Goal: Task Accomplishment & Management: Complete application form

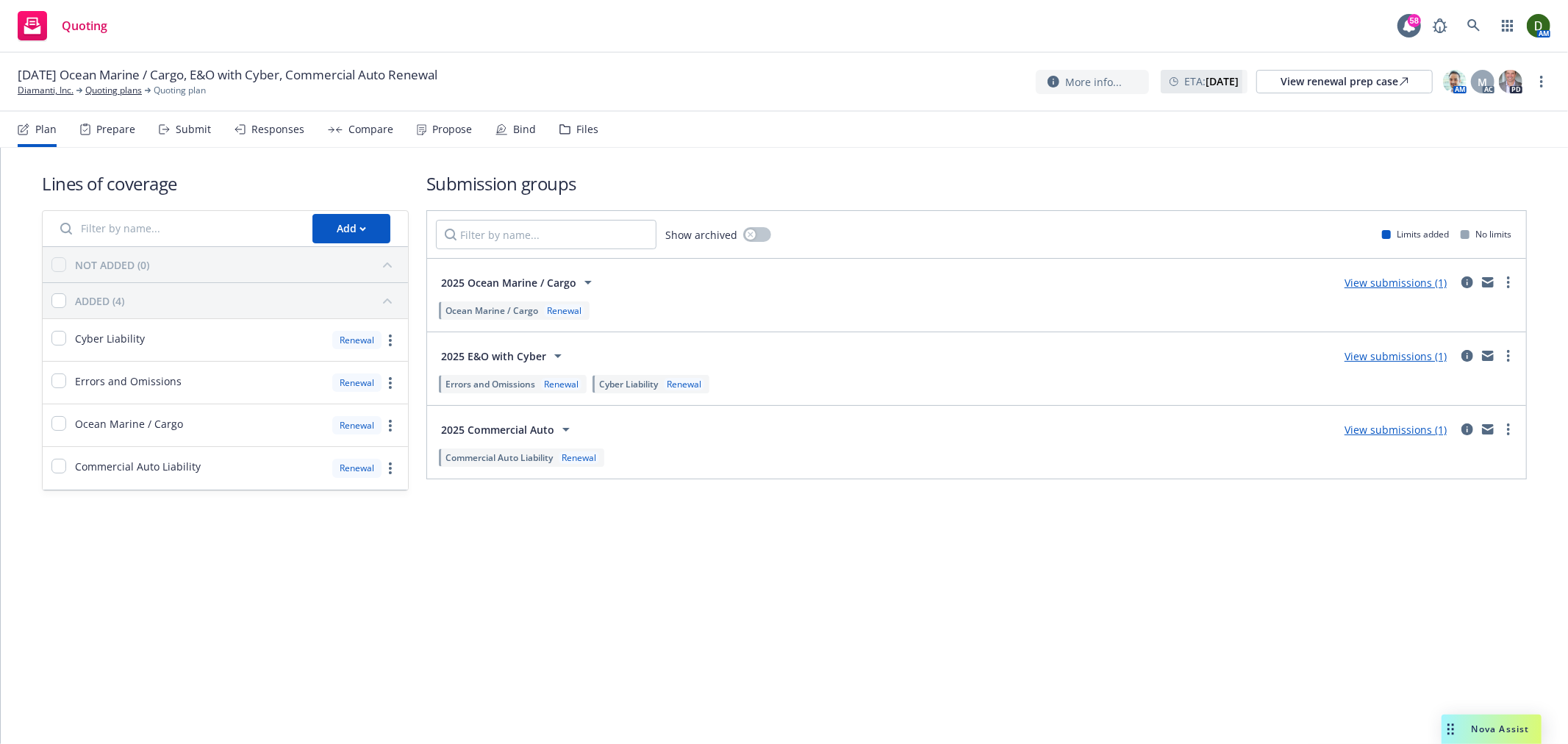
click at [394, 128] on div "Plan Prepare Submit Responses Compare Propose Bind Files" at bounding box center [308, 129] width 580 height 35
click at [459, 142] on div "Propose" at bounding box center [444, 129] width 55 height 35
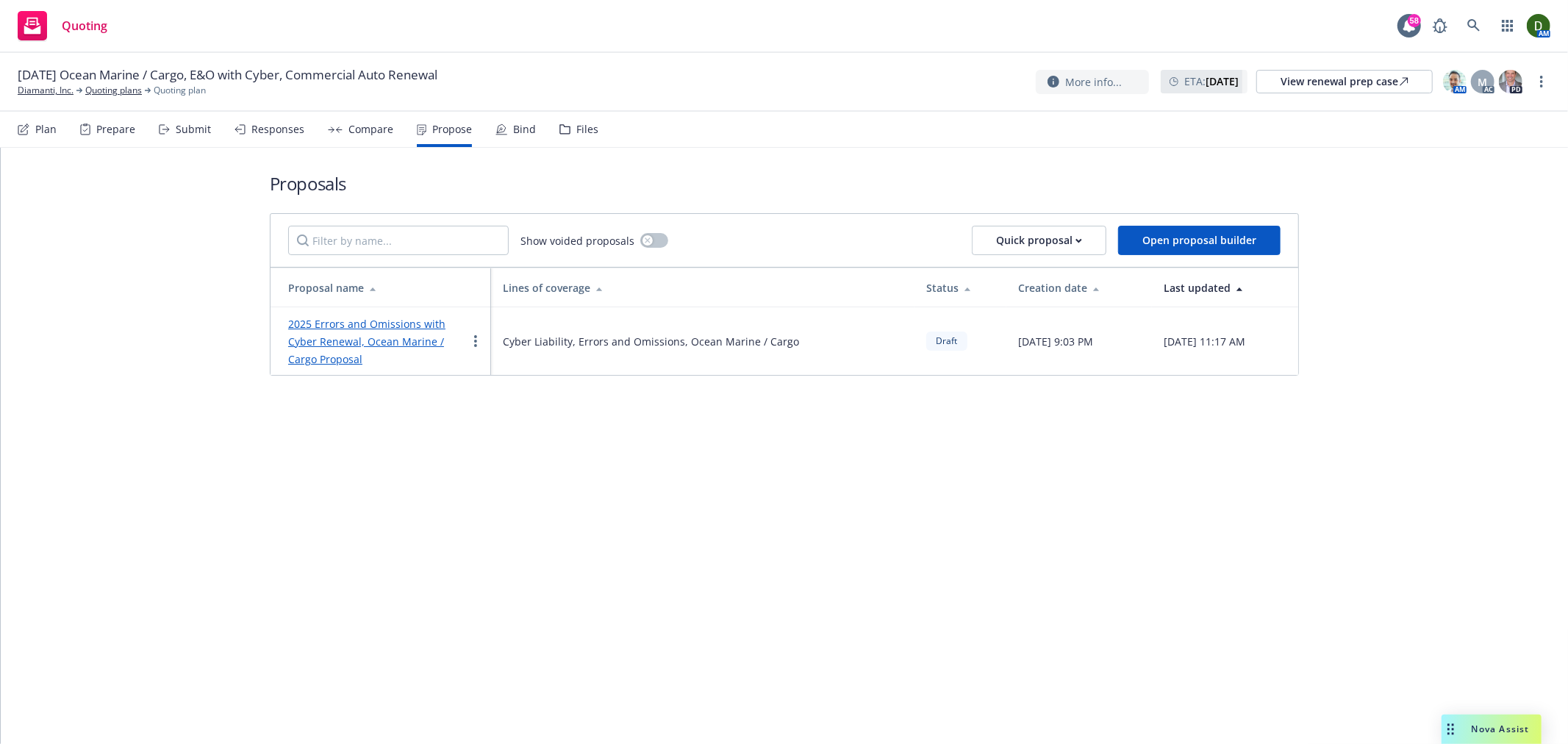
click at [502, 142] on div "Bind" at bounding box center [516, 129] width 41 height 35
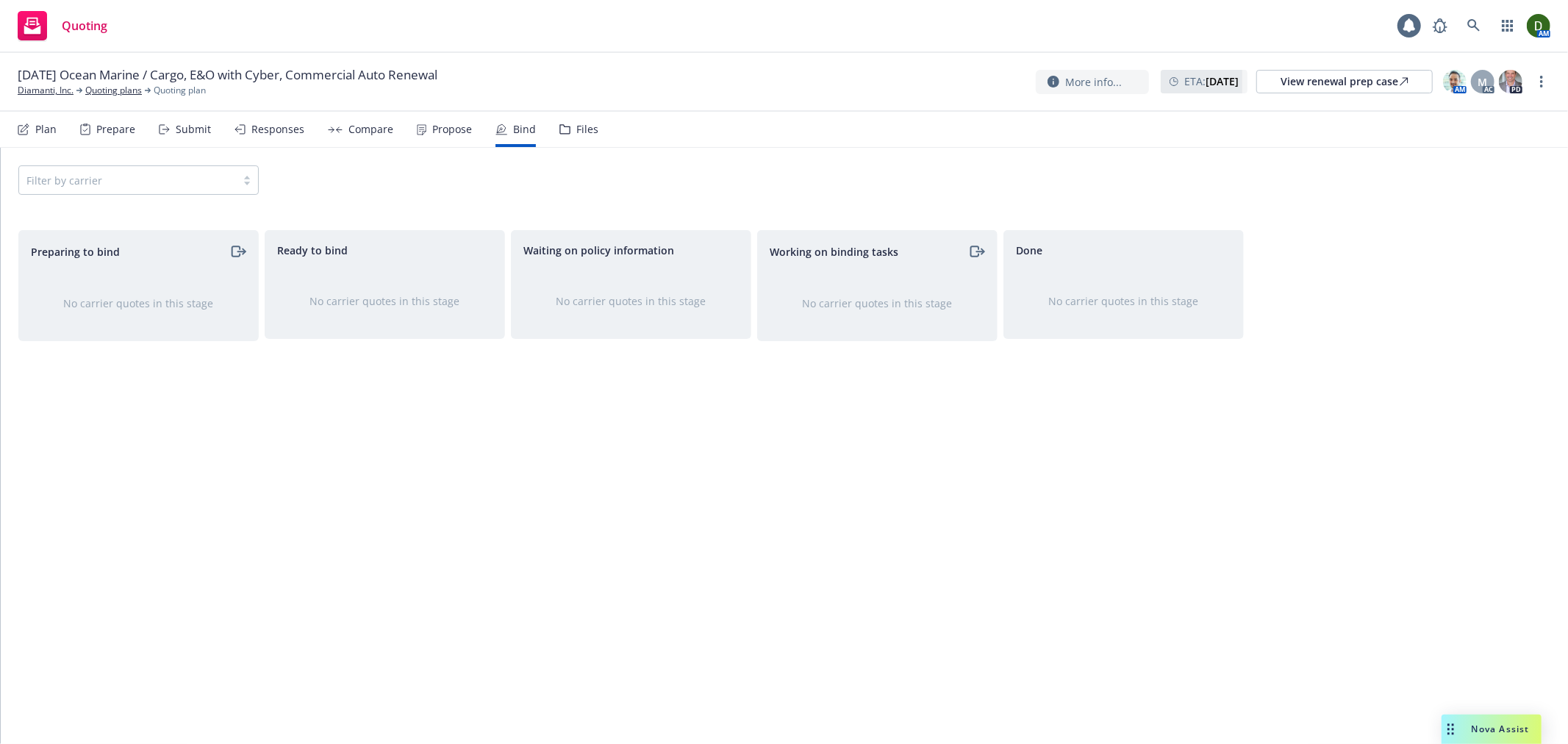
click at [460, 136] on div "Propose" at bounding box center [444, 129] width 55 height 35
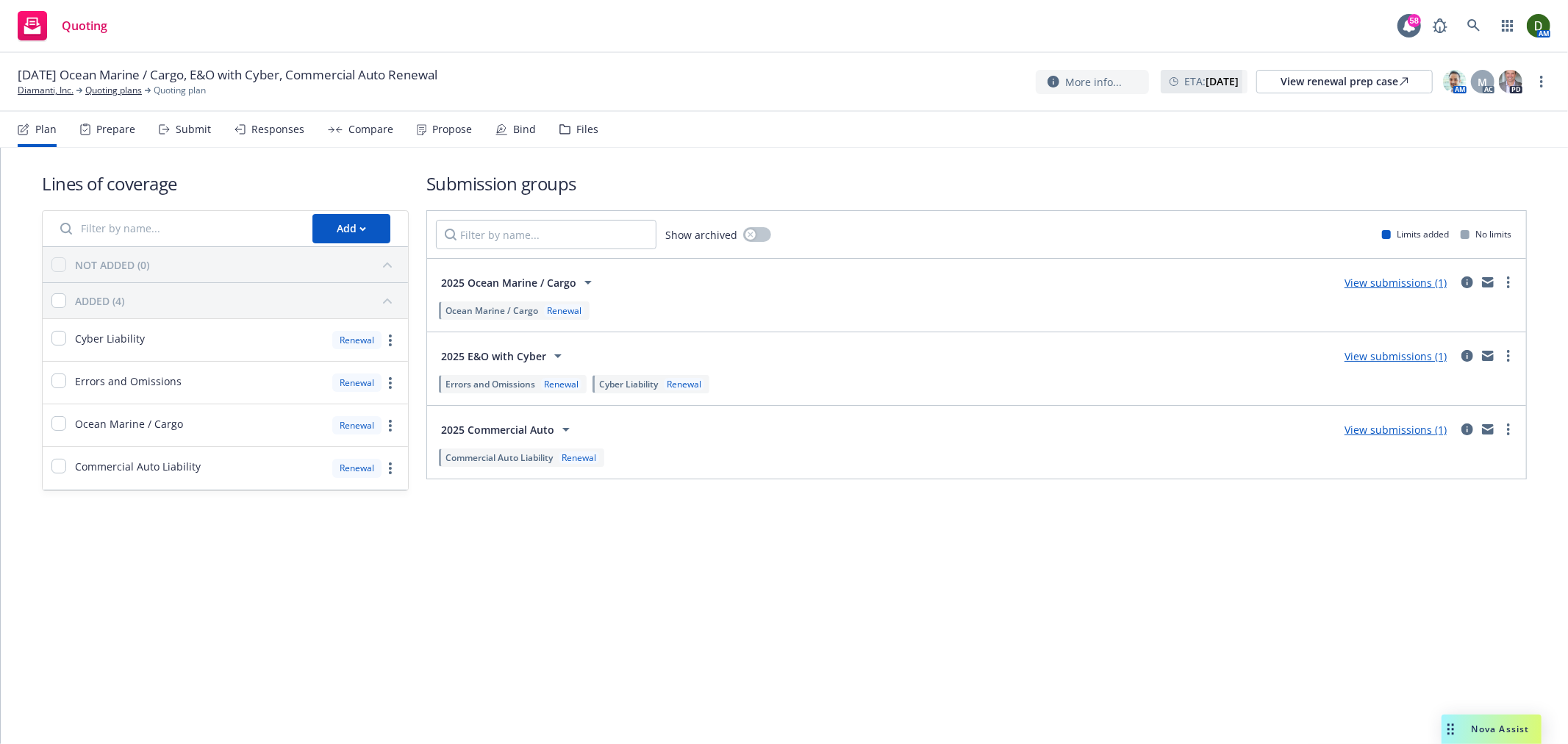
click at [496, 126] on icon at bounding box center [501, 129] width 11 height 11
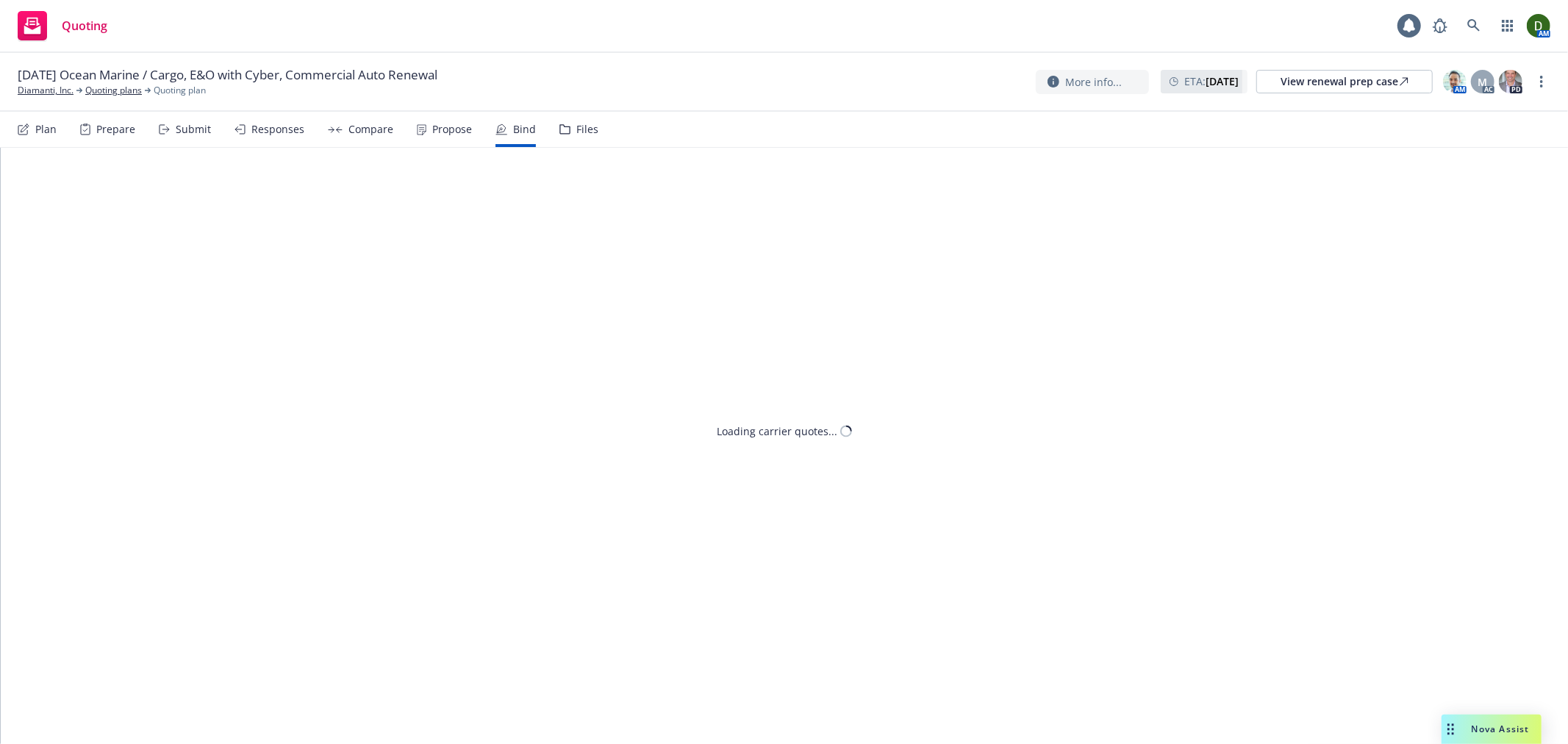
click at [446, 134] on div "Propose" at bounding box center [452, 129] width 40 height 11
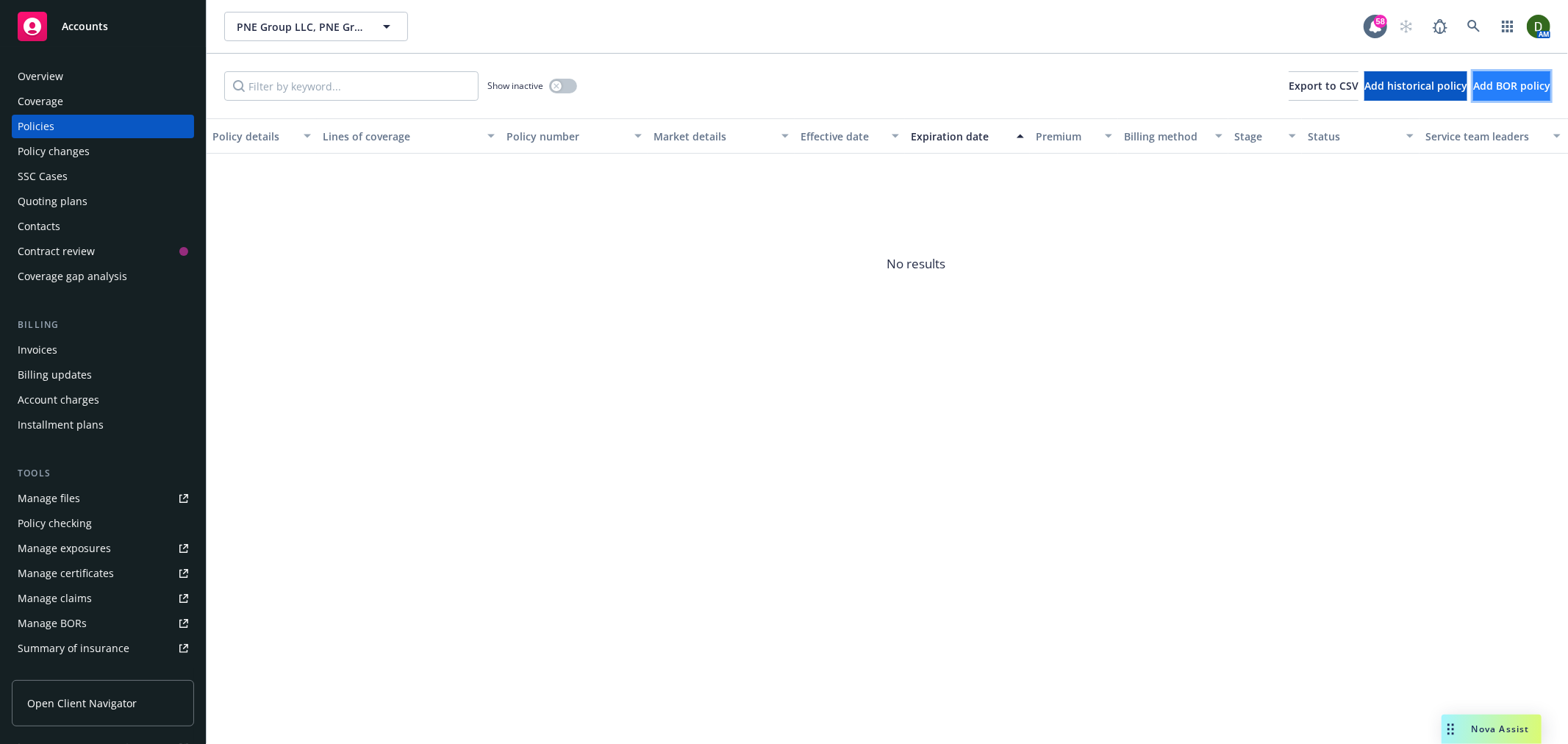
click at [1525, 79] on span "Add BOR policy" at bounding box center [1511, 86] width 77 height 14
select select "other"
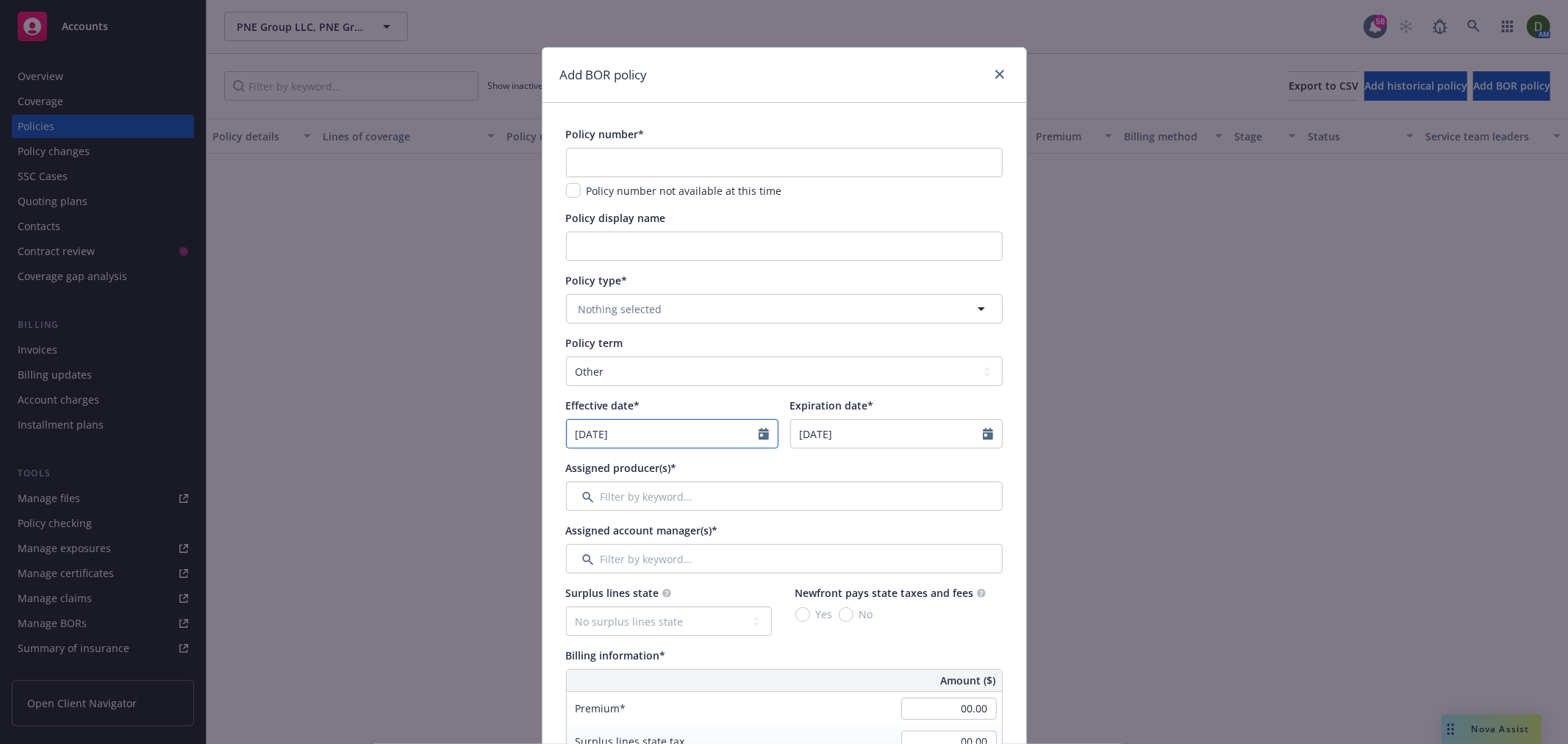
select select "9"
drag, startPoint x: 657, startPoint y: 421, endPoint x: 424, endPoint y: 413, distance: 233.1
click at [424, 413] on div "Add BOR policy Policy number* Policy number not available at this time Policy d…" at bounding box center [784, 372] width 1568 height 744
paste input "3/30"
type input "03/30/2025"
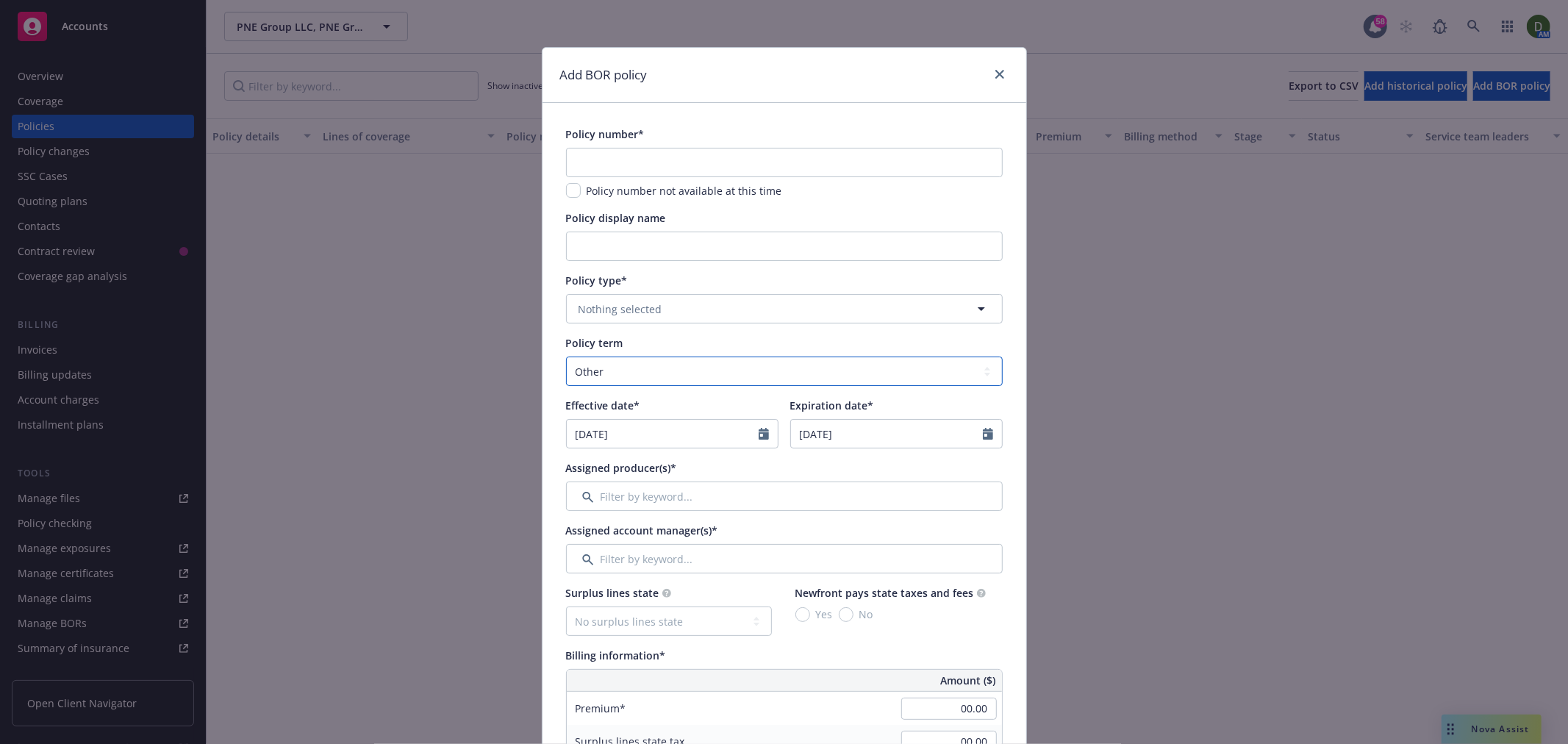
click at [695, 380] on select "Select policy term 12 Month 6 Month 4 Month 3 Month 2 Month 1 Month 36 Month (3…" at bounding box center [784, 371] width 437 height 29
select select "12"
click at [566, 356] on select "Select policy term 12 Month 6 Month 4 Month 3 Month 2 Month 1 Month 36 Month (3…" at bounding box center [784, 371] width 437 height 29
type input "03/30/2026"
click at [760, 311] on button "Nothing selected" at bounding box center [784, 309] width 437 height 29
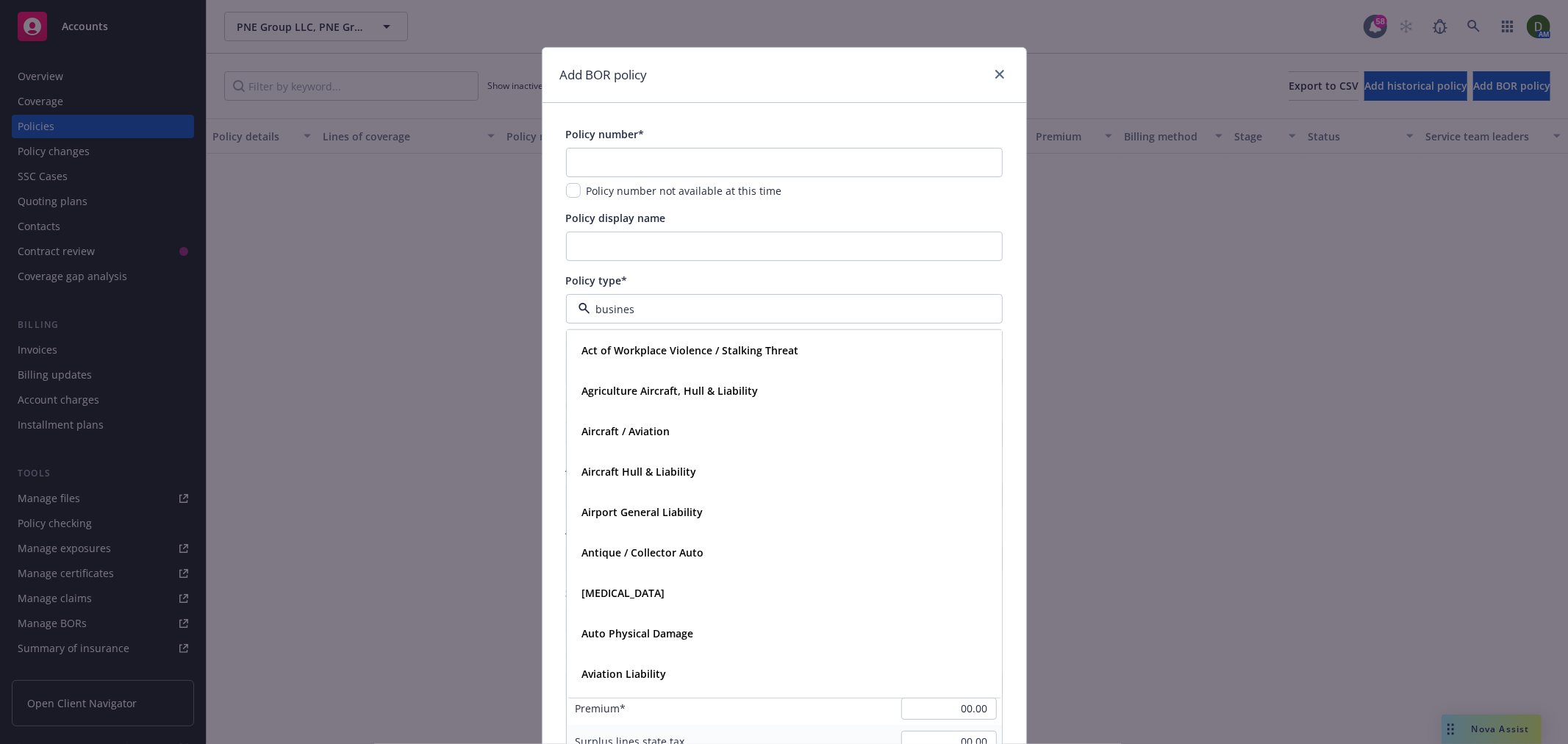
type input "business"
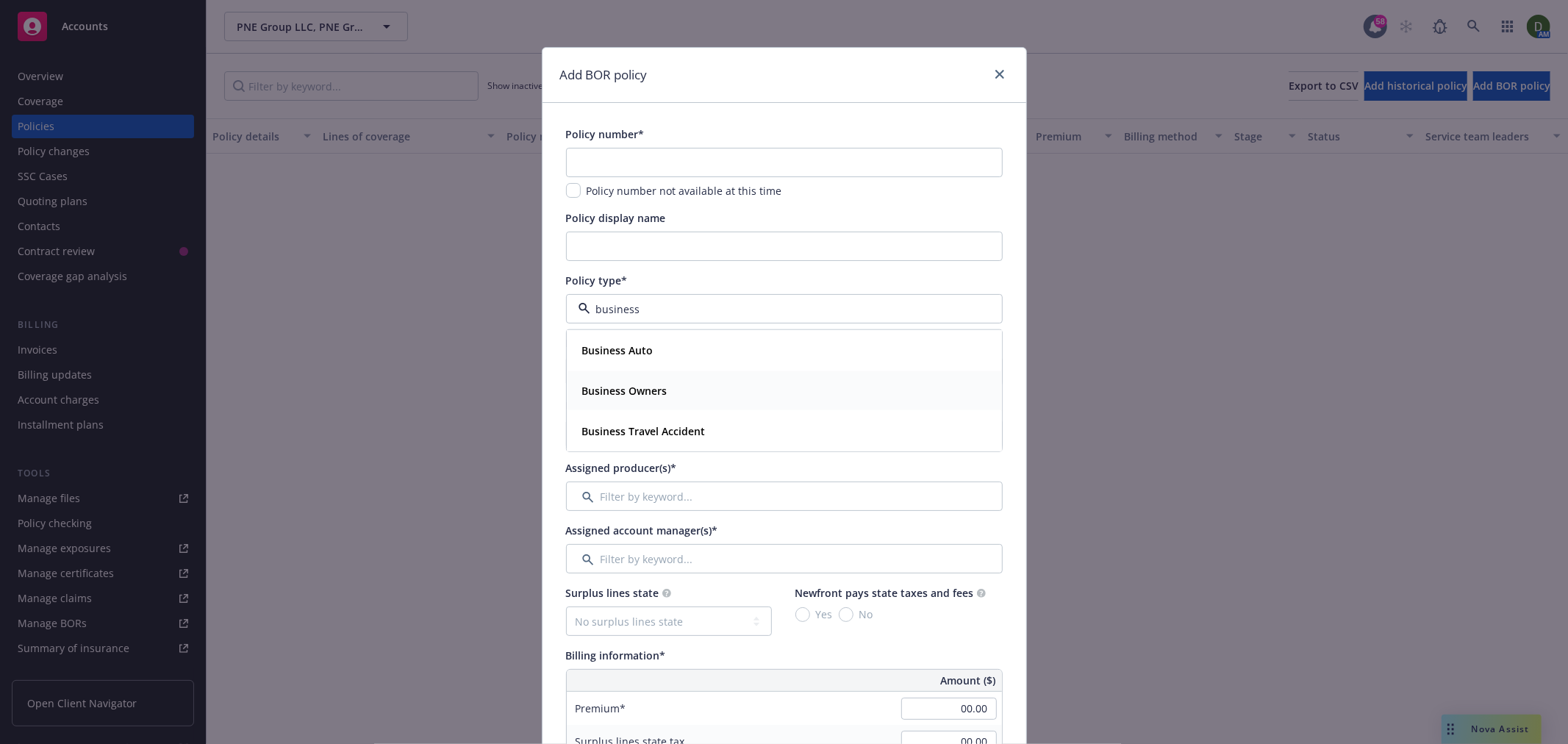
click at [707, 390] on div "Business Owners" at bounding box center [784, 391] width 416 height 21
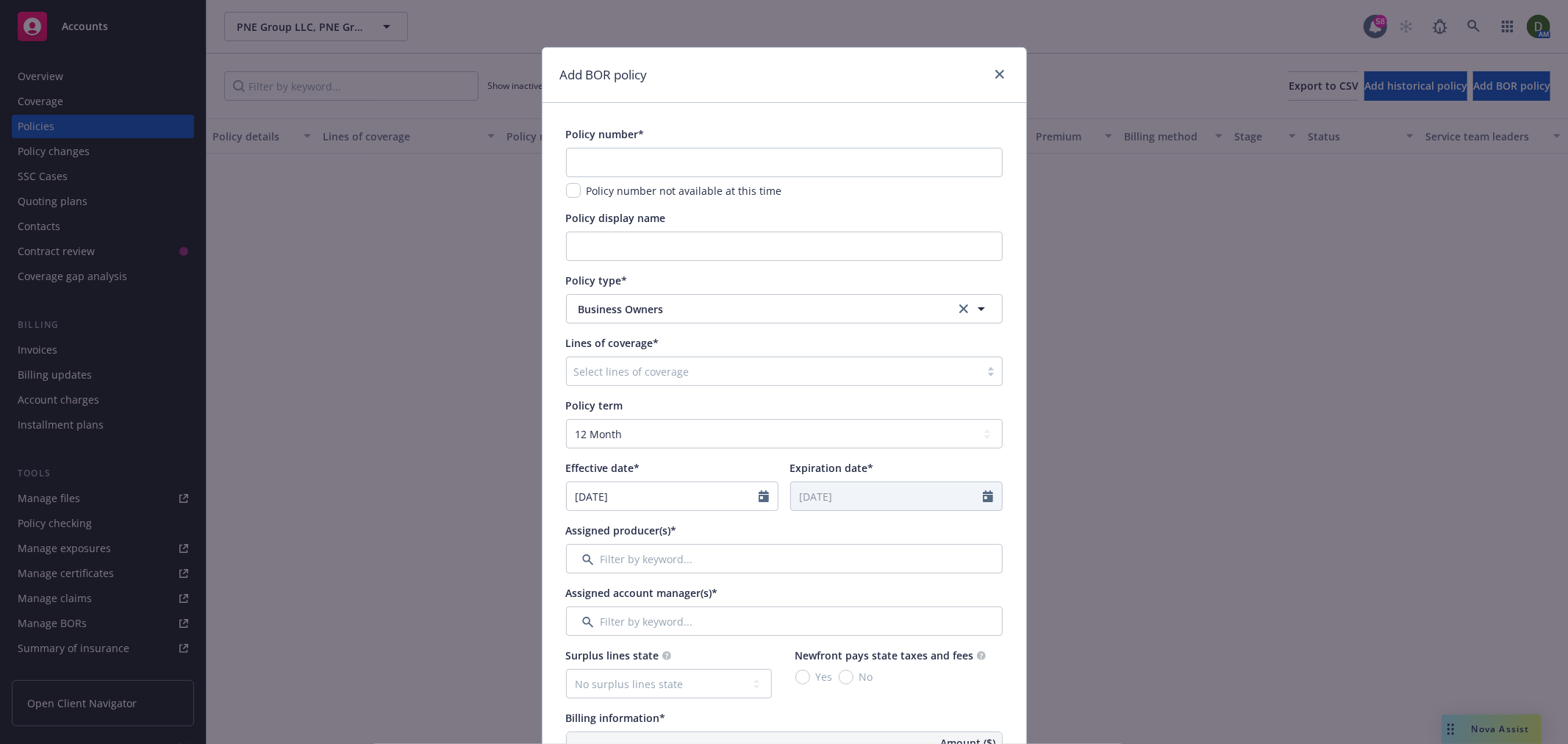
click at [717, 369] on div at bounding box center [772, 371] width 398 height 18
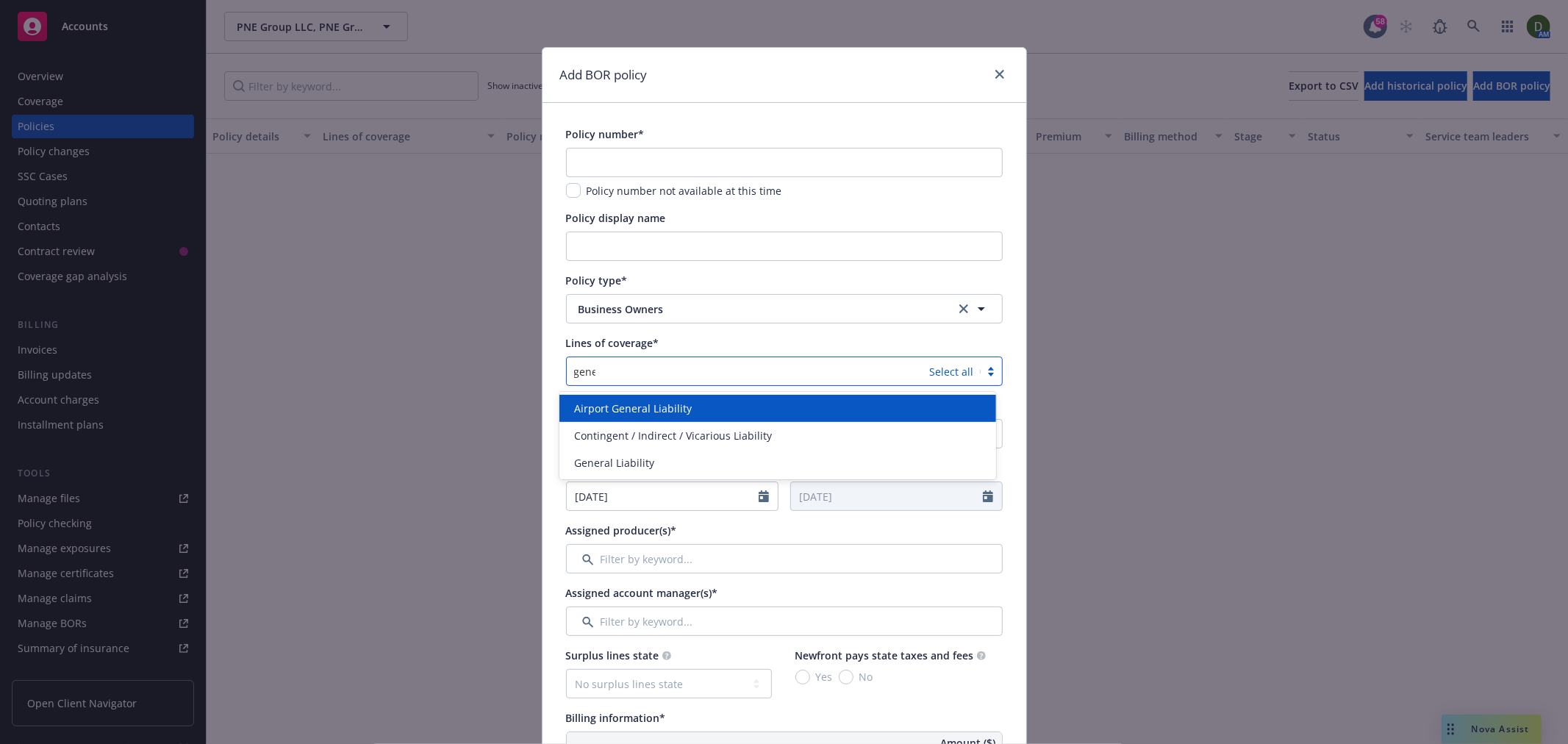
type input "gener"
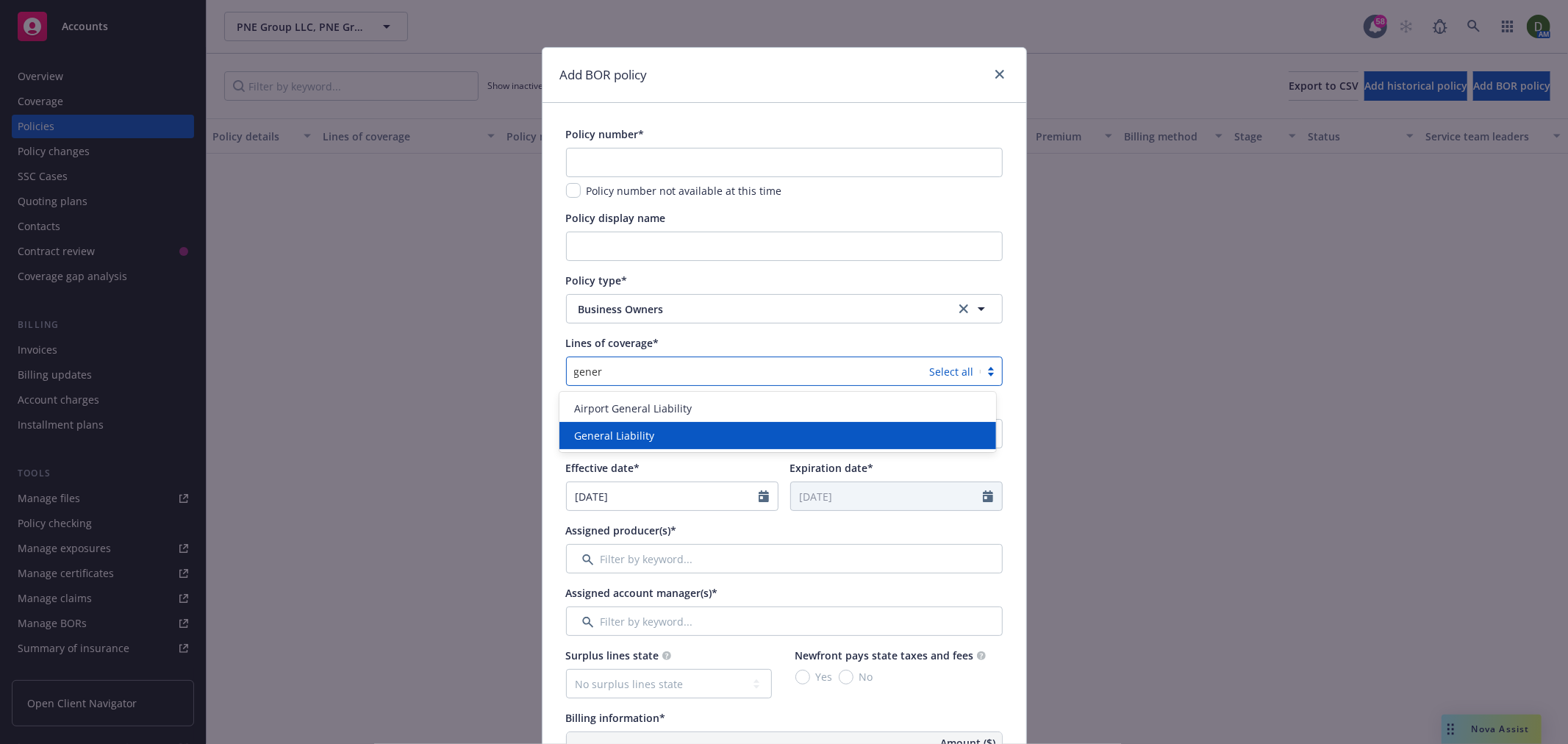
click at [732, 435] on div "General Liability" at bounding box center [777, 435] width 419 height 15
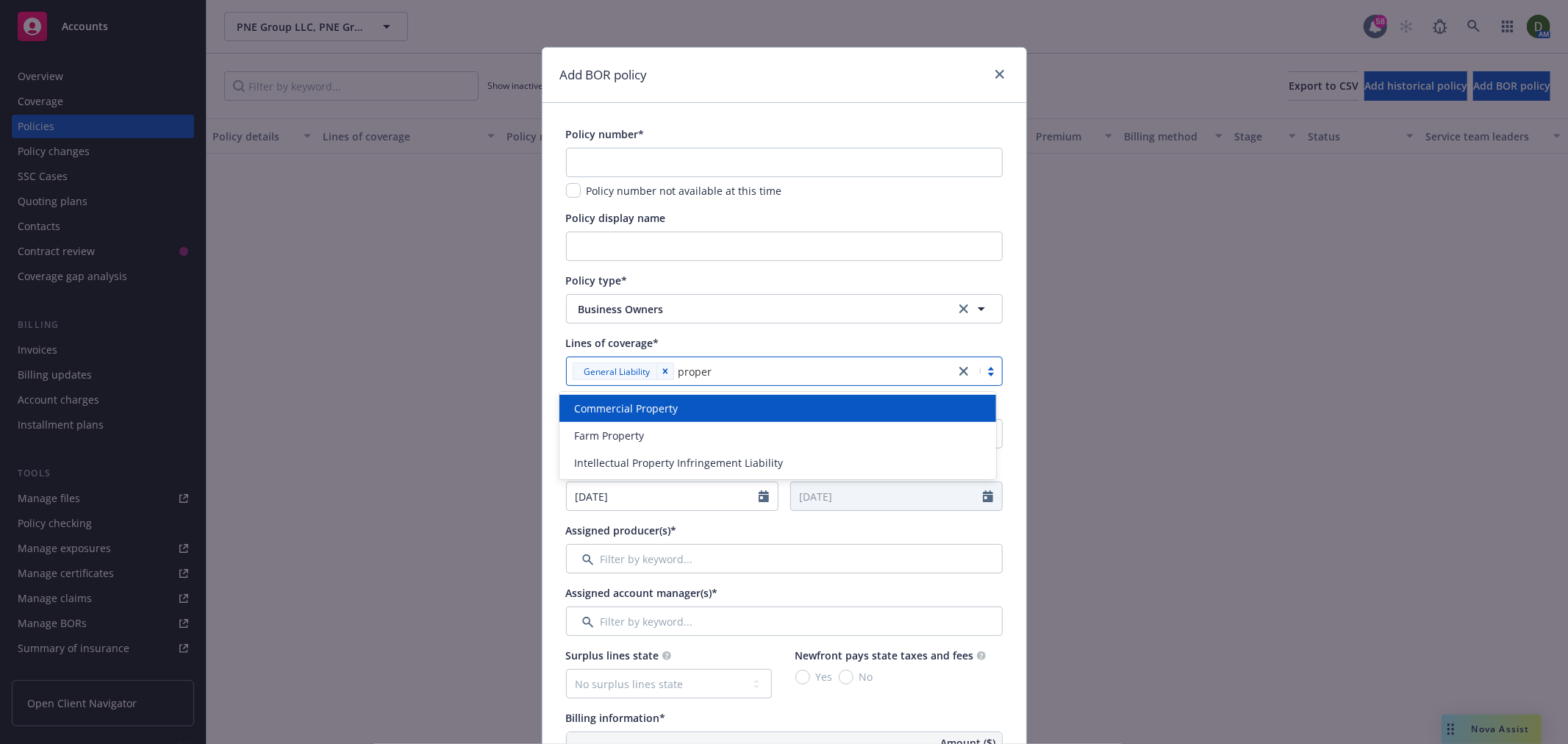
type input "propert"
click at [778, 408] on div "Commercial Property" at bounding box center [777, 409] width 419 height 15
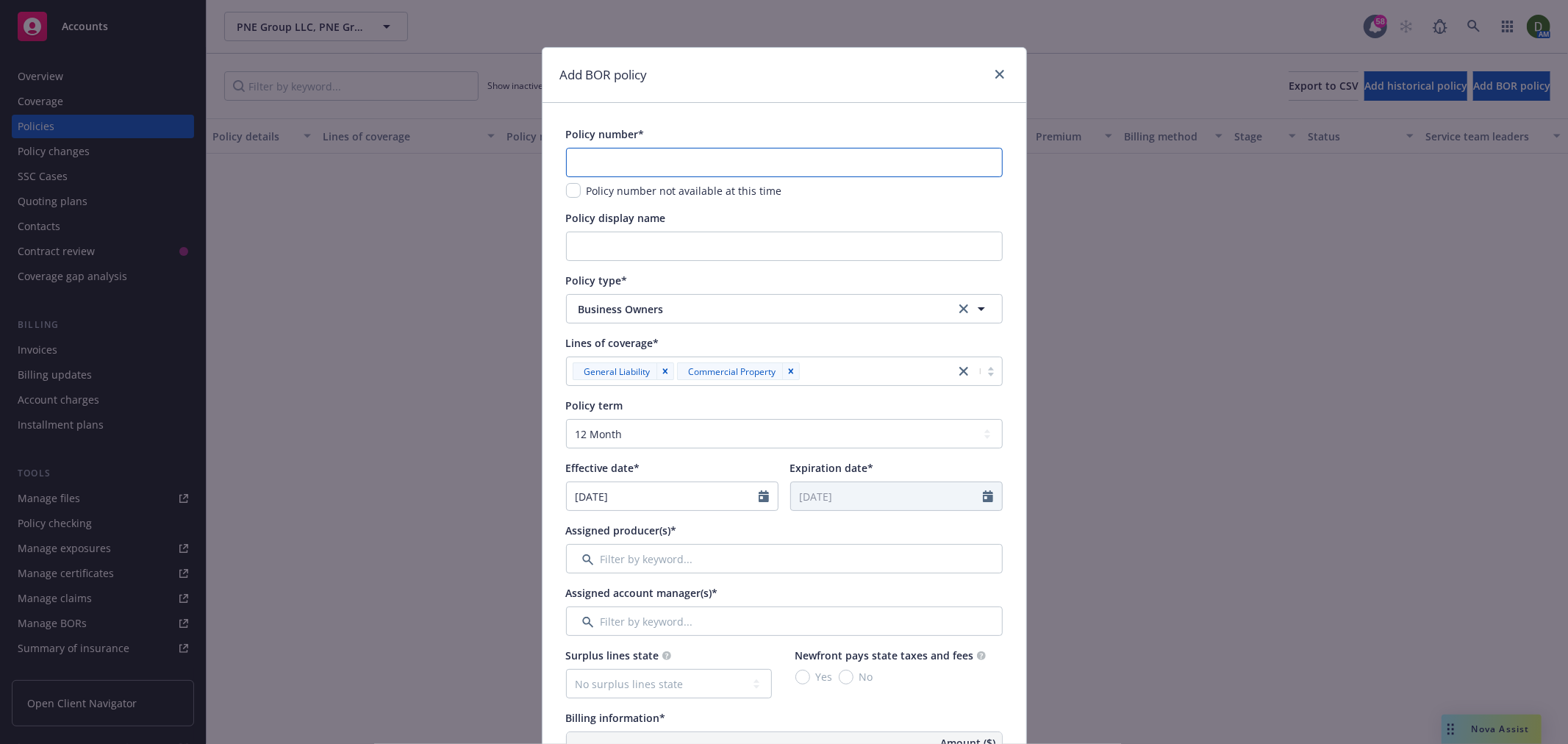
paste input "680-2Y524995-25-42"
type input "680-2Y524995-25-42"
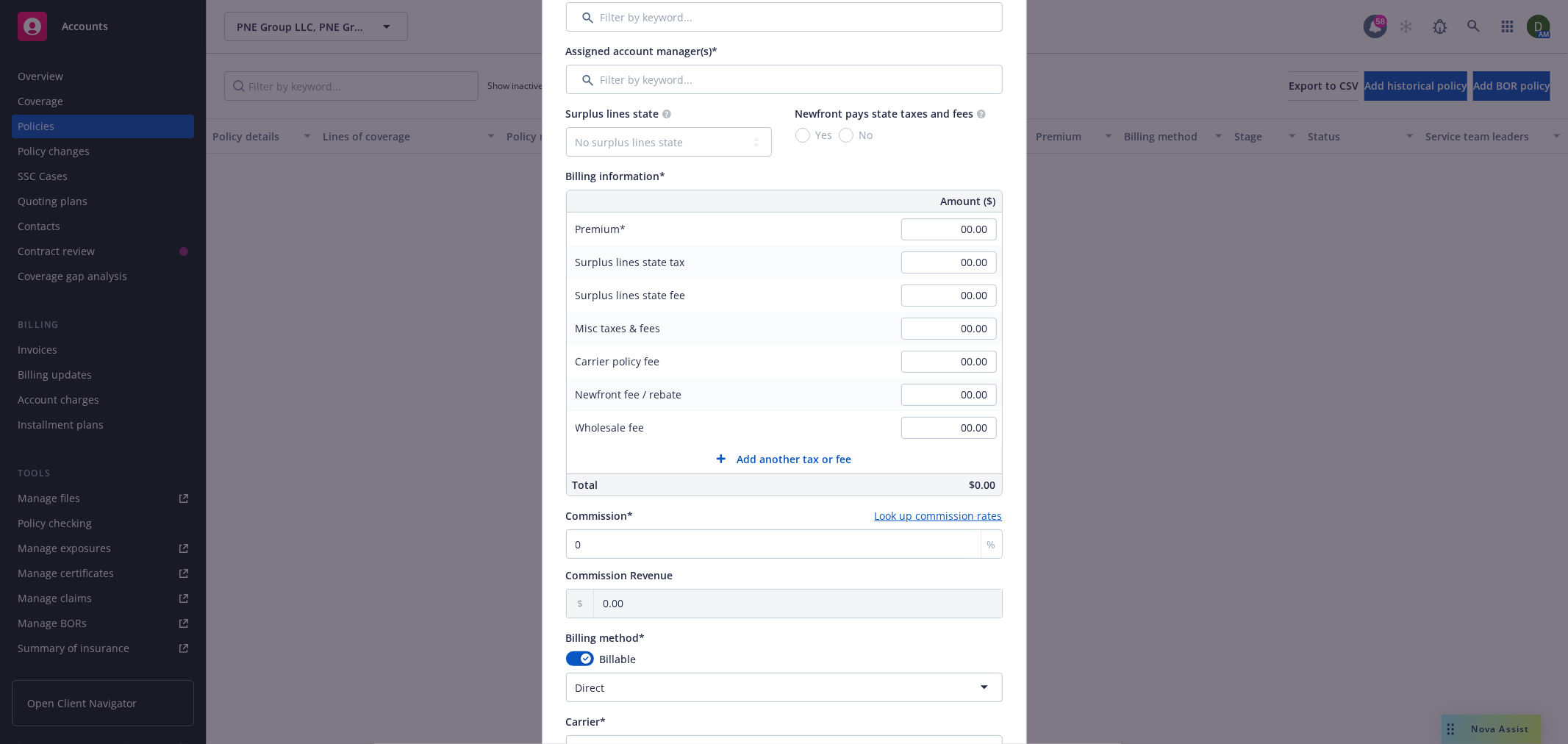
scroll to position [571, 0]
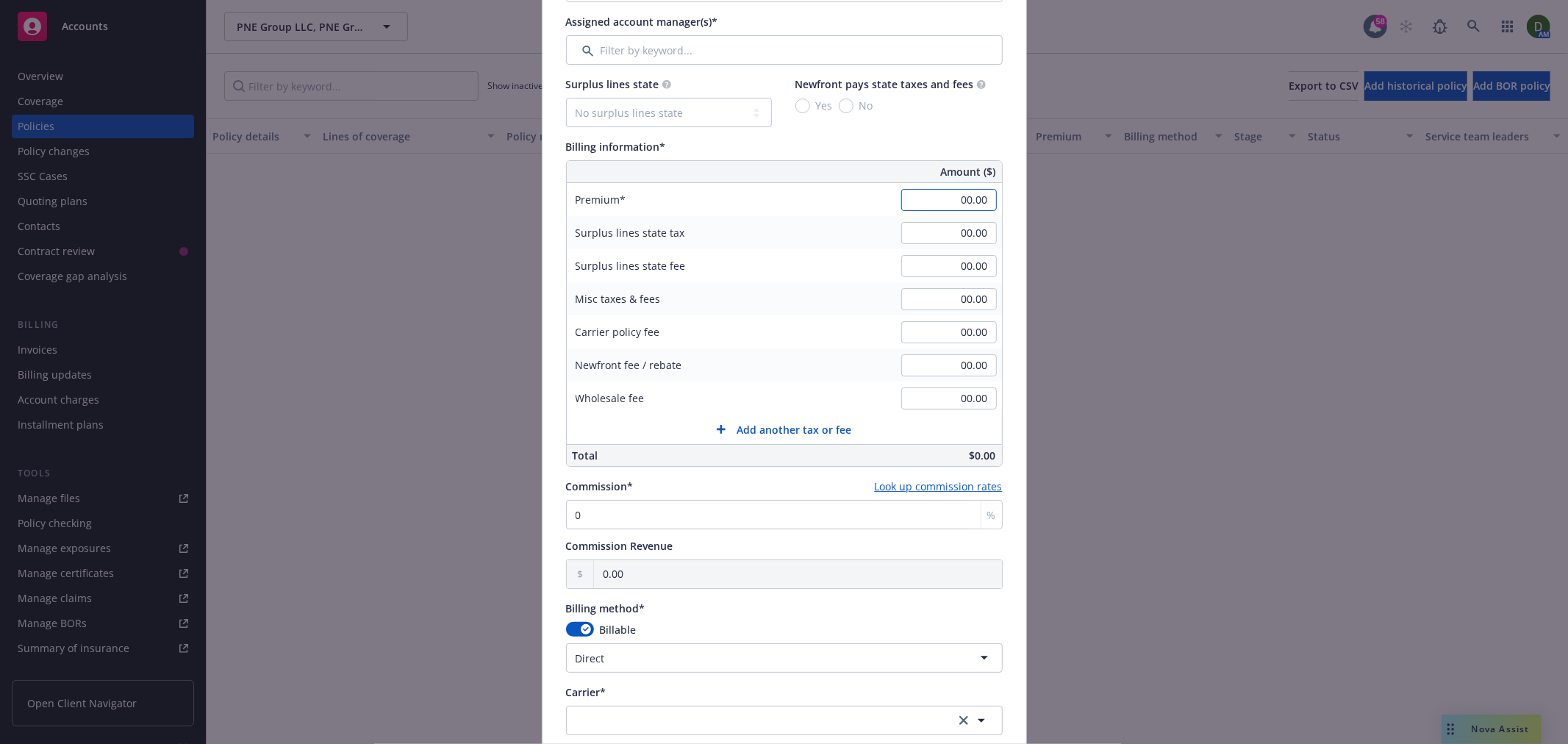
click at [932, 207] on input "00.00" at bounding box center [949, 200] width 96 height 22
type input "49,740.00"
click at [832, 620] on div "Billing method* Billable Direct Agency - Pay in full Direct Direct - Financed D…" at bounding box center [784, 637] width 437 height 72
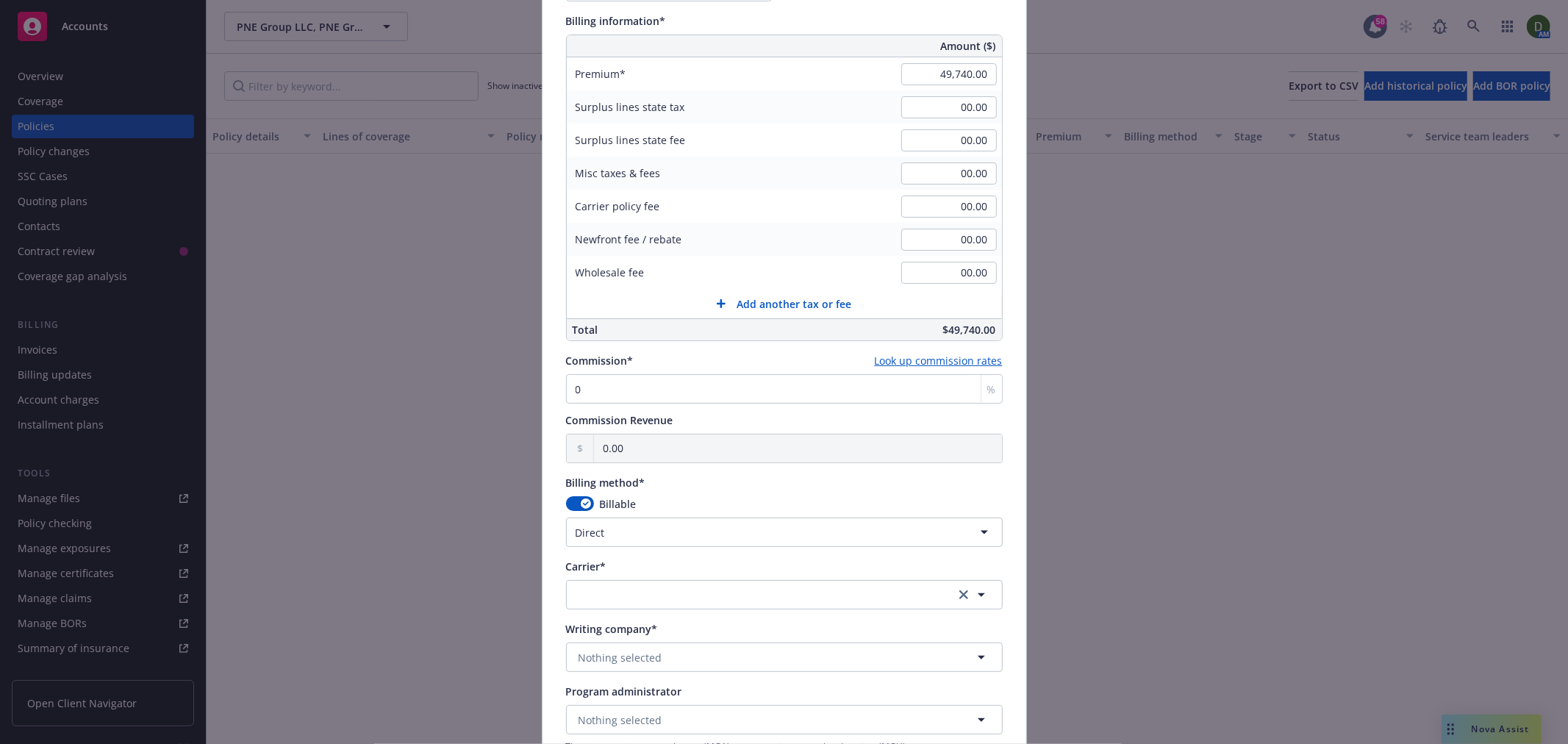
scroll to position [899, 0]
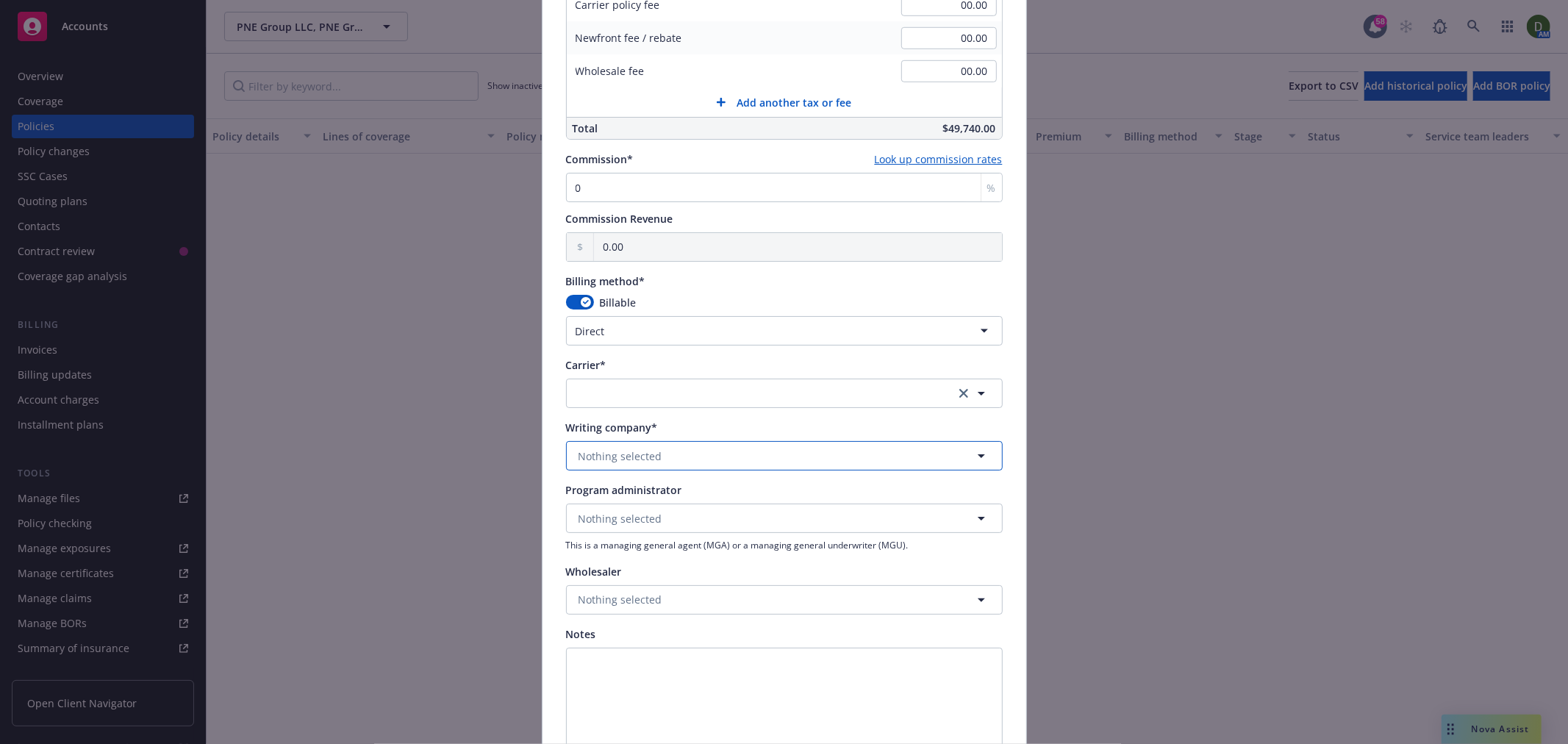
click at [631, 456] on span "Nothing selected" at bounding box center [620, 456] width 84 height 15
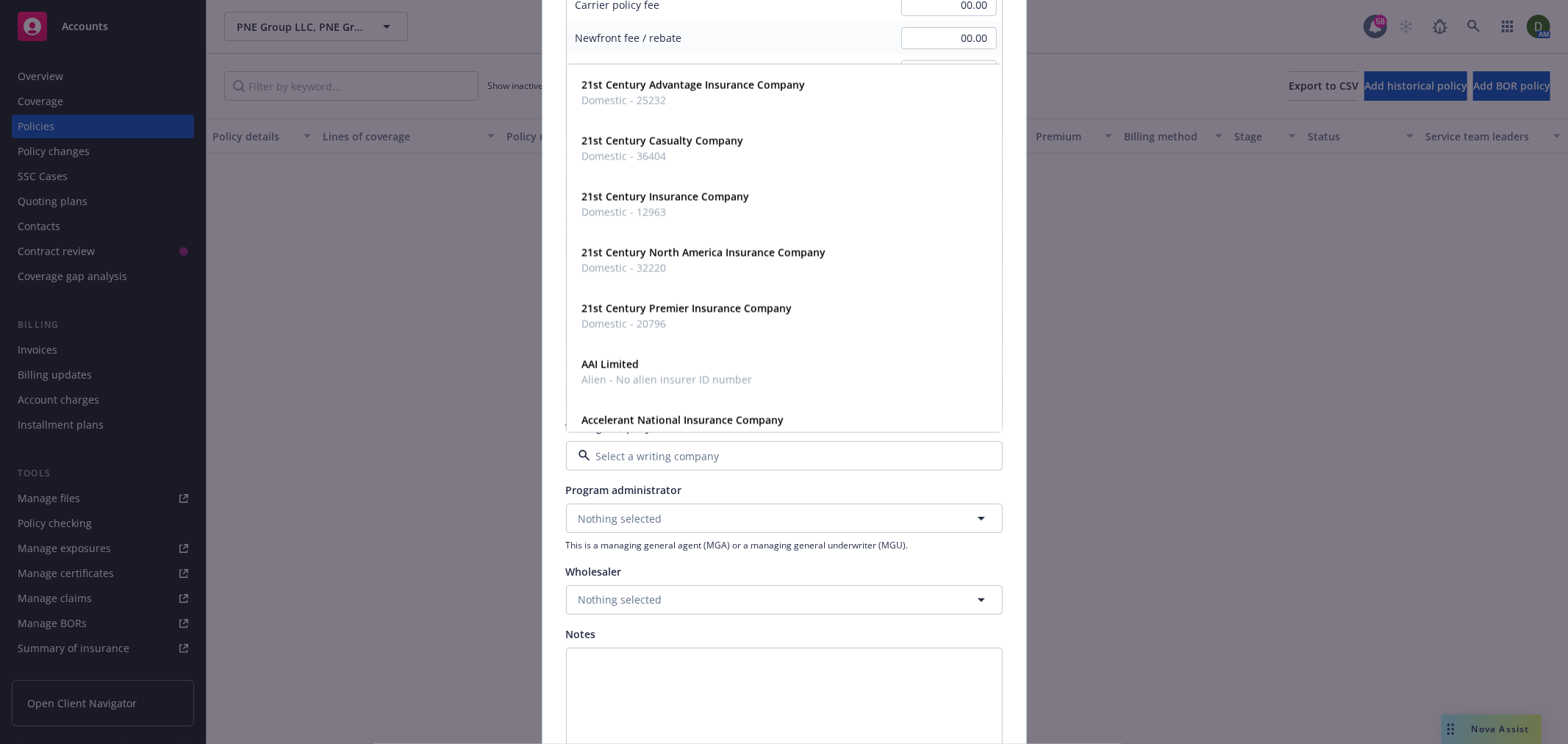
paste input "1. NAMED INSURED AND MAILING ADDRESS: 2. POLICY PERIOD: From to 12:01 A.M. Stan…"
type input "1. NAMED INSURED AND MAILING ADDRESS: 2. POLICY PERIOD: From to 12:01 A.M. Stan…"
drag, startPoint x: 685, startPoint y: 453, endPoint x: 529, endPoint y: 462, distance: 156.3
click at [529, 462] on div "Add BOR policy Policy number* 680-2Y524995-25-42 Policy number not available at…" at bounding box center [784, 372] width 1568 height 744
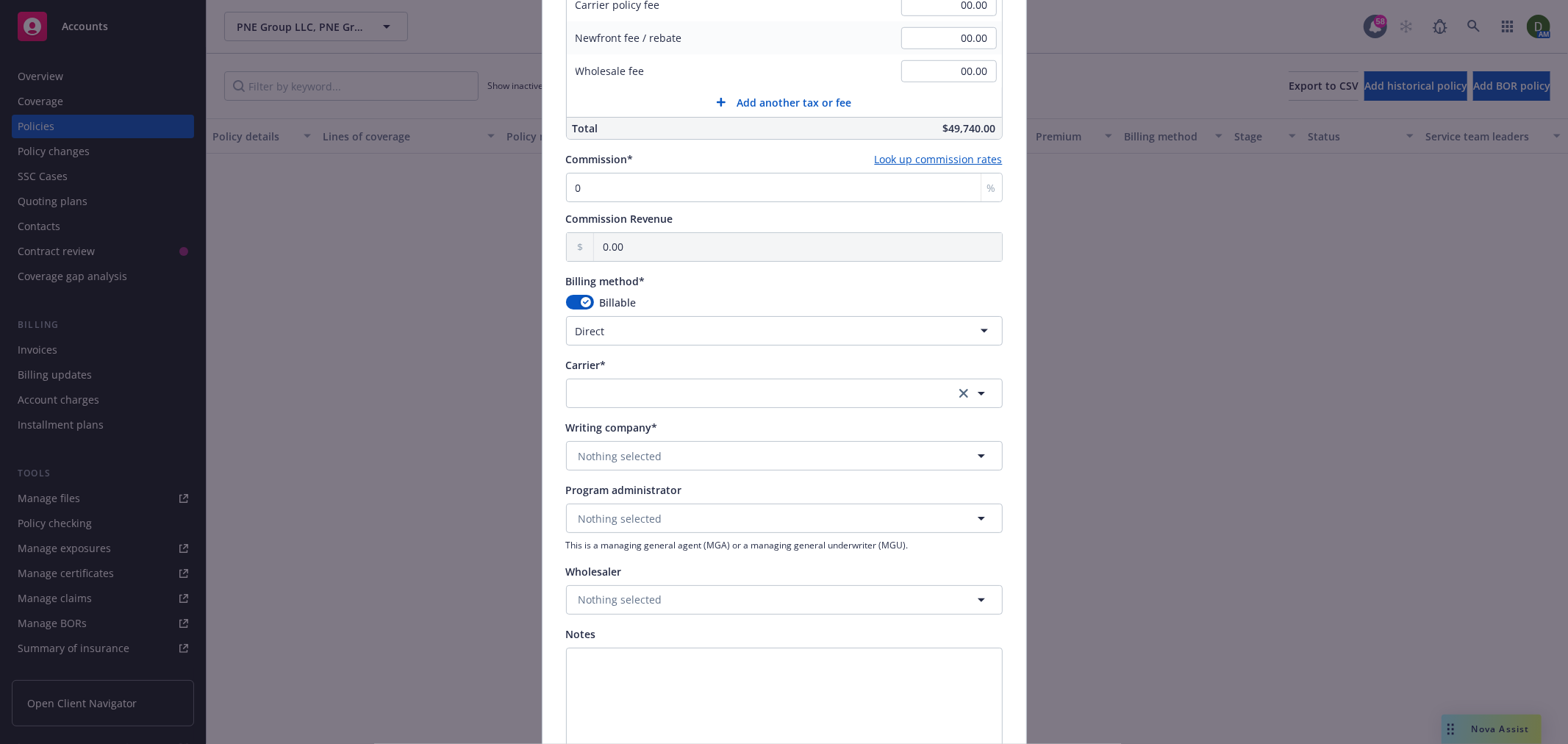
scroll to position [0, 0]
click at [606, 448] on span "Nothing selected" at bounding box center [620, 456] width 84 height 15
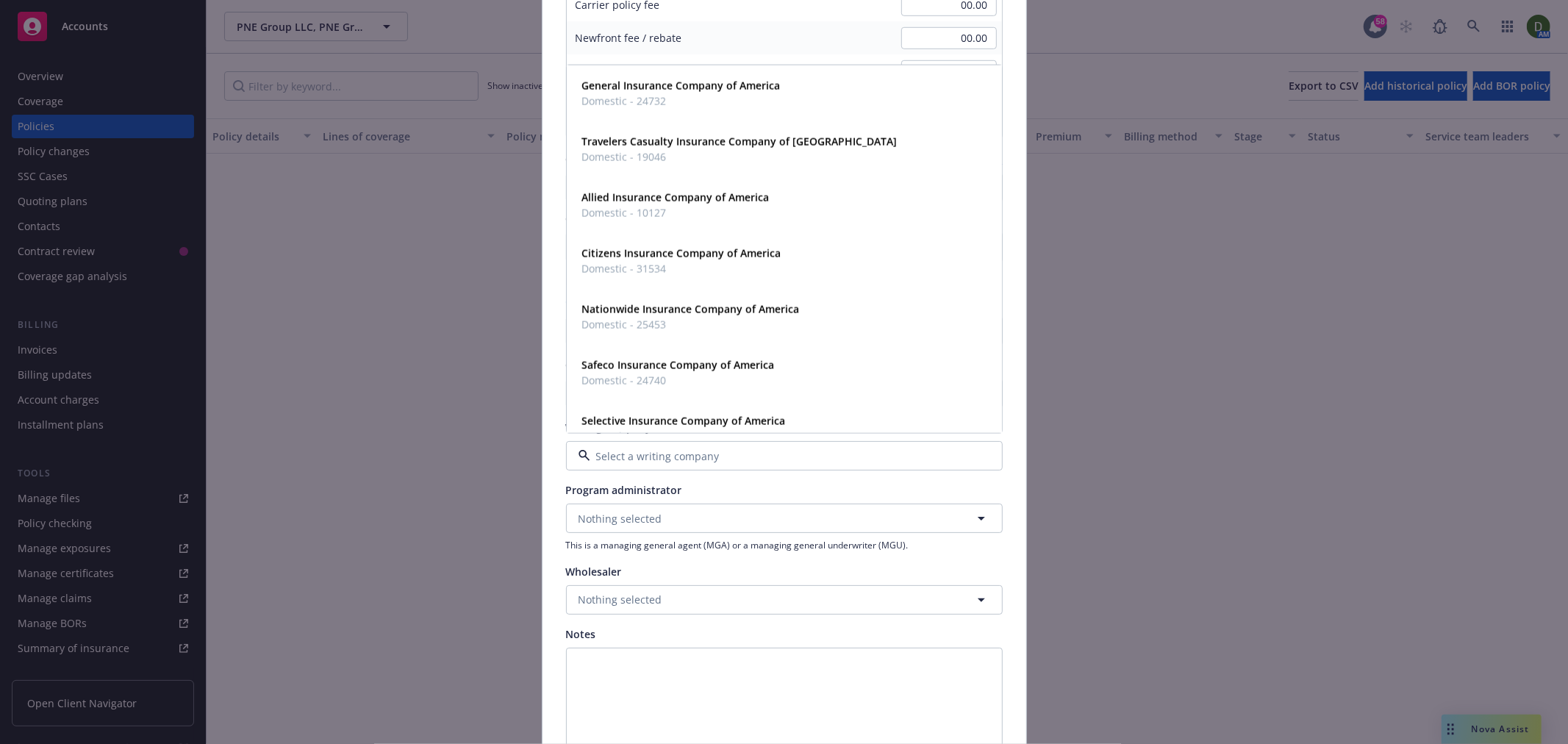
paste input "TRAVELERS CASUALTY INSURANCE COMPANY OF AMERICA"
type input "TRAVELERS CASUALTY INSURANCE COMPANY OF AMERICA"
click at [762, 103] on span "Domestic - 19046" at bounding box center [740, 104] width 315 height 15
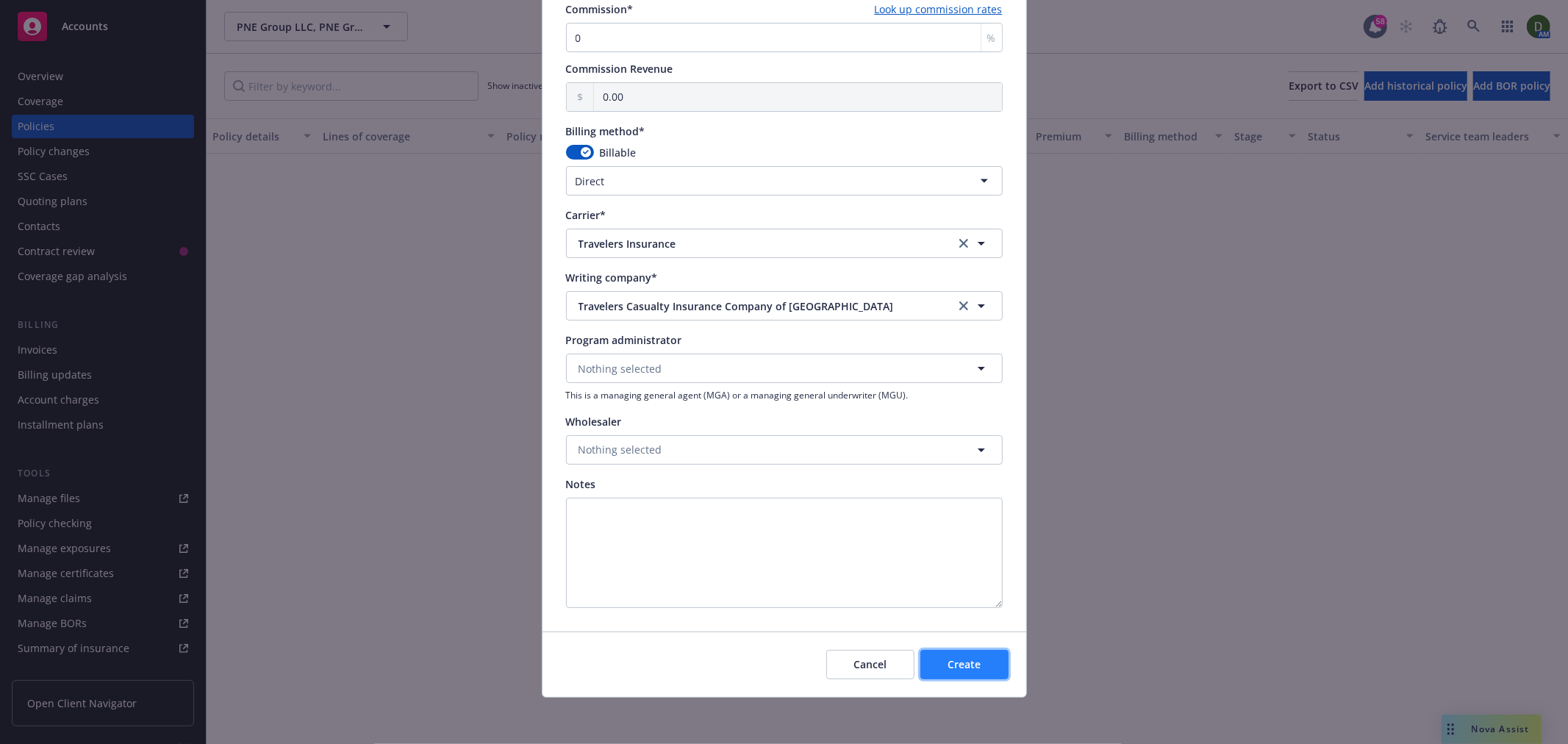
click at [961, 672] on button "Create" at bounding box center [964, 664] width 88 height 29
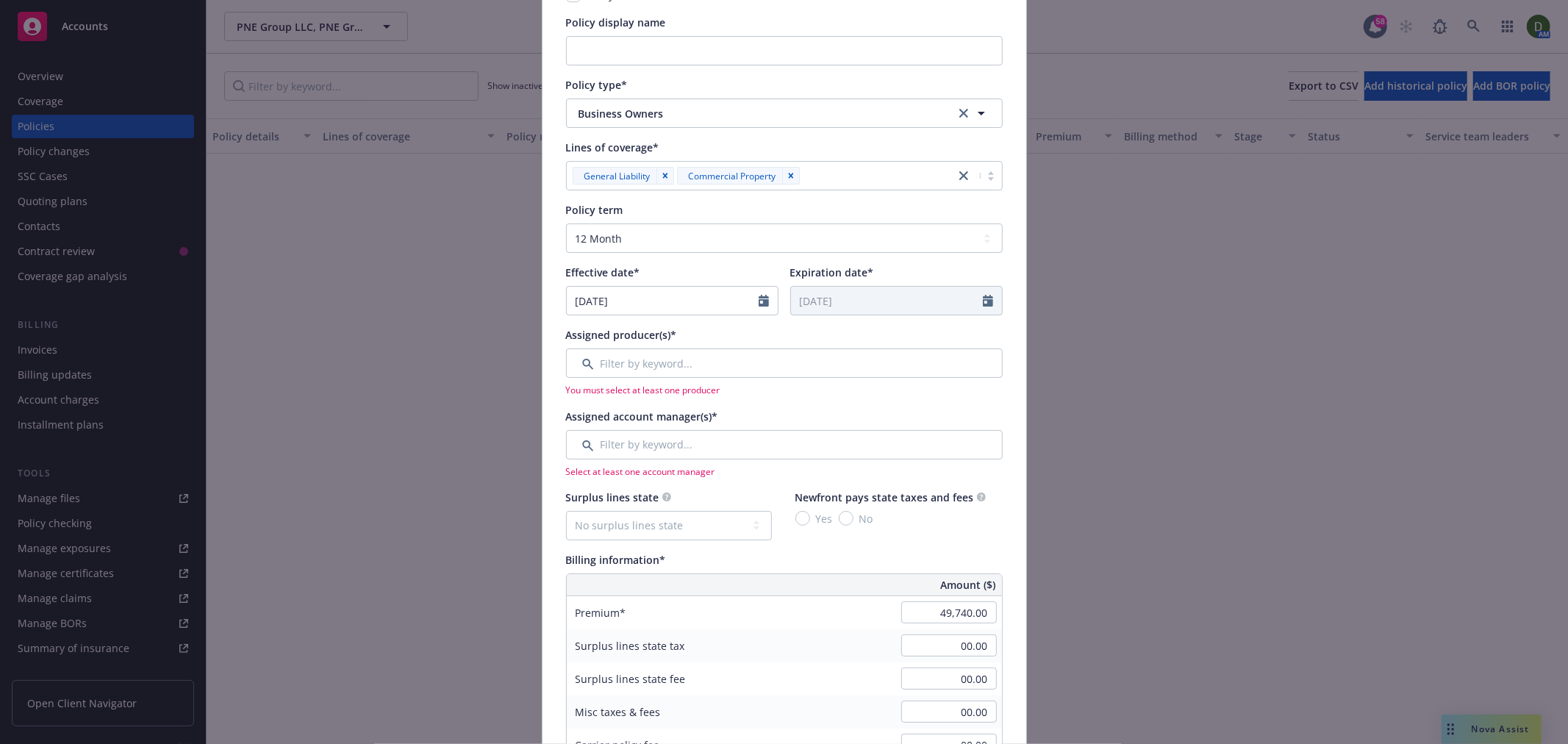
scroll to position [187, 0]
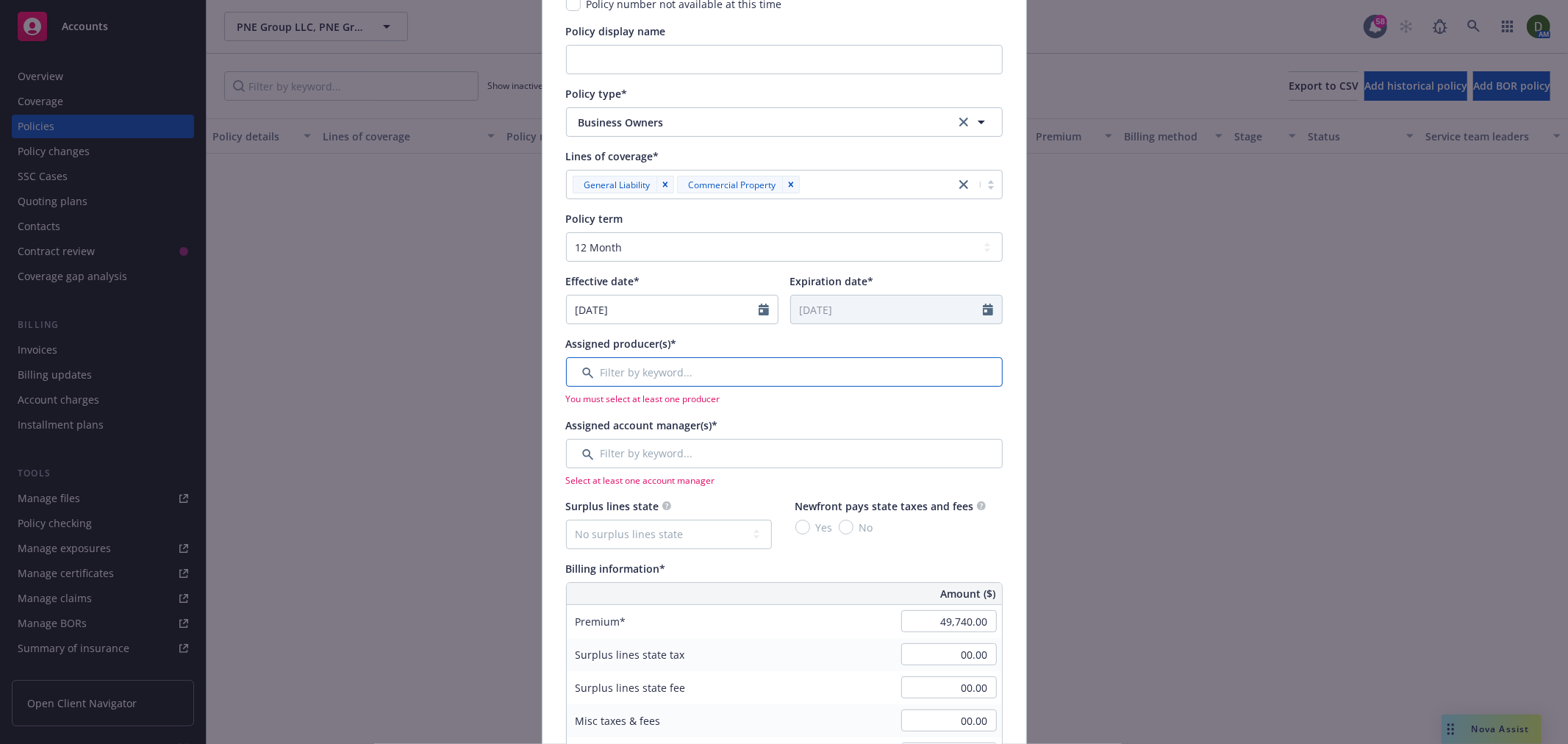
click at [724, 366] on input "Filter by keyword..." at bounding box center [784, 372] width 437 height 29
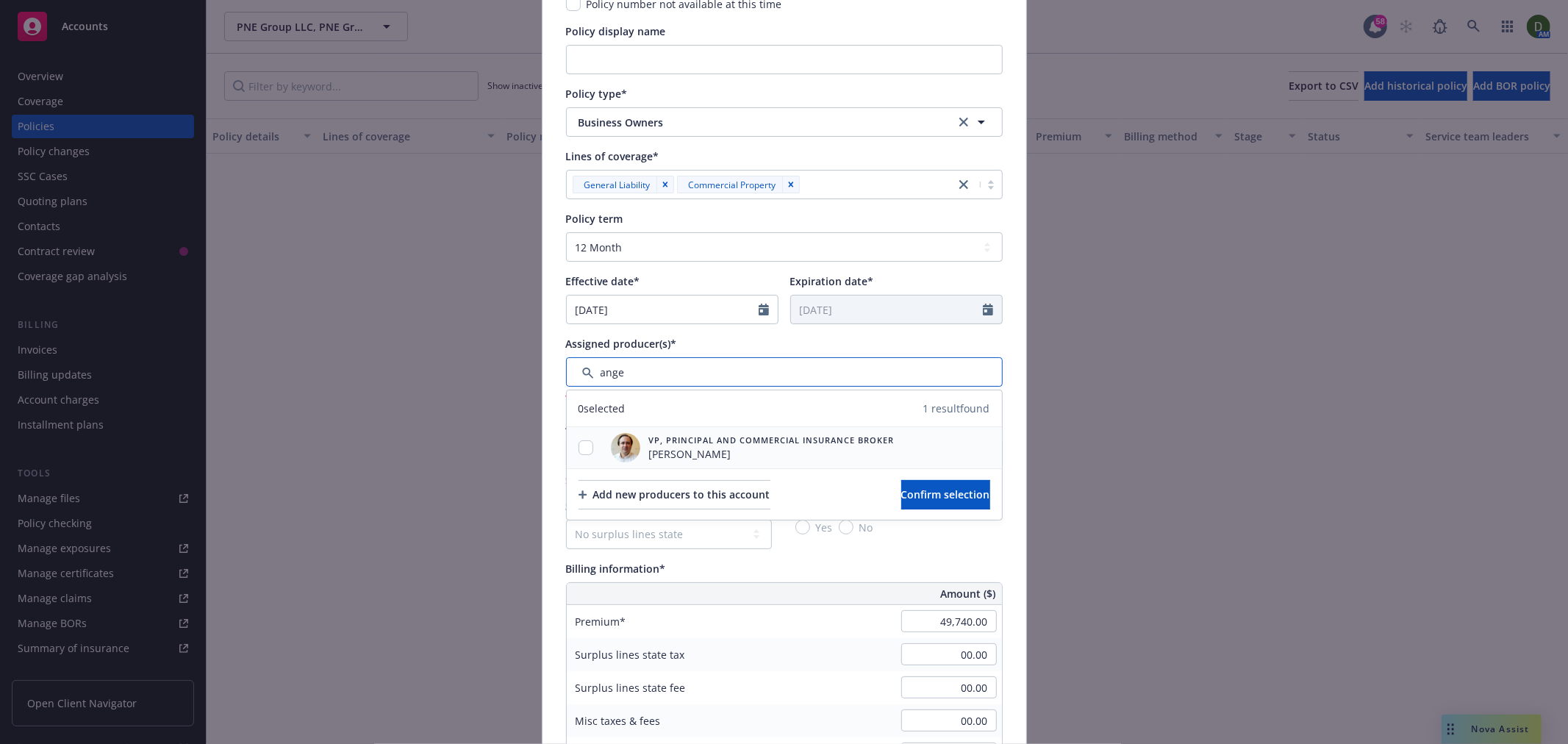
type input "ange"
click at [719, 453] on span "Angelo Dionisiou" at bounding box center [771, 454] width 245 height 15
click at [588, 450] on div at bounding box center [586, 448] width 38 height 15
click at [580, 453] on input "checkbox" at bounding box center [585, 448] width 14 height 14
checkbox input "true"
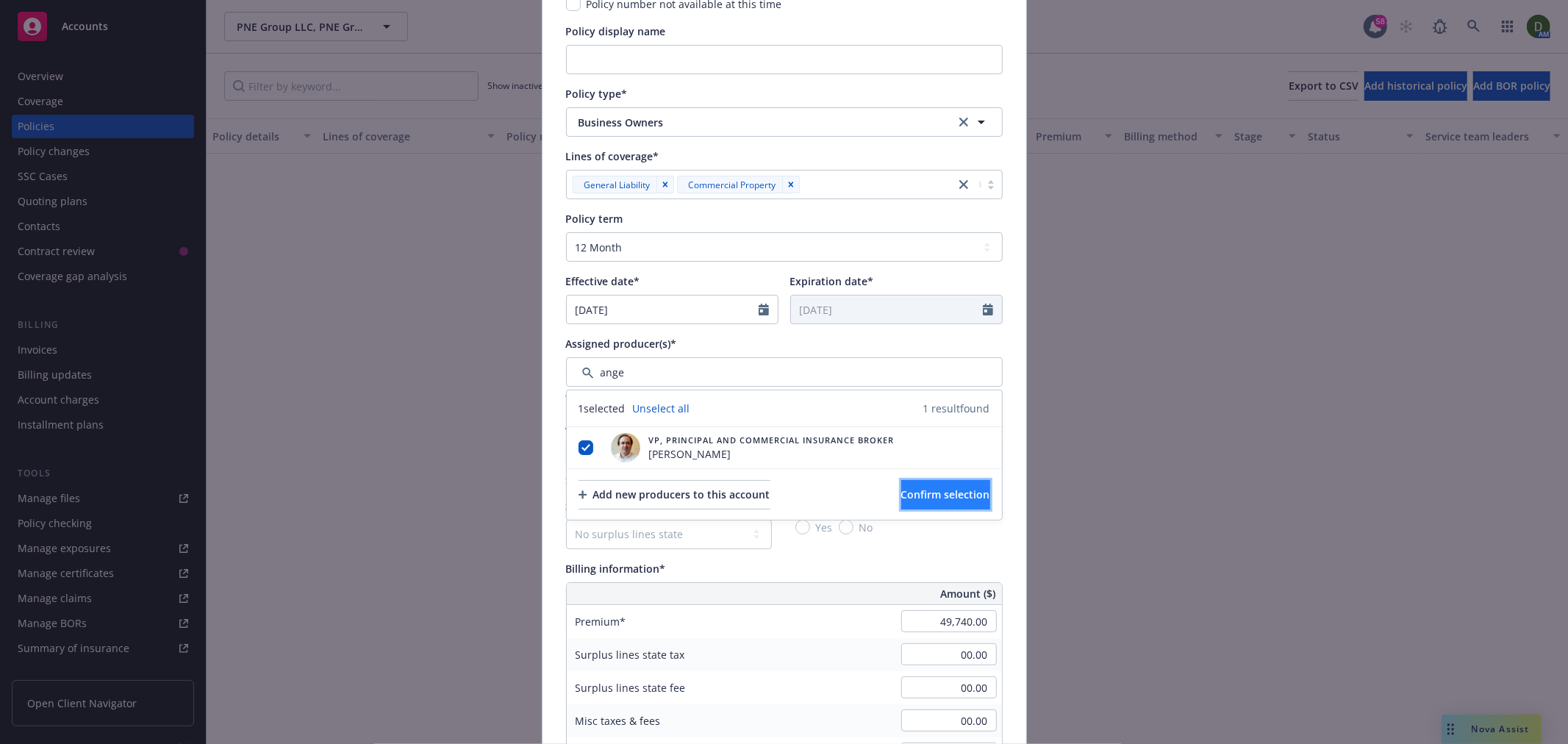
click at [901, 489] on button "Confirm selection" at bounding box center [946, 494] width 89 height 29
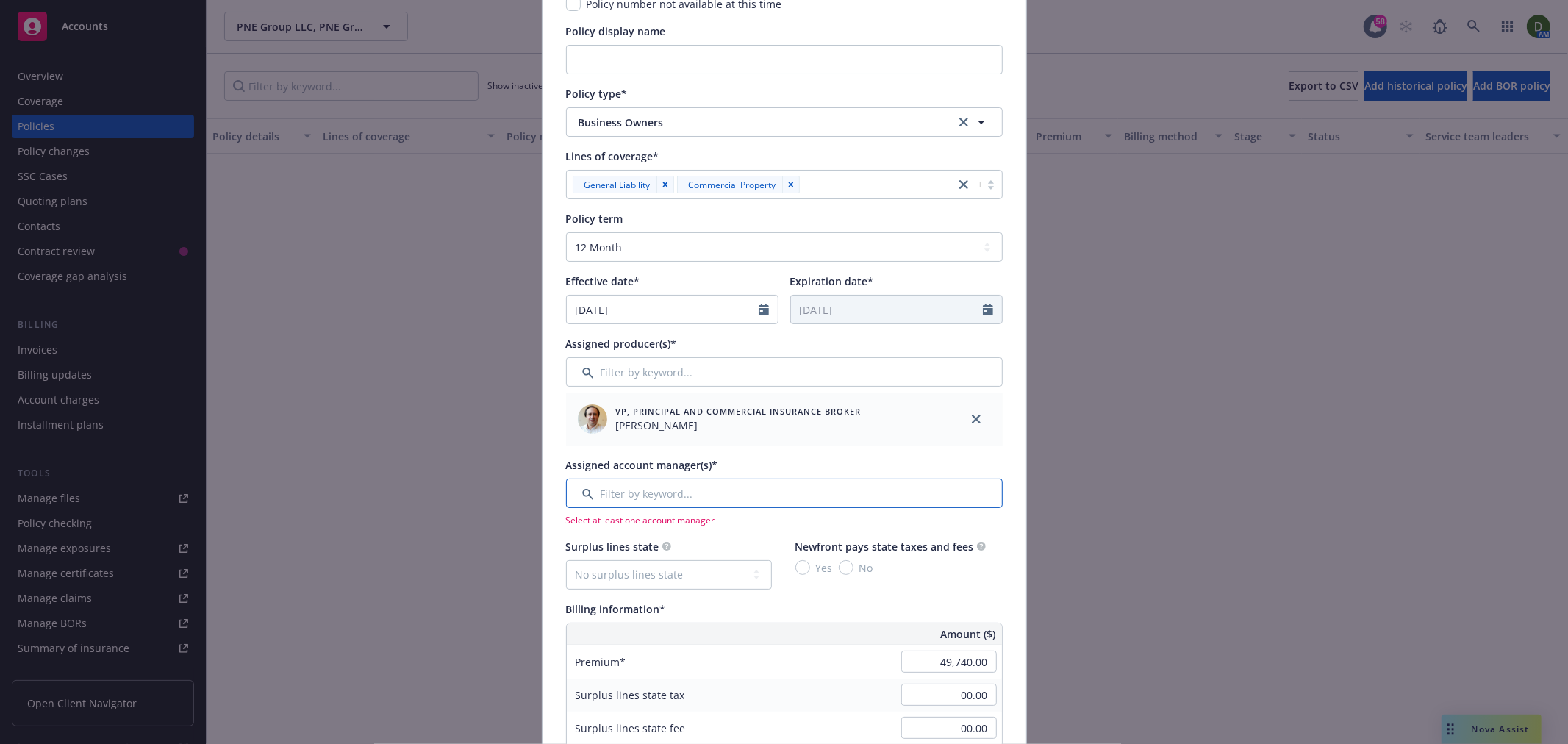
click at [677, 481] on input "Filter by keyword..." at bounding box center [784, 493] width 437 height 29
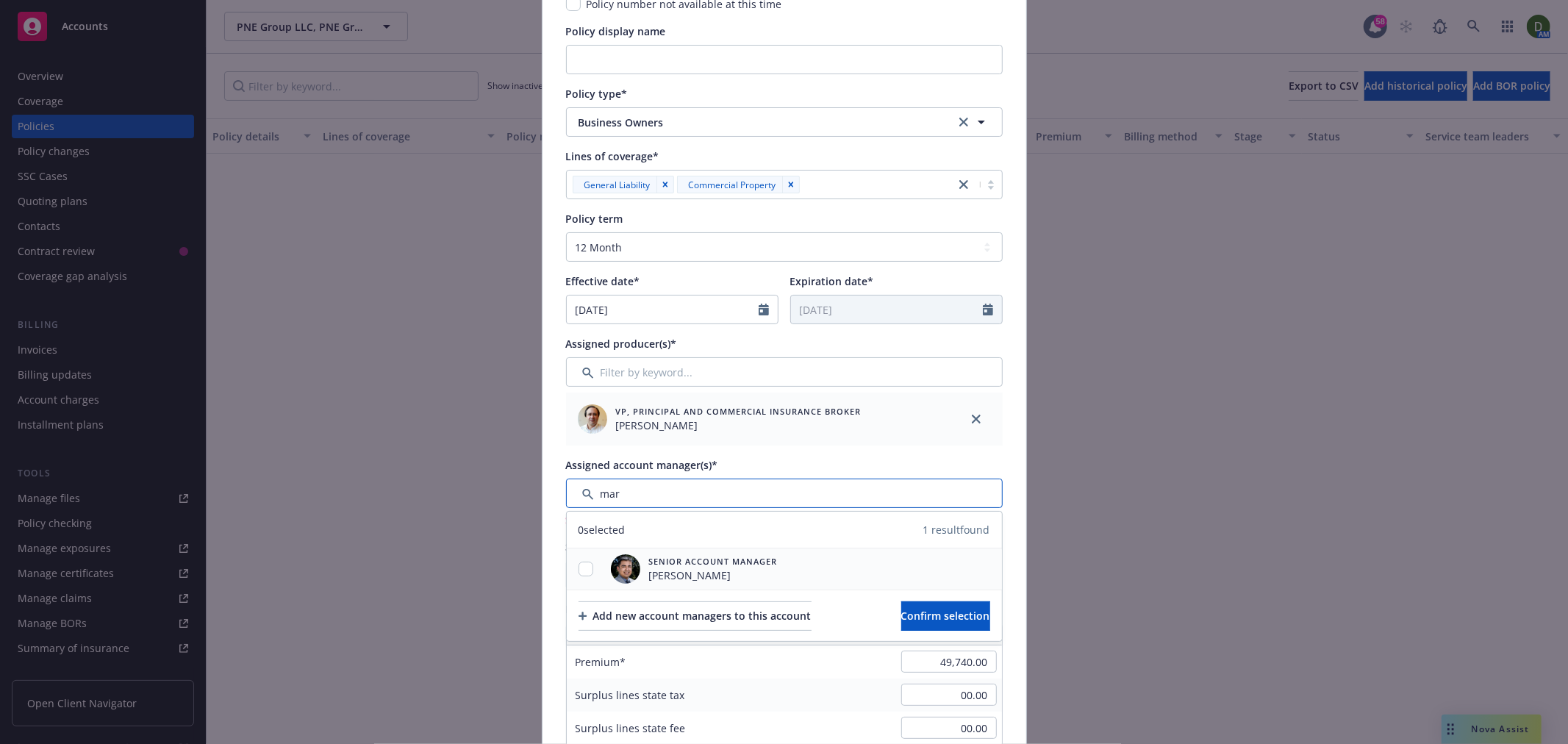
type input "mar"
click at [578, 562] on input "checkbox" at bounding box center [585, 568] width 14 height 14
checkbox input "true"
click at [901, 612] on span "Confirm selection" at bounding box center [946, 616] width 89 height 14
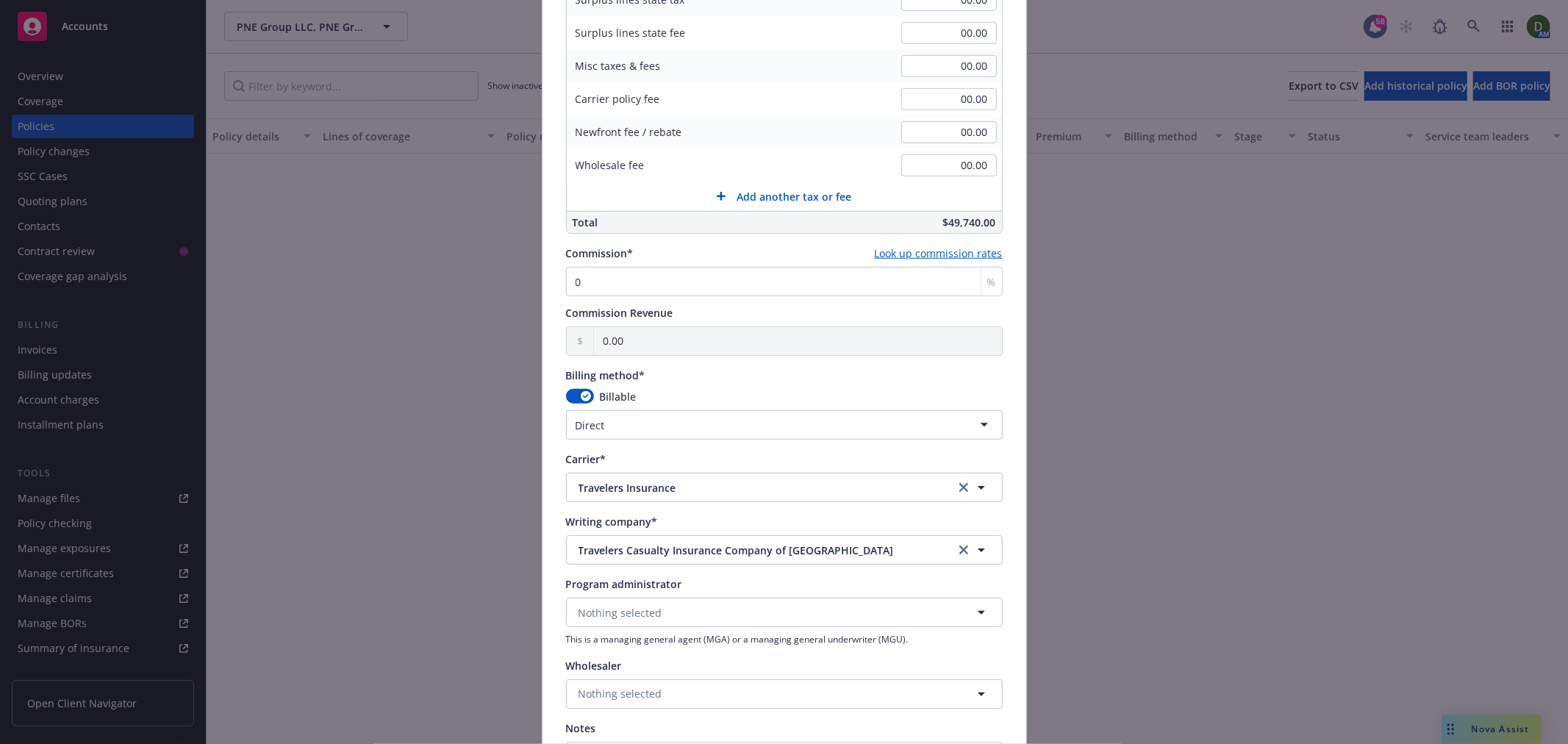
scroll to position [1166, 0]
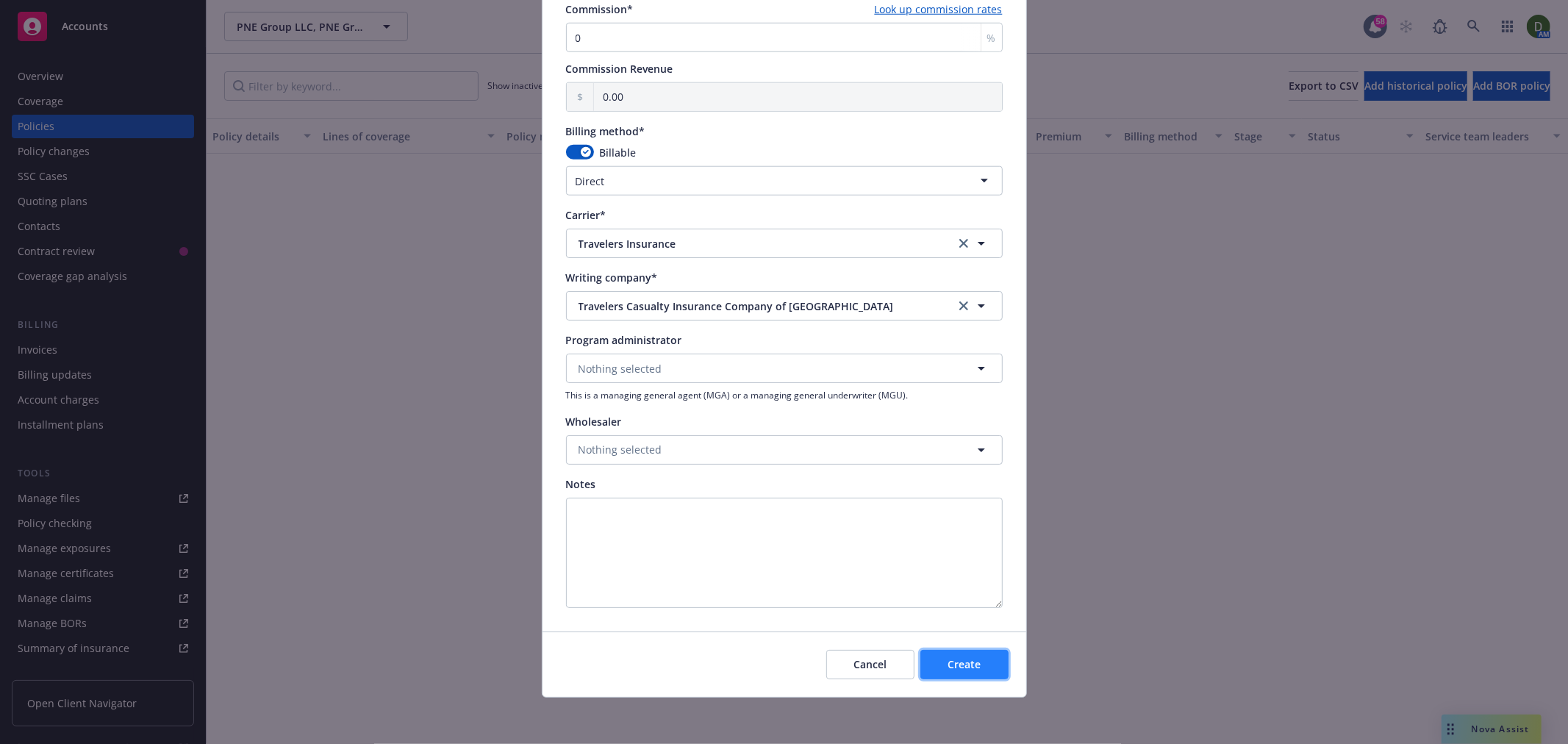
click at [947, 665] on span "Create" at bounding box center [963, 664] width 33 height 14
select select "other"
type input "09/26/2025"
type input "09/26/2026"
type input "00.00"
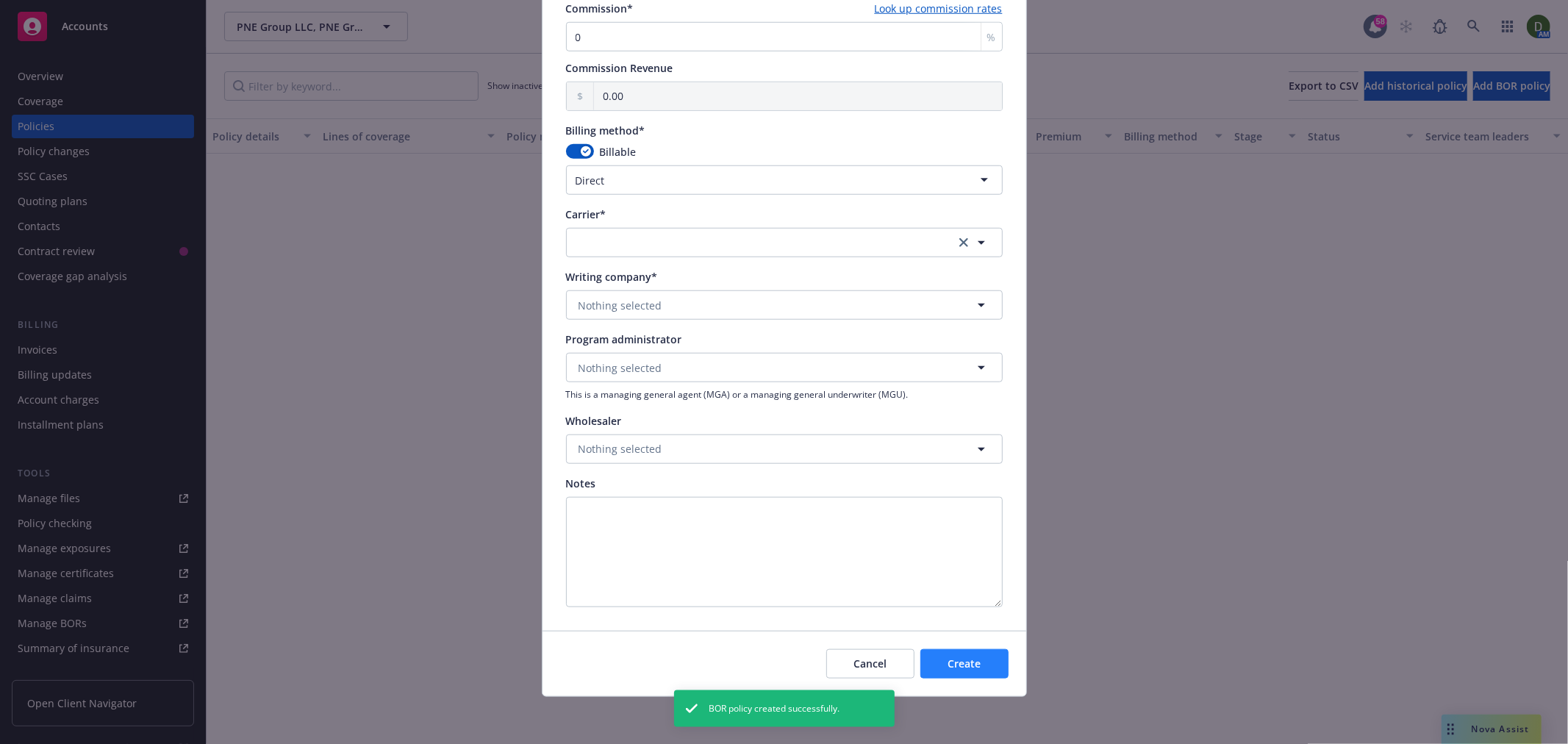
scroll to position [1048, 0]
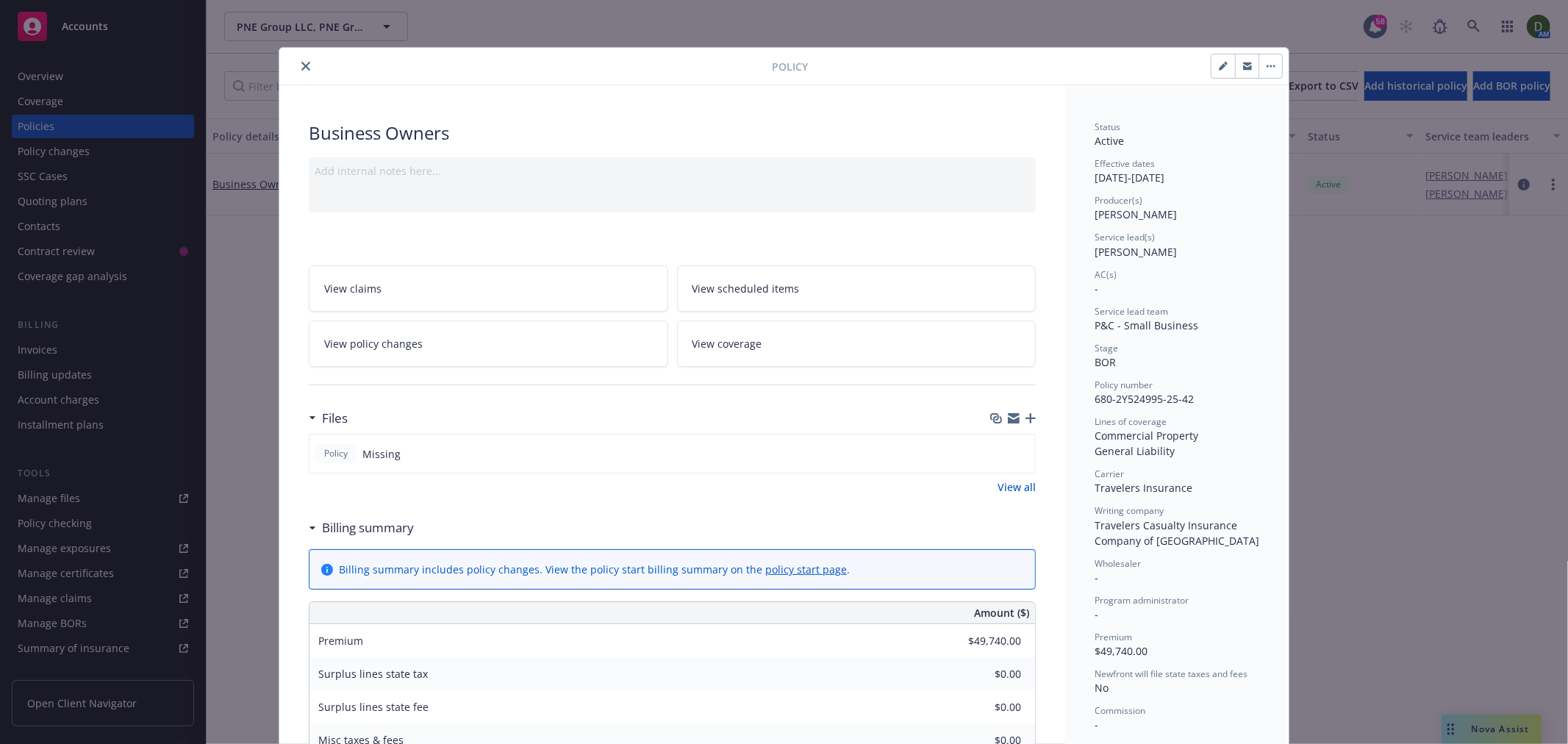
click at [1027, 423] on icon "button" at bounding box center [1030, 418] width 10 height 10
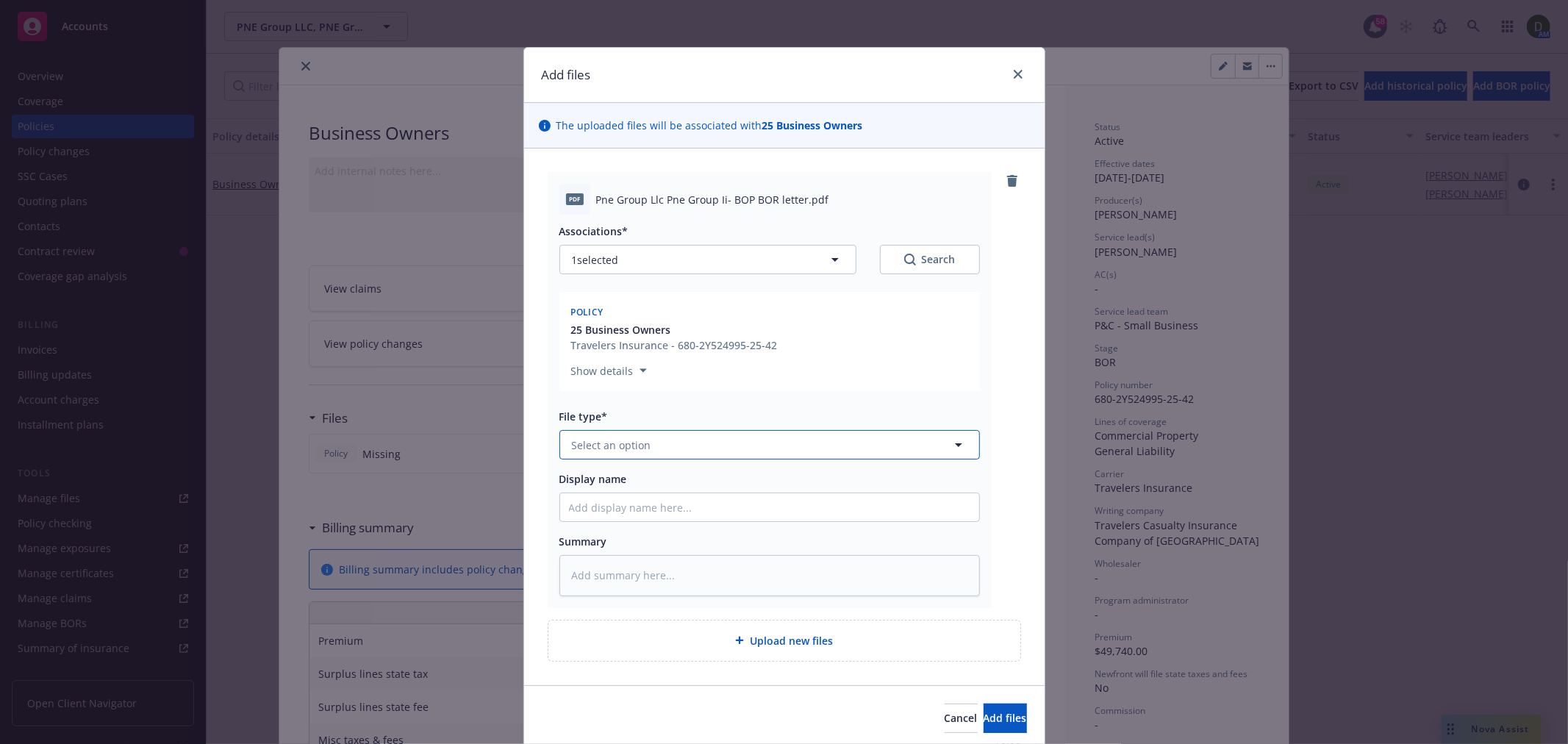
click at [655, 445] on button "Select an option" at bounding box center [769, 445] width 421 height 29
type input "broker"
drag, startPoint x: 698, startPoint y: 495, endPoint x: 688, endPoint y: 494, distance: 10.0
click at [700, 492] on div "Broker of Record" at bounding box center [769, 486] width 402 height 21
click at [642, 512] on input "Display name" at bounding box center [769, 506] width 419 height 28
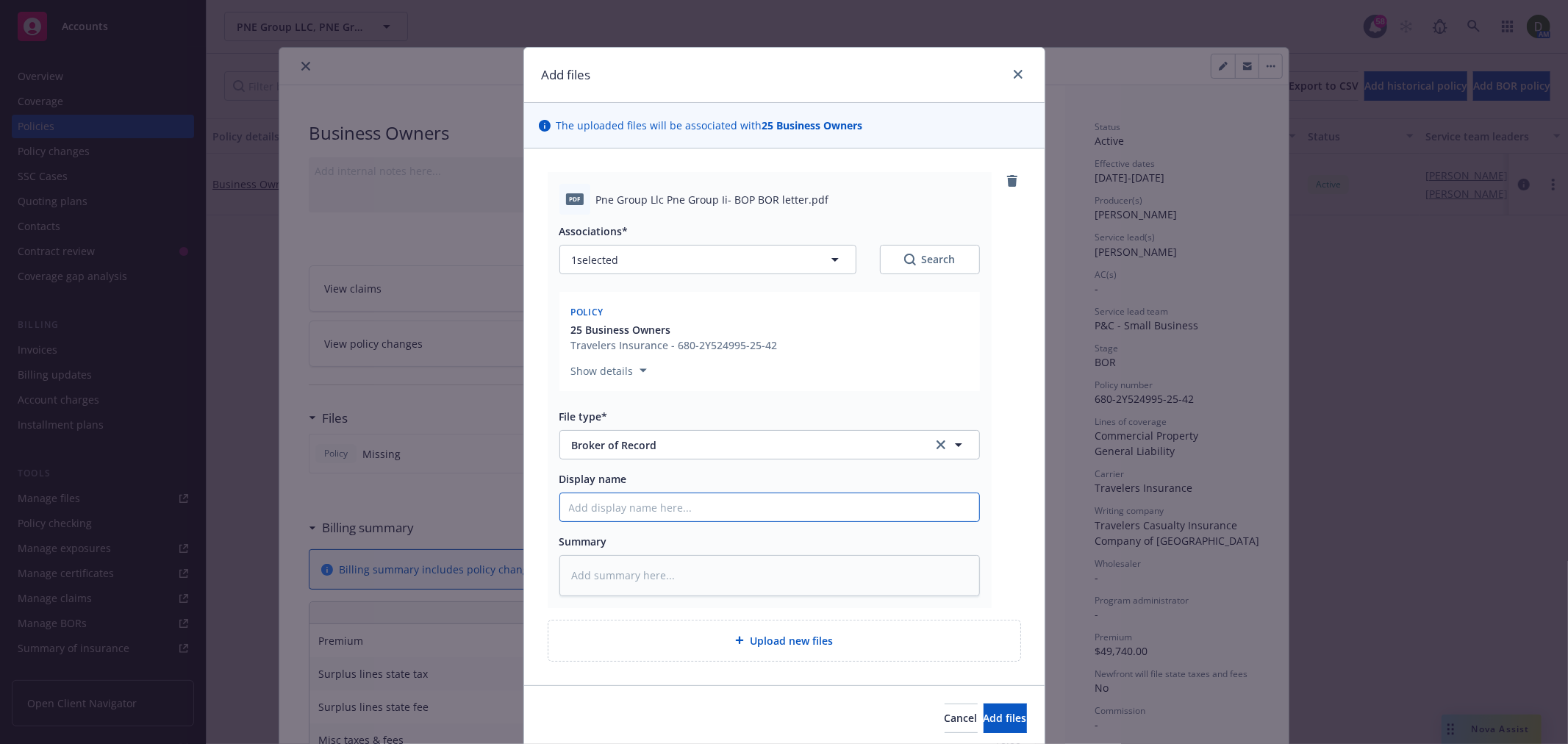
type textarea "x"
type input "2"
type textarea "x"
type input "25"
type textarea "x"
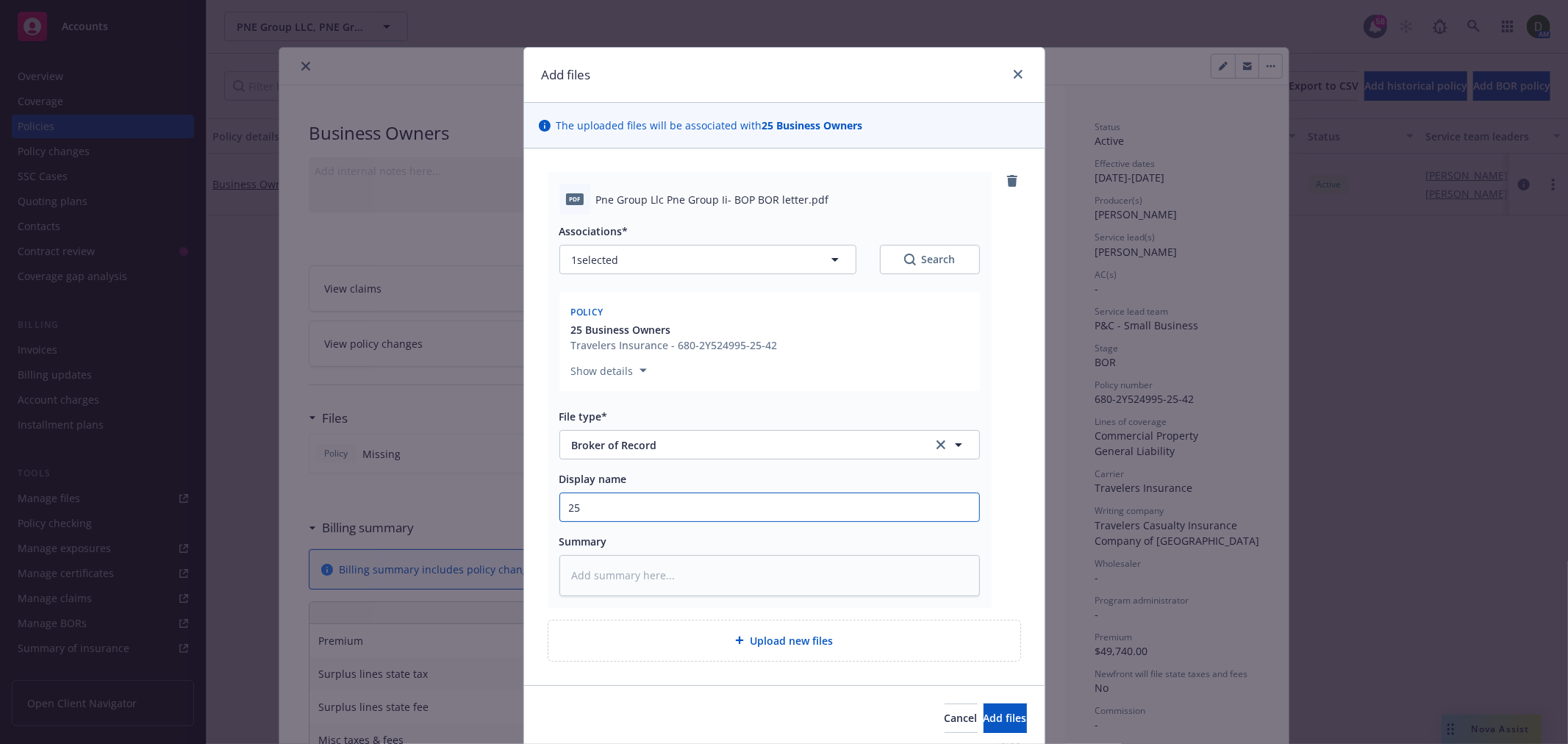
type input "25-"
type textarea "x"
type input "25-2"
type textarea "x"
type input "25-26"
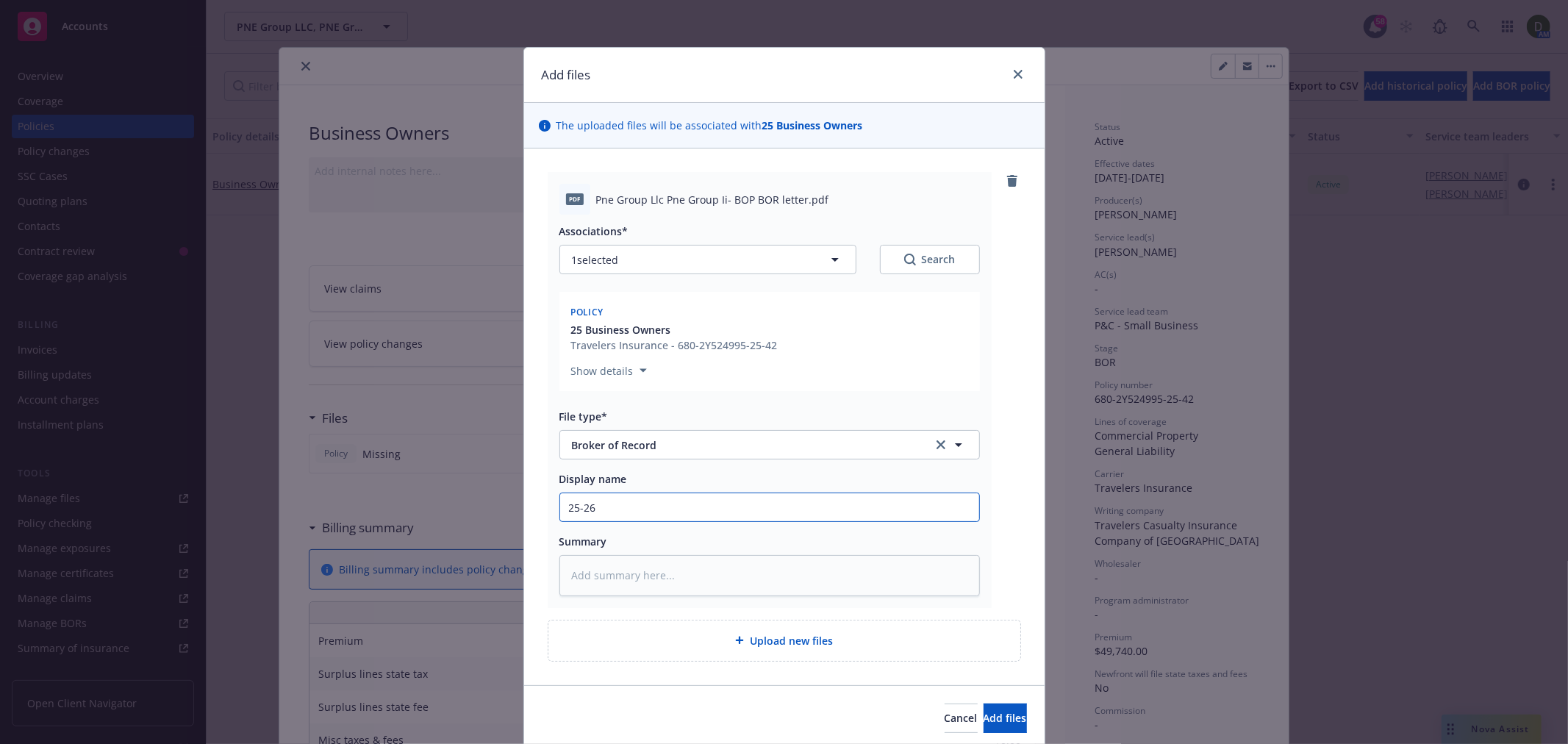
type textarea "x"
type input "25-26"
type textarea "x"
type input "25-26 P"
type textarea "x"
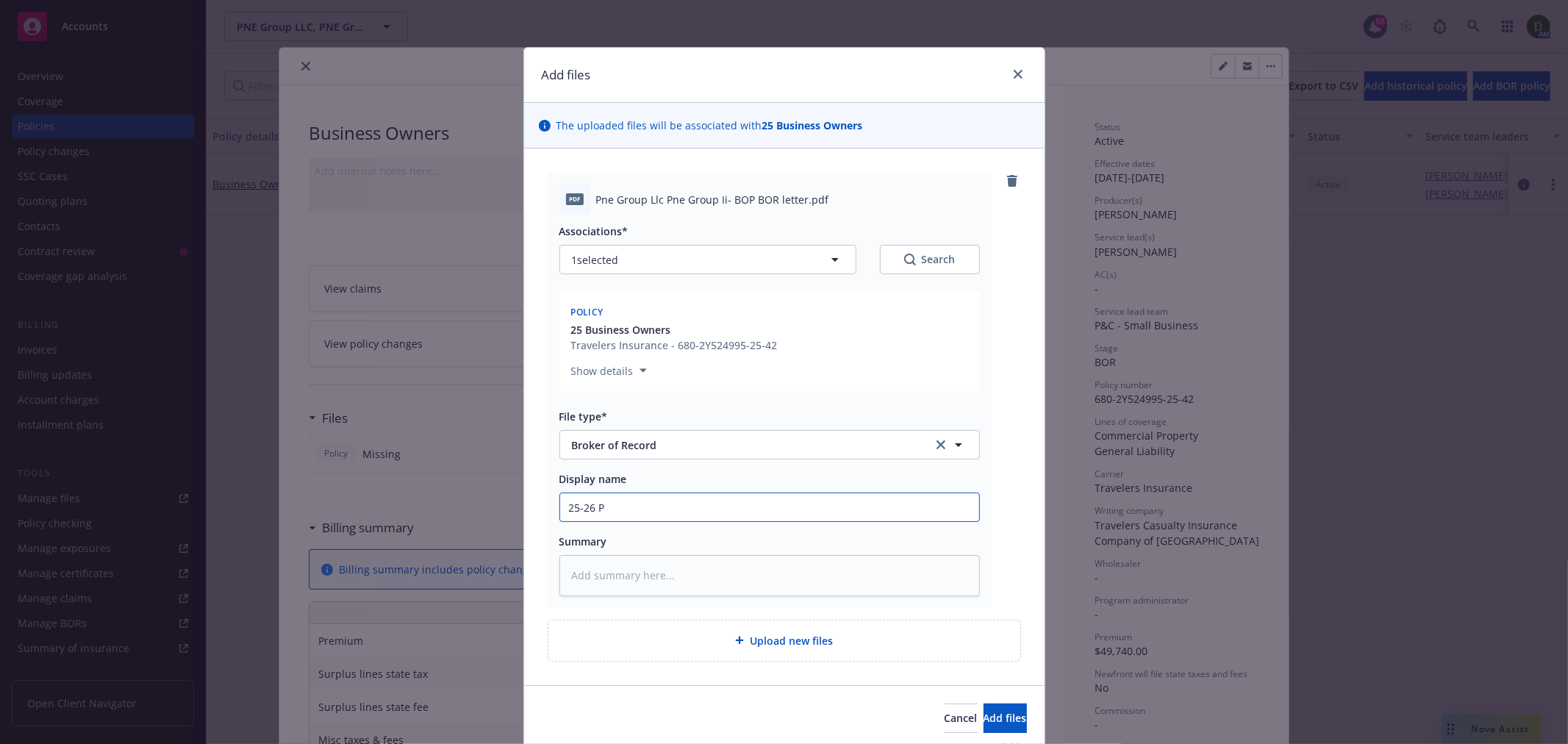
type input "25-26 PK"
type textarea "x"
type input "25-26 PKG"
type textarea "x"
type input "25-26 PKG -"
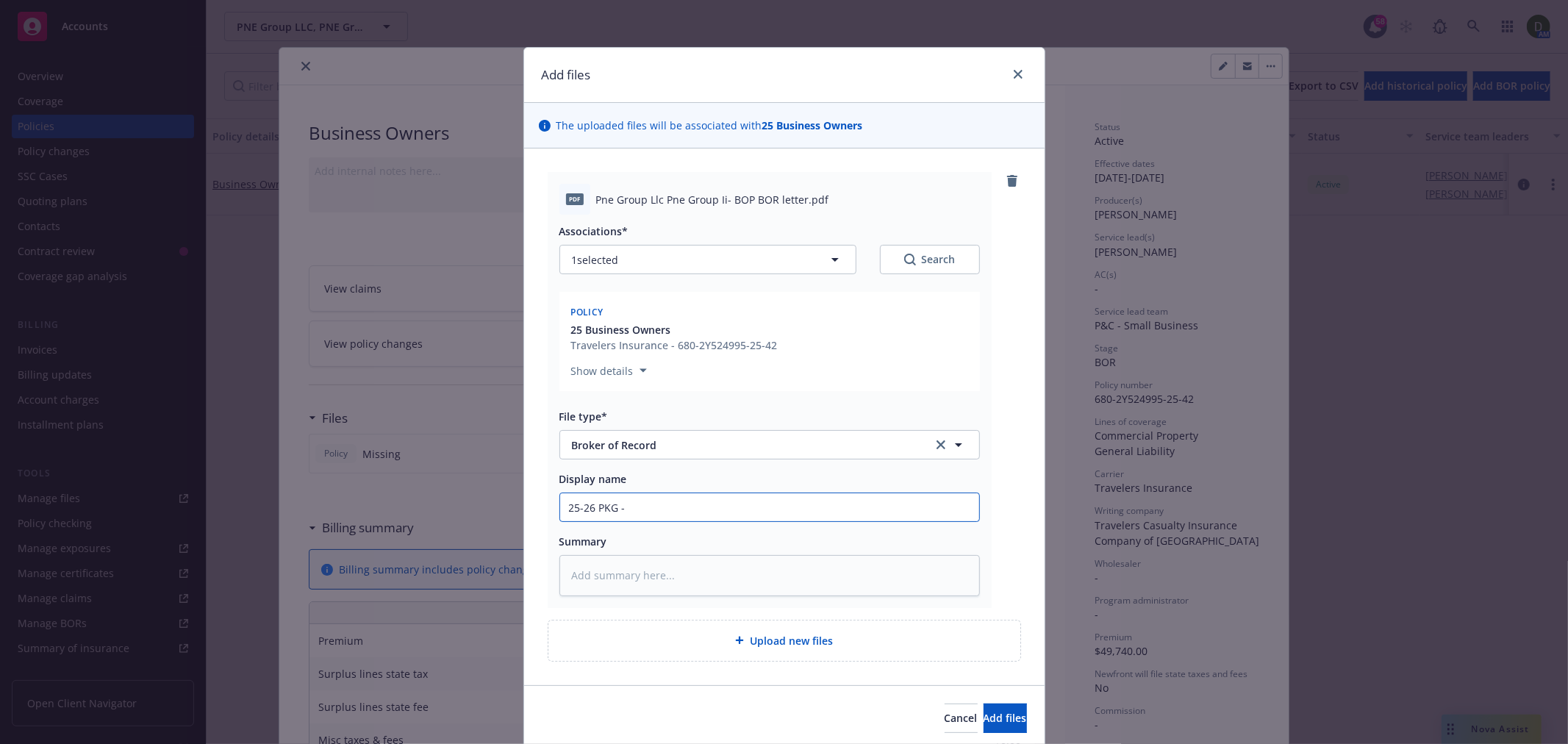
type textarea "x"
type input "25-26 PKG -"
type textarea "x"
type input "25-26 PKG - F"
type textarea "x"
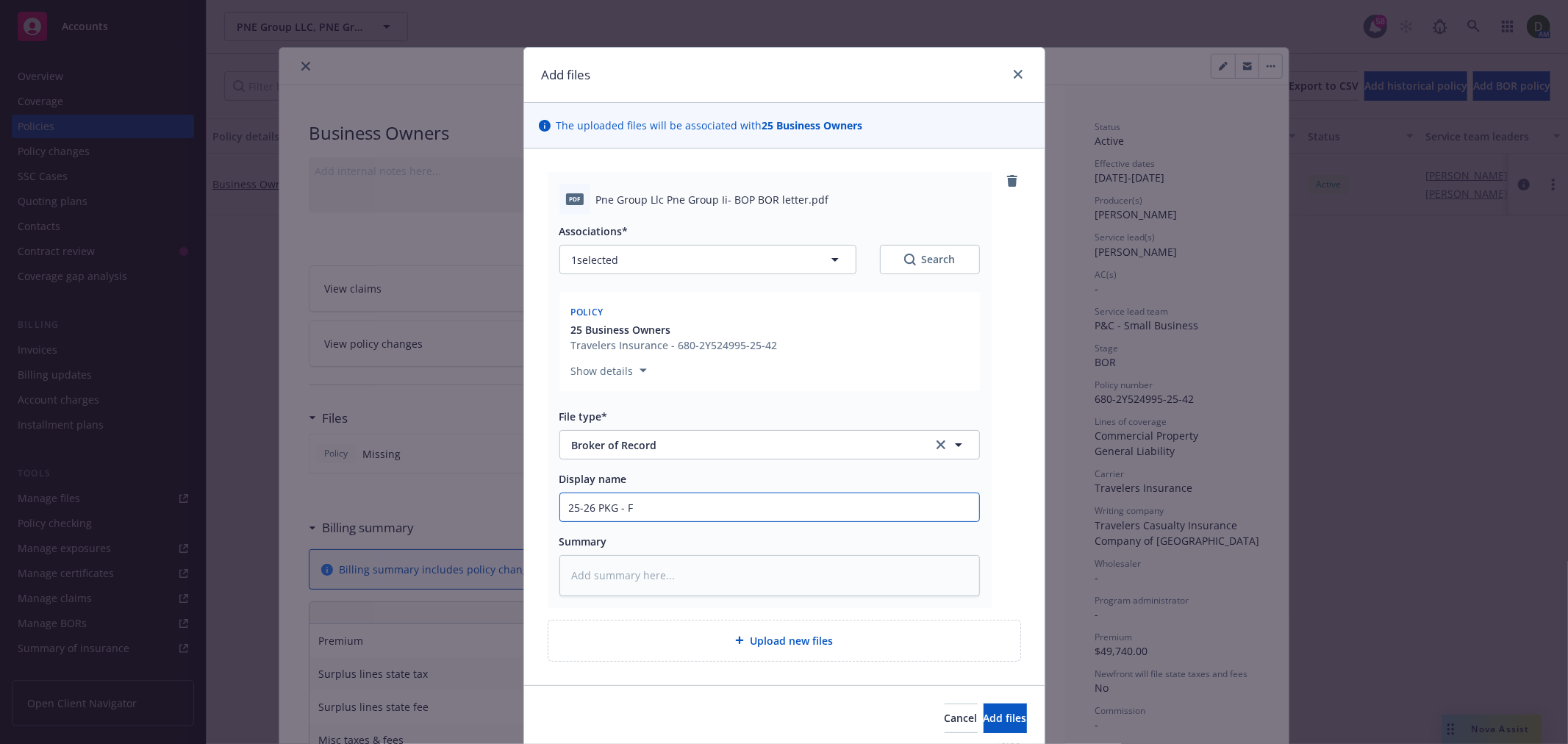
type input "25-26 PKG -"
type textarea "x"
type input "25-26 PKG - S"
type textarea "x"
type input "25-26 PKG - Si"
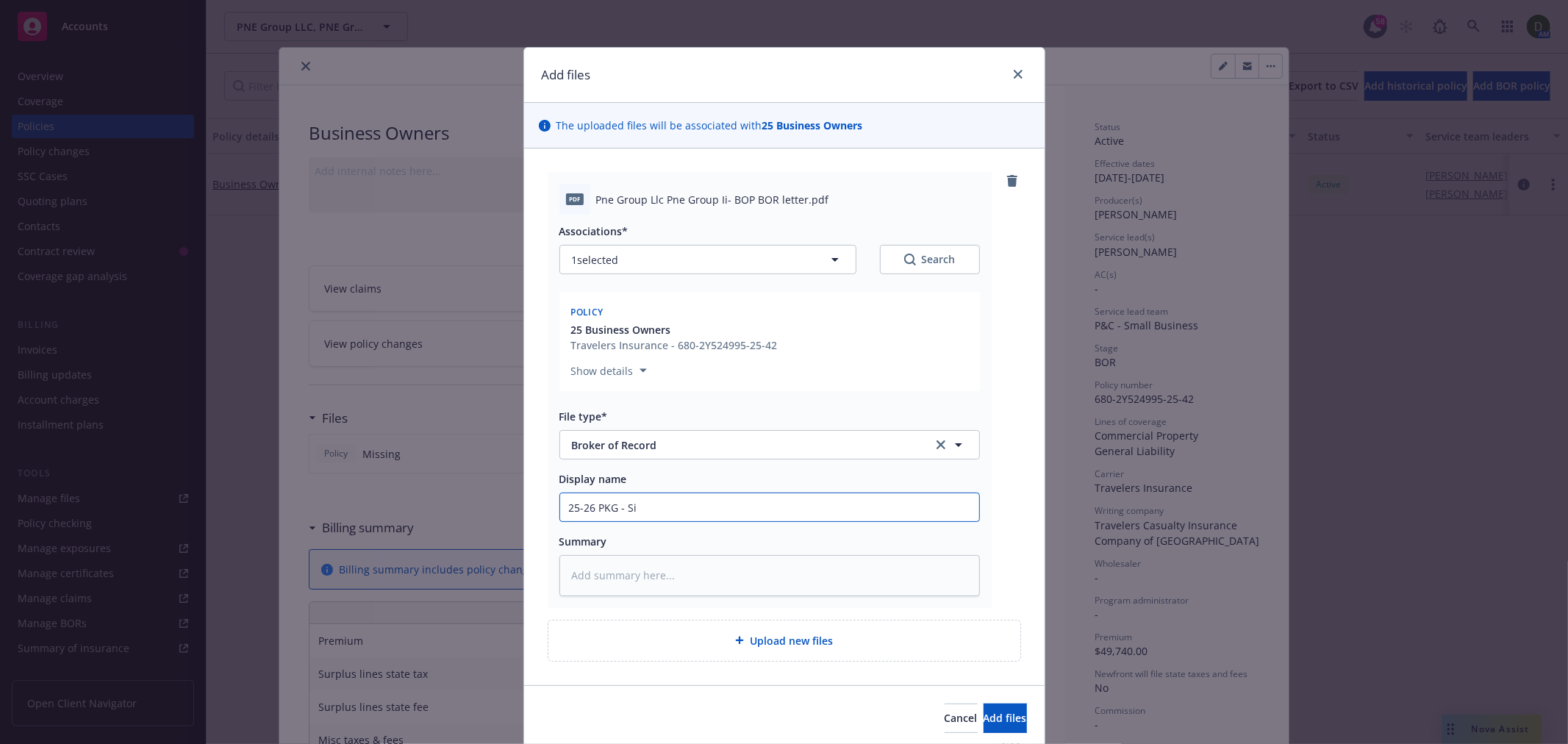
type textarea "x"
type input "25-26 PKG - Sin"
type textarea "x"
type input "25-26 PKG - Sing"
type textarea "x"
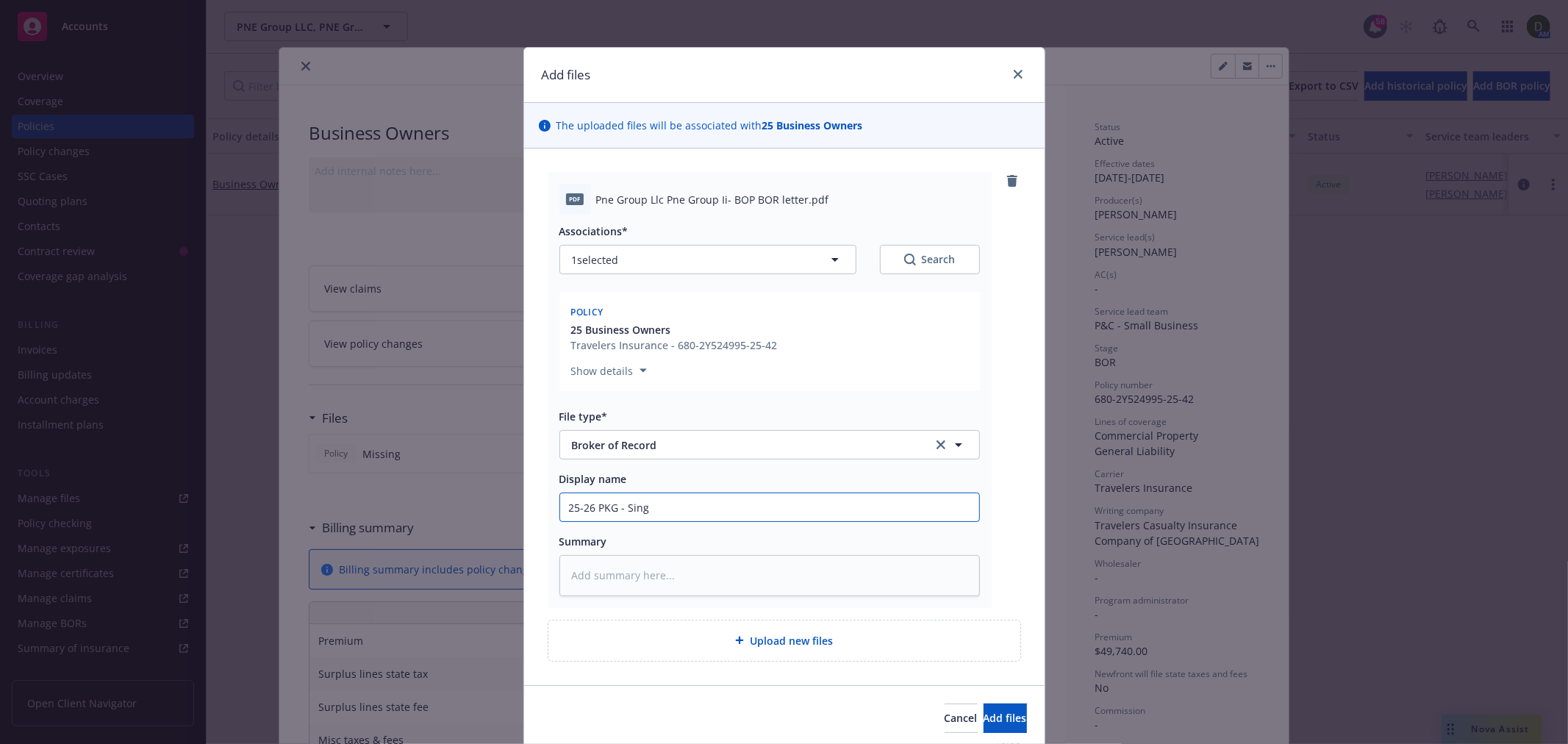
type input "25-26 PKG - Singe"
type textarea "x"
type input "25-26 PKG - Singed"
type textarea "x"
type input "25-26 PKG - Singed"
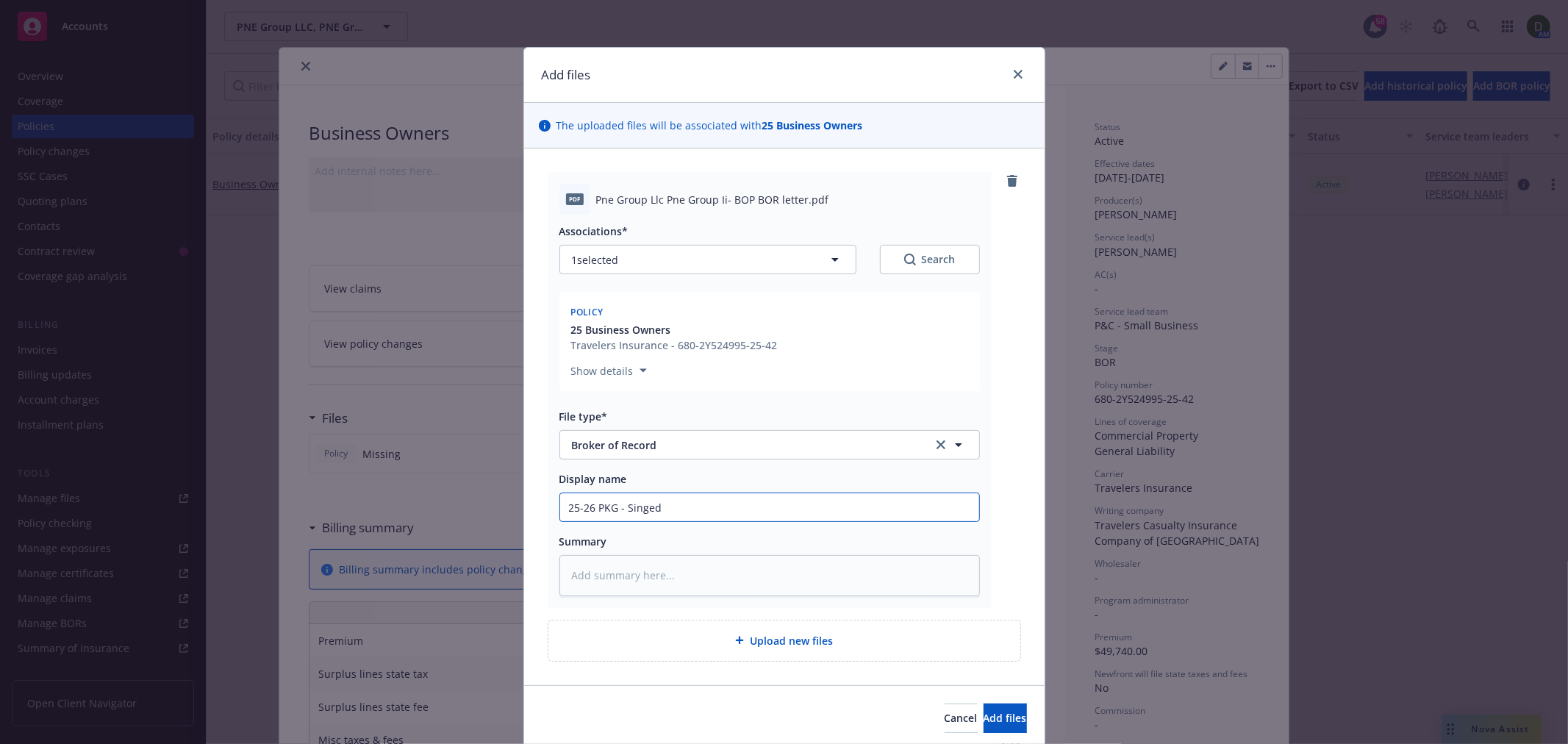
type textarea "x"
type input "25-26 PKG - Singed"
type textarea "x"
type input "25-26 PKG - Singe"
type textarea "x"
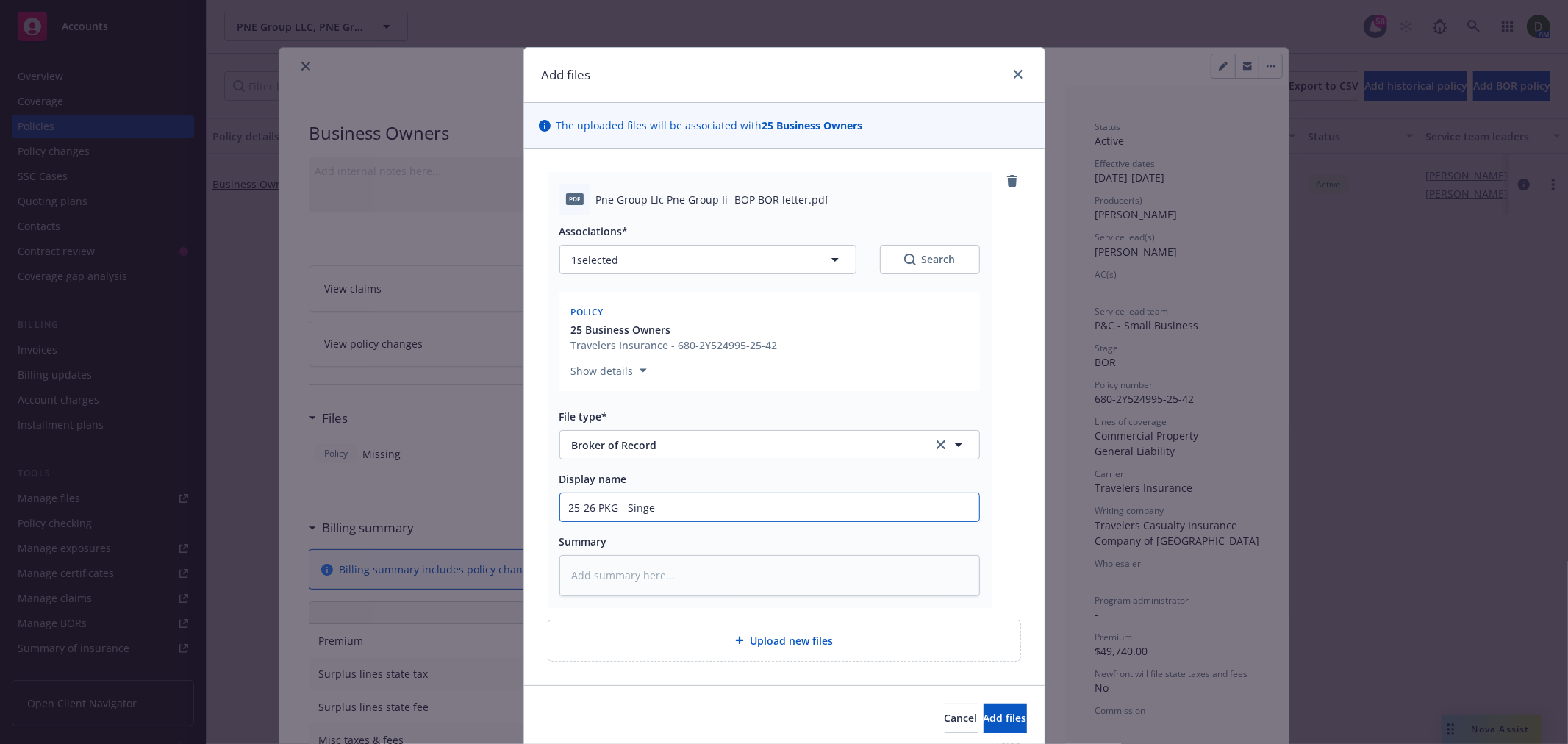
type input "25-26 PKG - Sing"
type textarea "x"
type input "25-26 PKG - Sin"
type textarea "x"
type input "25-26 PKG - Si"
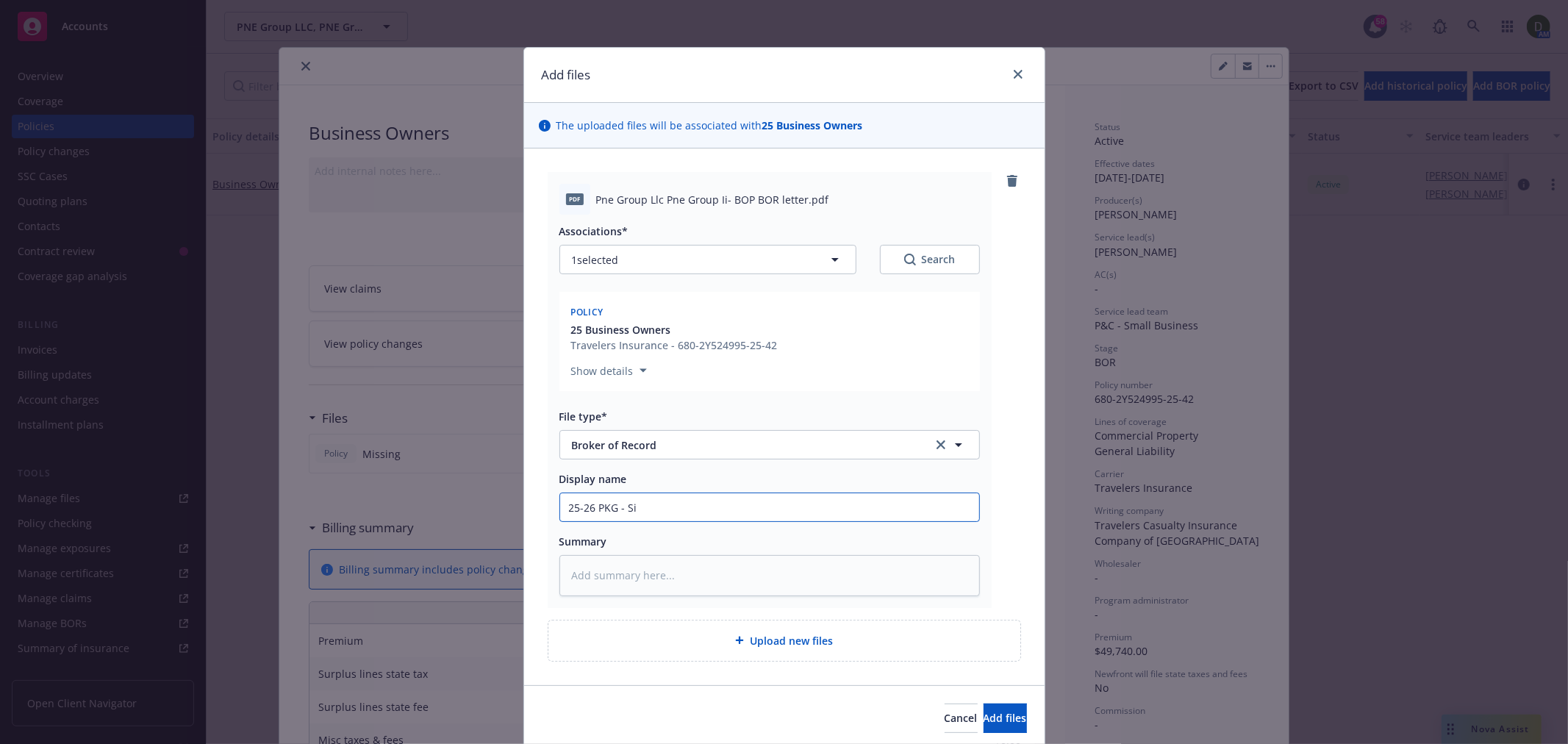
type textarea "x"
type input "25-26 PKG - Sig"
type textarea "x"
type input "25-26 PKG - Sign"
type textarea "x"
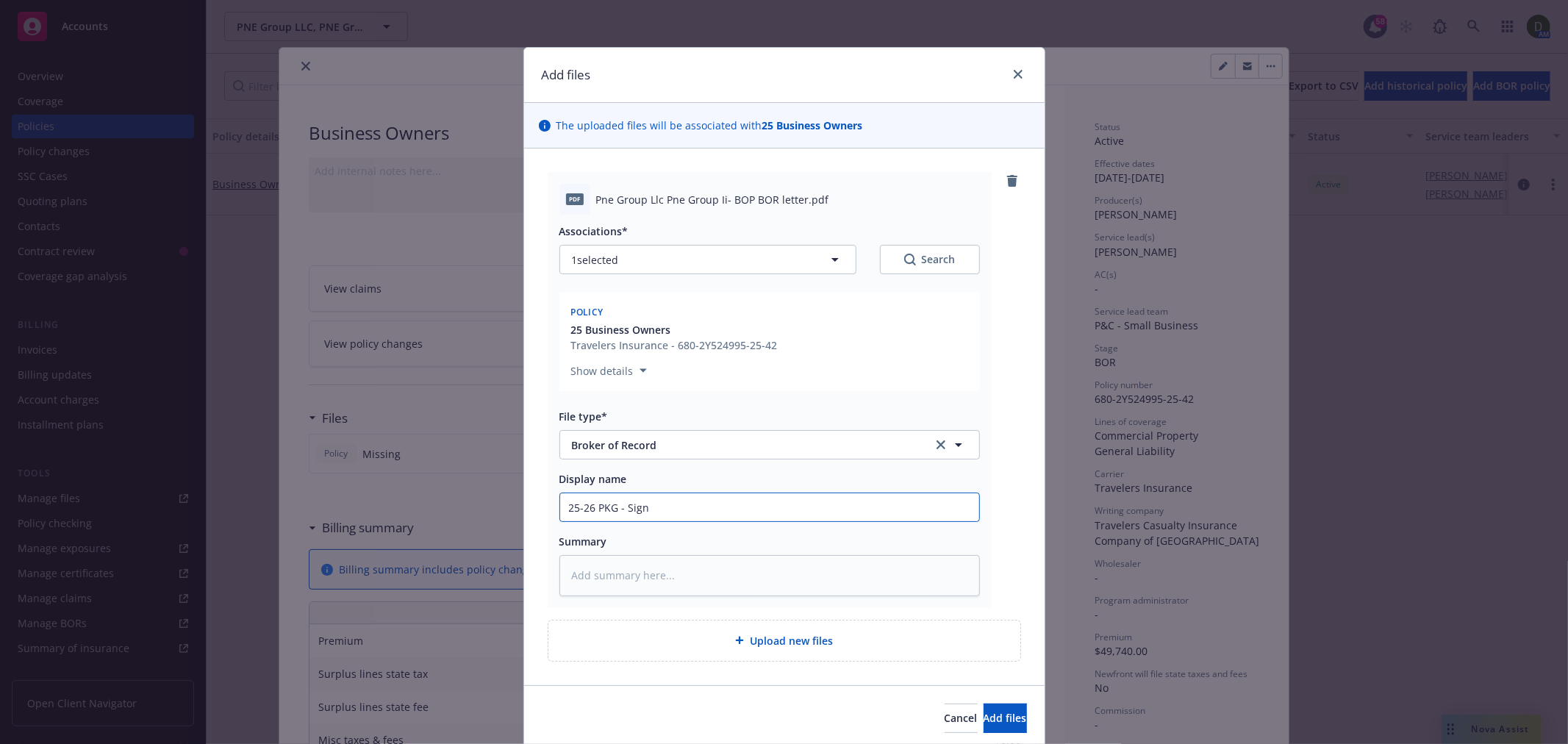
type input "25-26 PKG - Signe"
type textarea "x"
type input "25-26 PKG - Signed"
type textarea "x"
type input "25-26 PKG - Signed B"
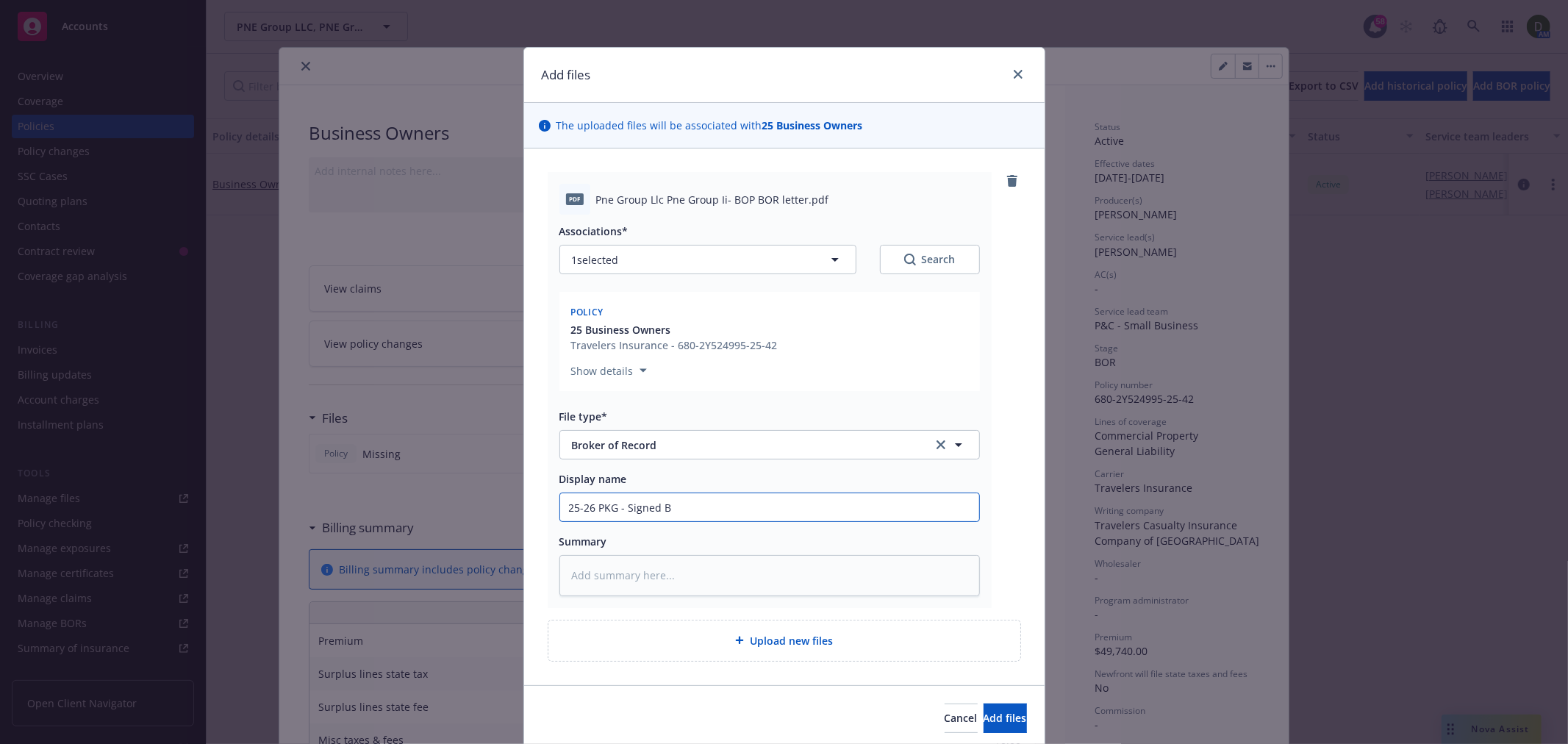
type textarea "x"
type input "25-26 PKG - Signed BO"
type textarea "x"
type input "25-26 PKG - Signed BOR"
type textarea "x"
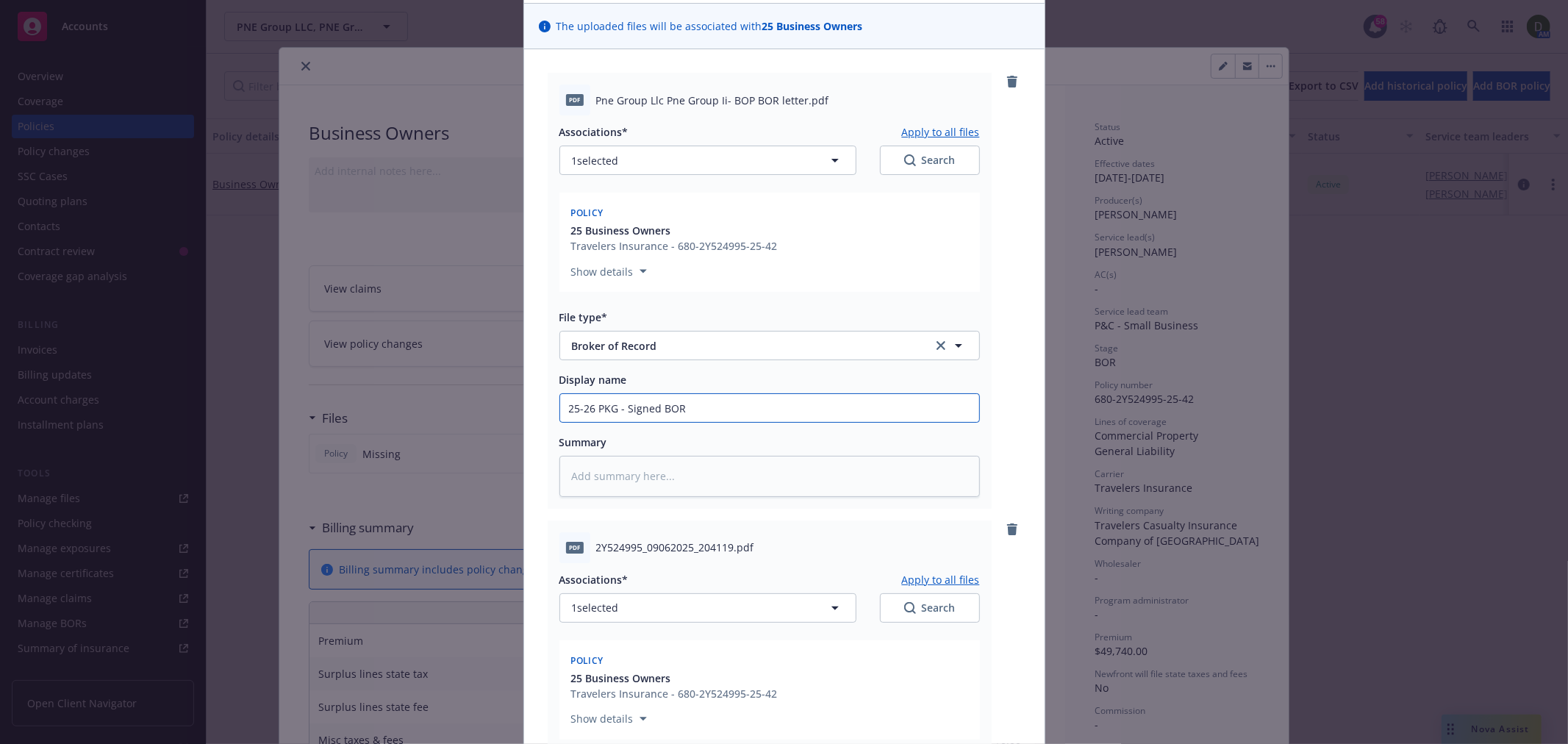
scroll to position [245, 0]
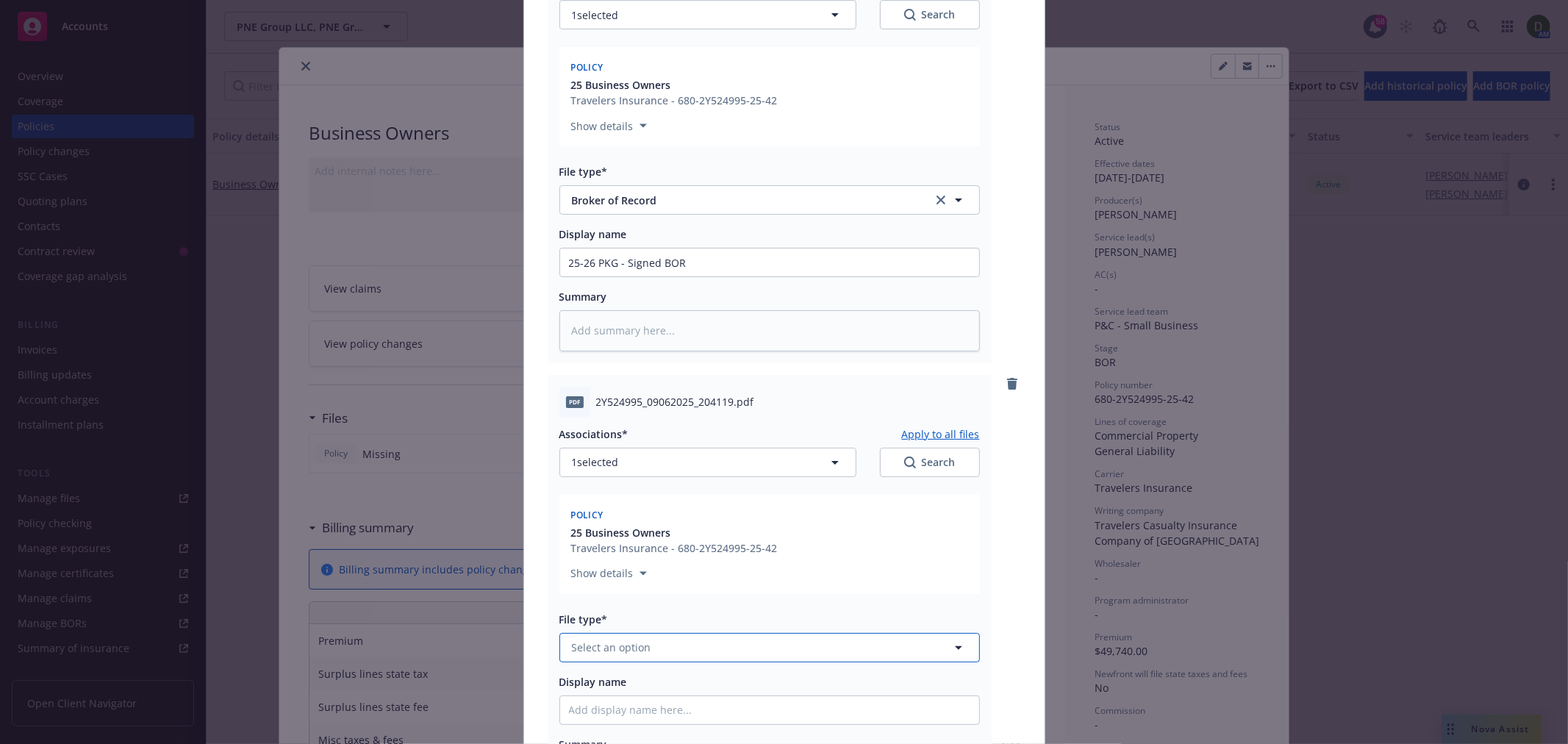
click at [644, 655] on button "Select an option" at bounding box center [769, 647] width 421 height 29
type input "policy"
click at [645, 693] on div "Policy" at bounding box center [769, 688] width 402 height 21
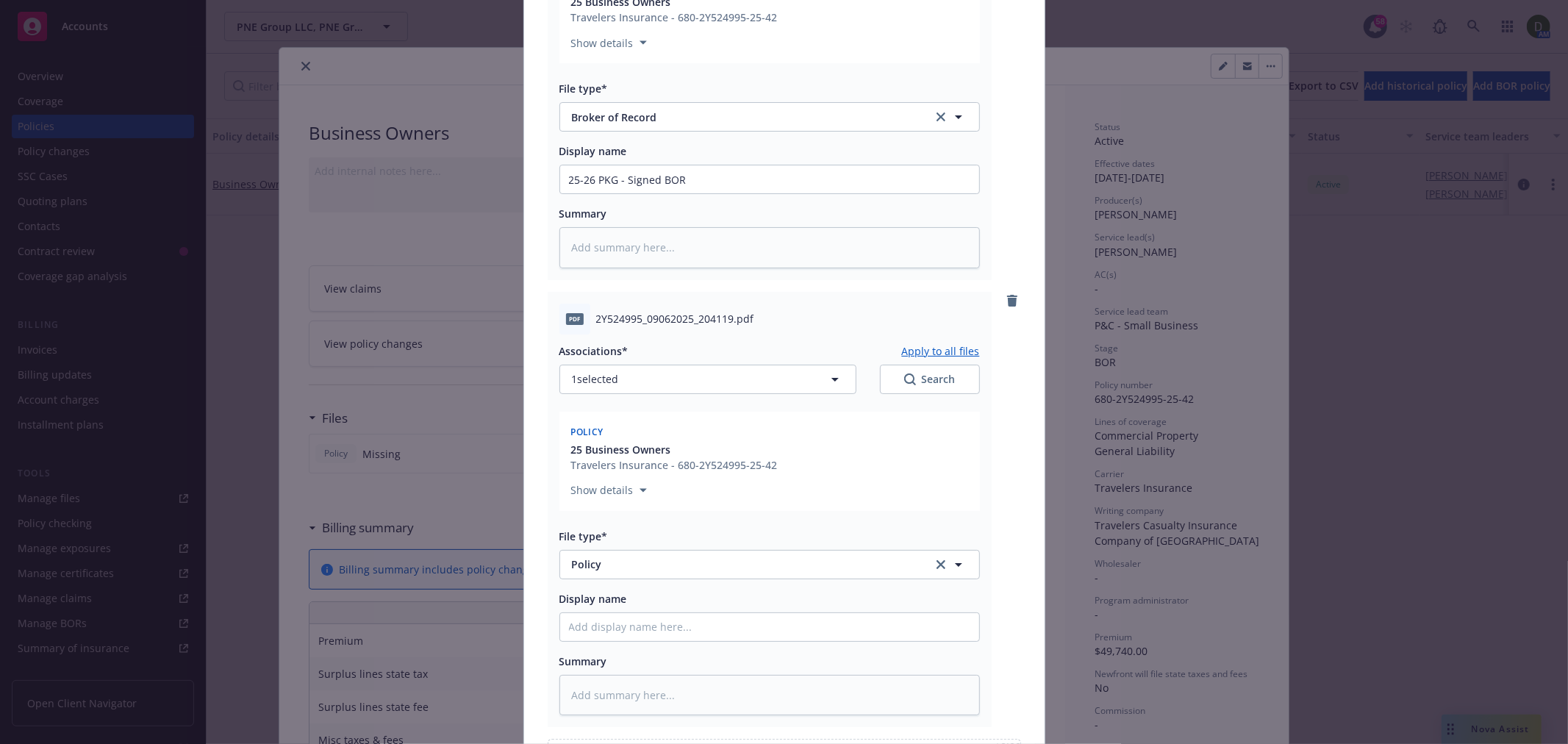
scroll to position [408, 0]
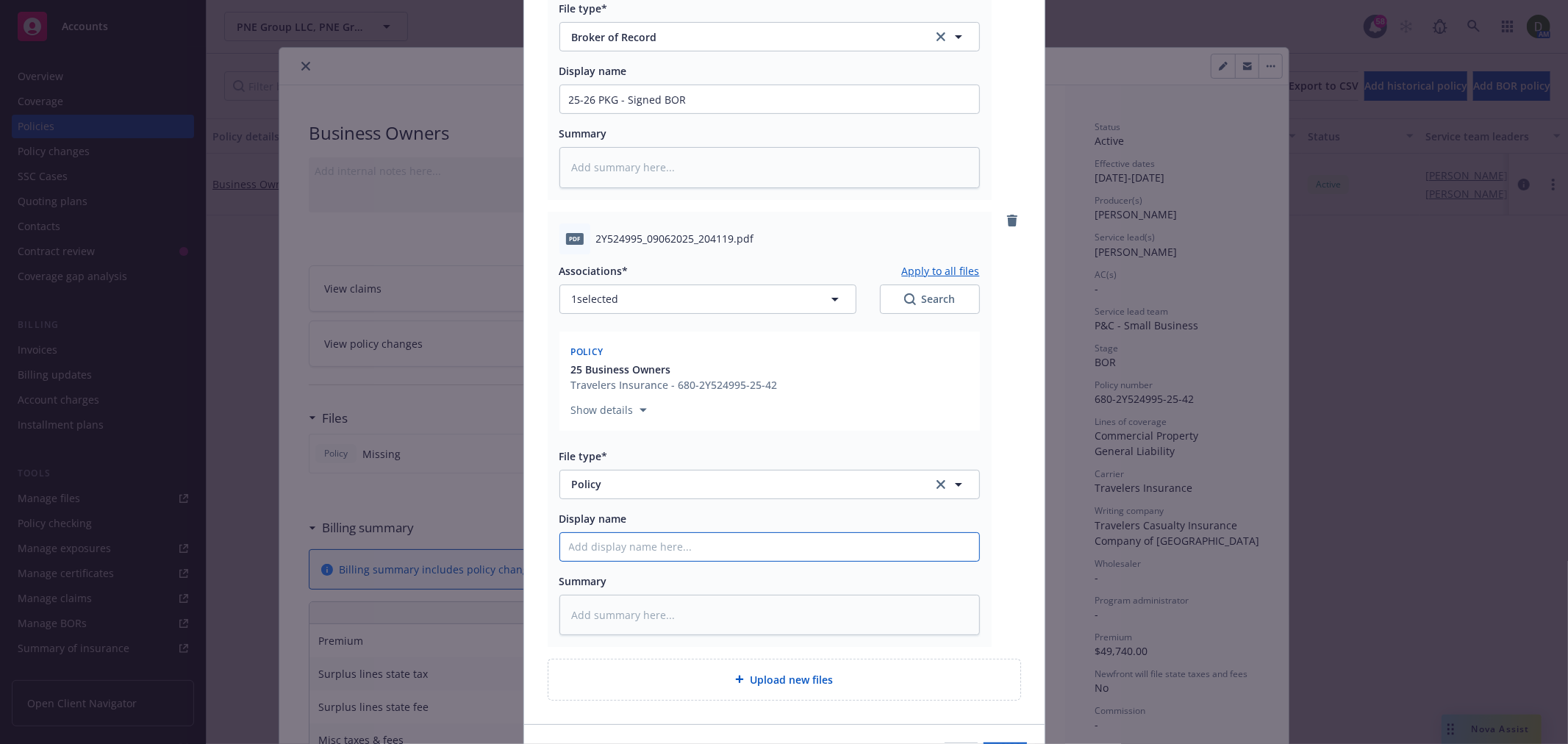
click at [729, 537] on input "Display name" at bounding box center [769, 546] width 419 height 28
type textarea "x"
type input "2"
type textarea "x"
type input "25"
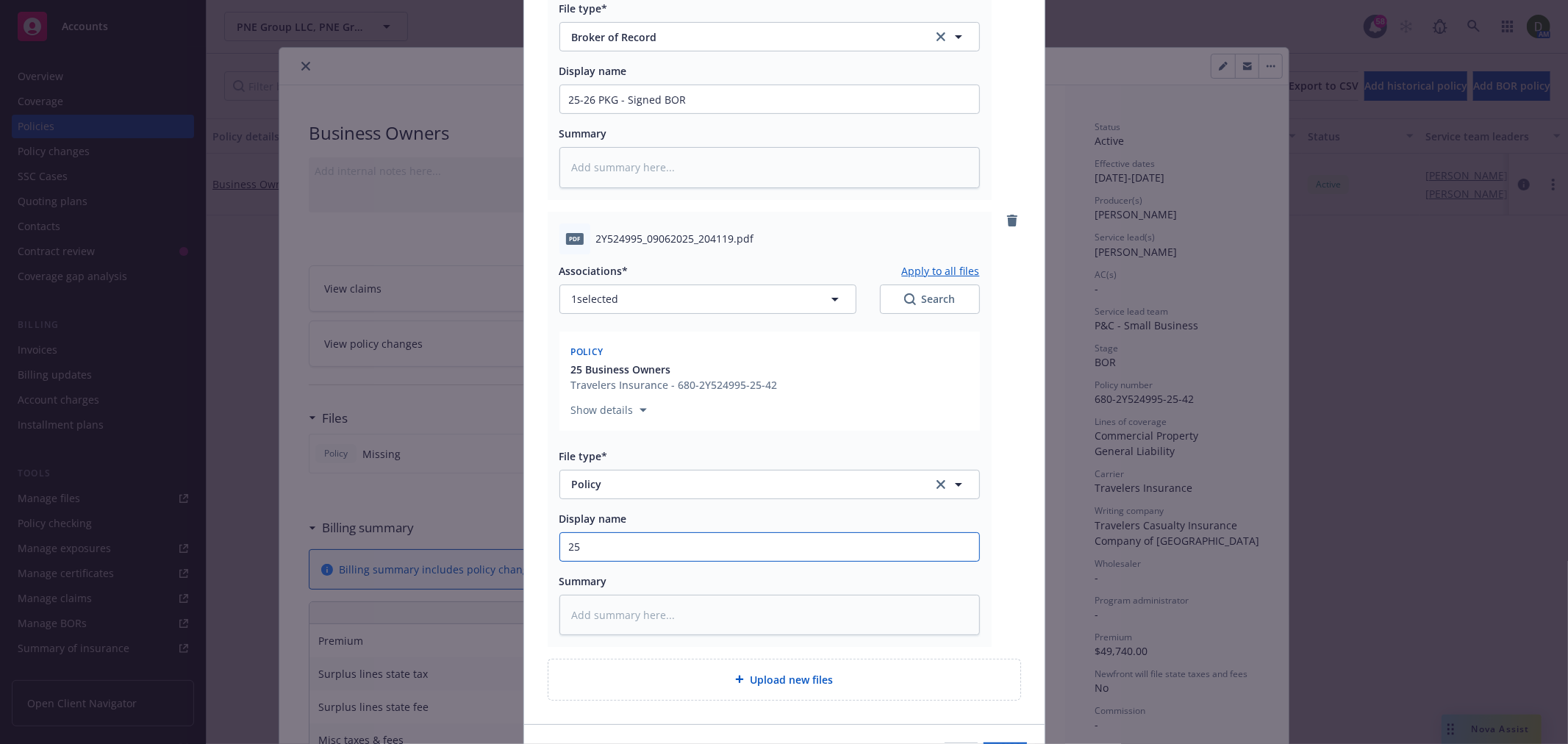
type textarea "x"
type input "25-"
type textarea "x"
type input "25-2"
type textarea "x"
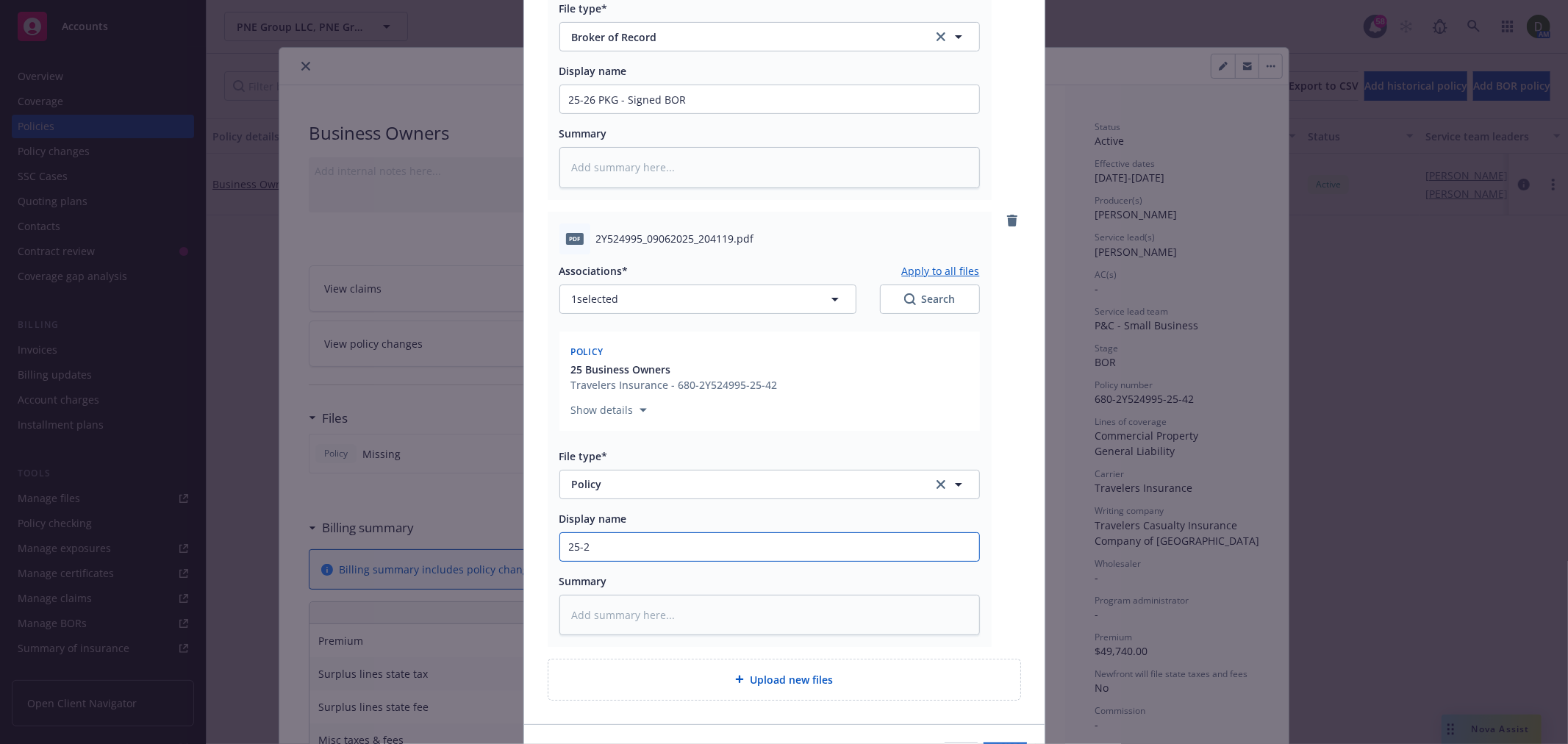
type input "25-26"
type textarea "x"
type input "25-26"
type textarea "x"
type input "25-26 P"
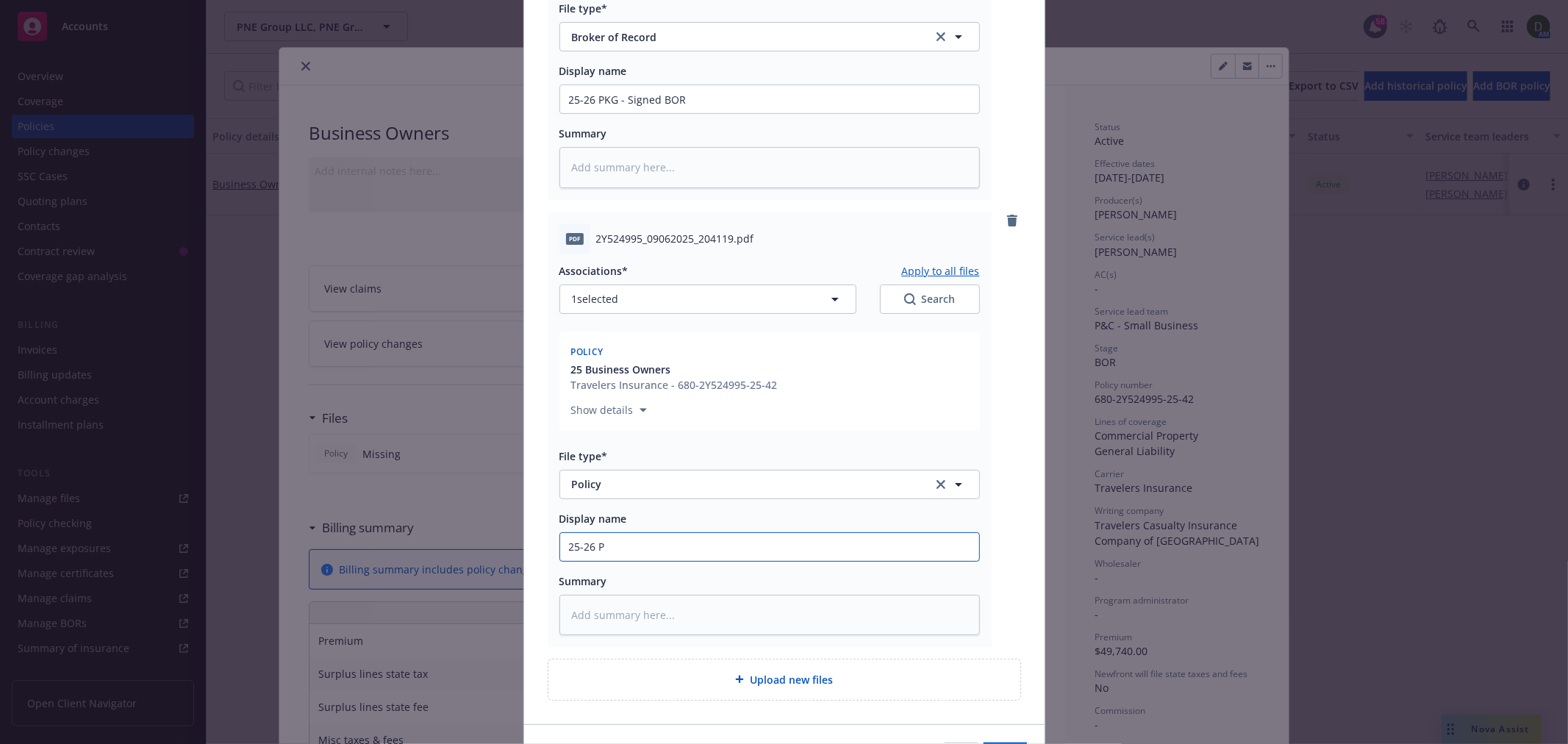
type textarea "x"
type input "25-26 PK"
type textarea "x"
type input "25-26 PKG"
type textarea "x"
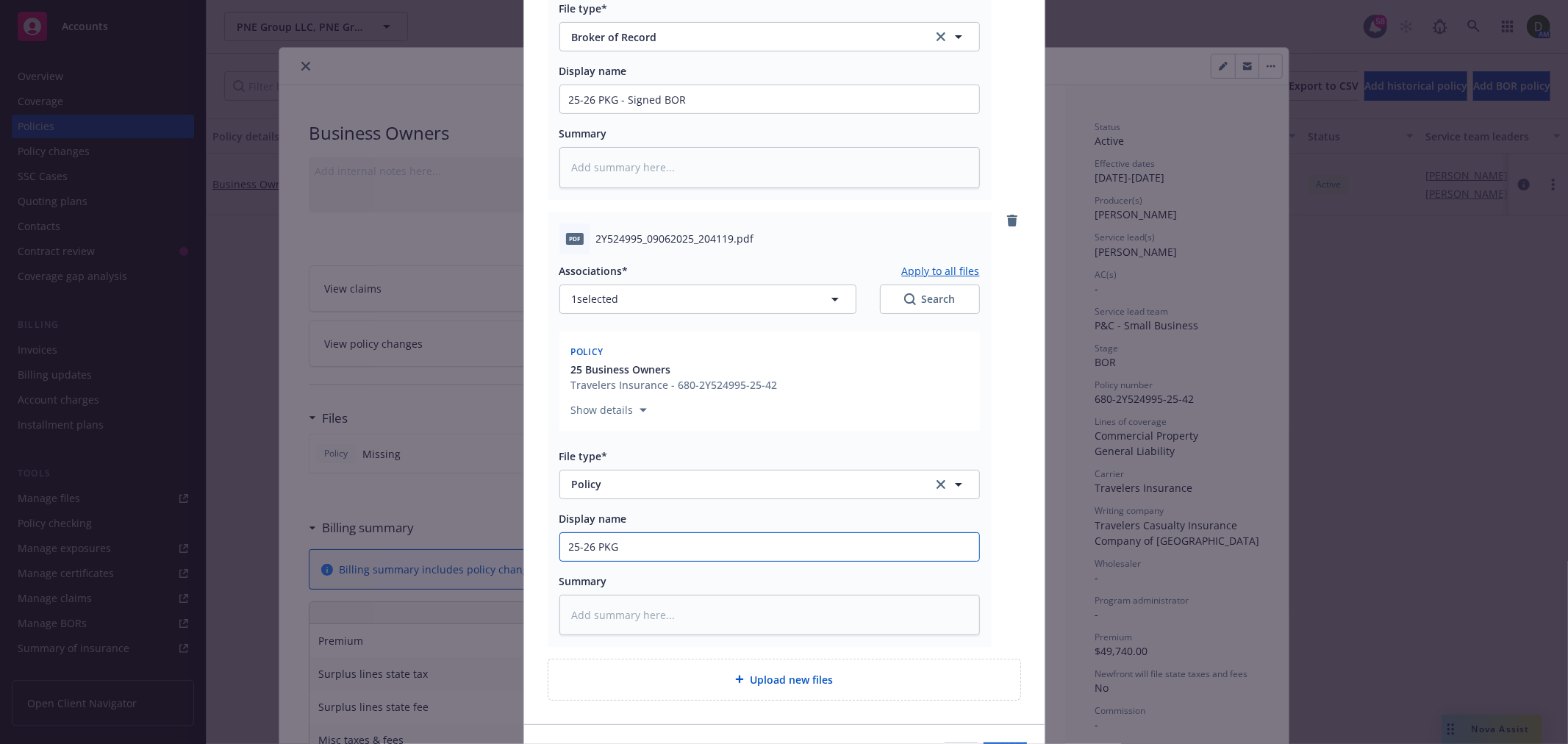
type input "25-26 PKG"
type textarea "x"
type input "25-26 PKG -"
type textarea "x"
type input "25-26 PKG -"
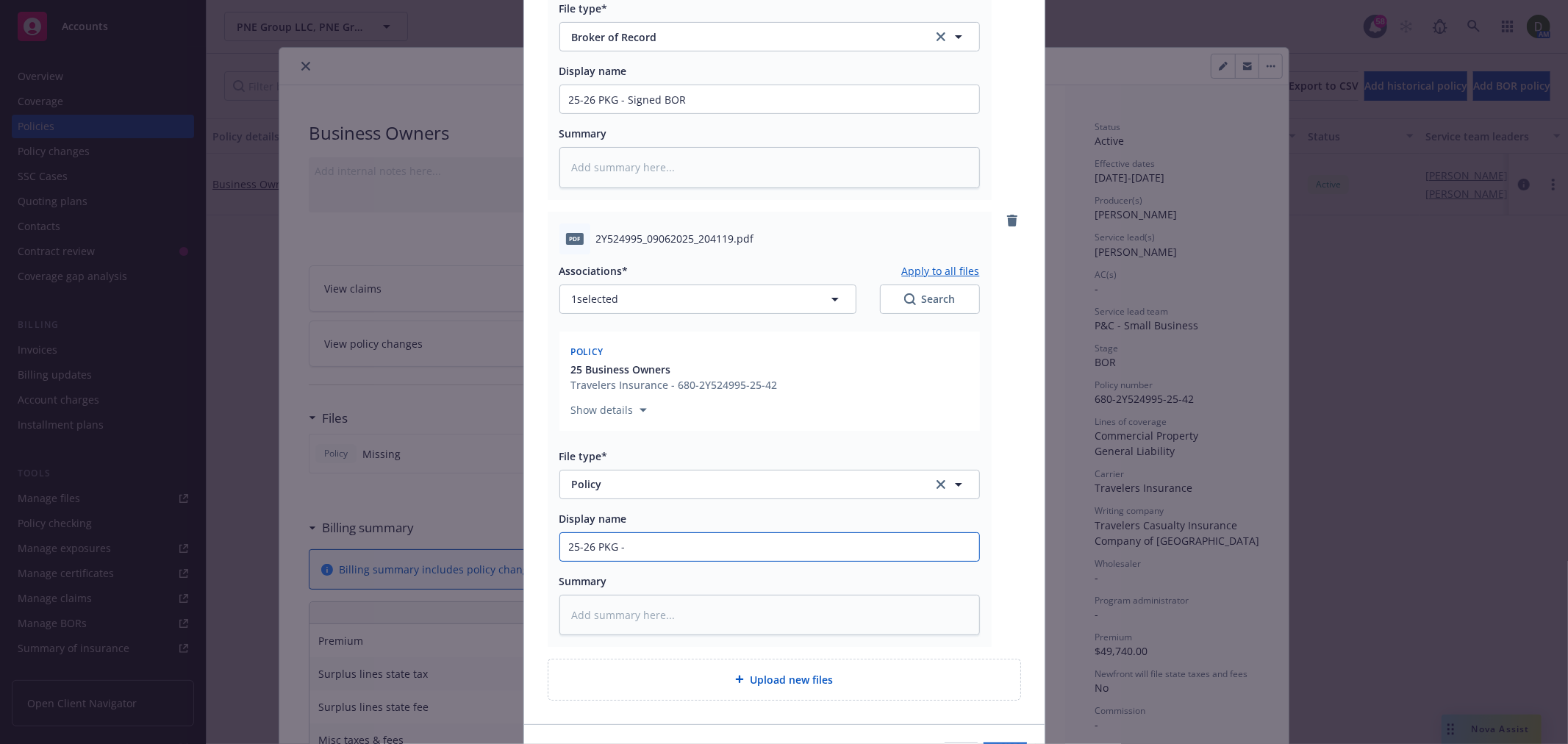
type textarea "x"
type input "25-26 PKG - P"
type textarea "x"
type input "25-26 PKG - Po"
type textarea "x"
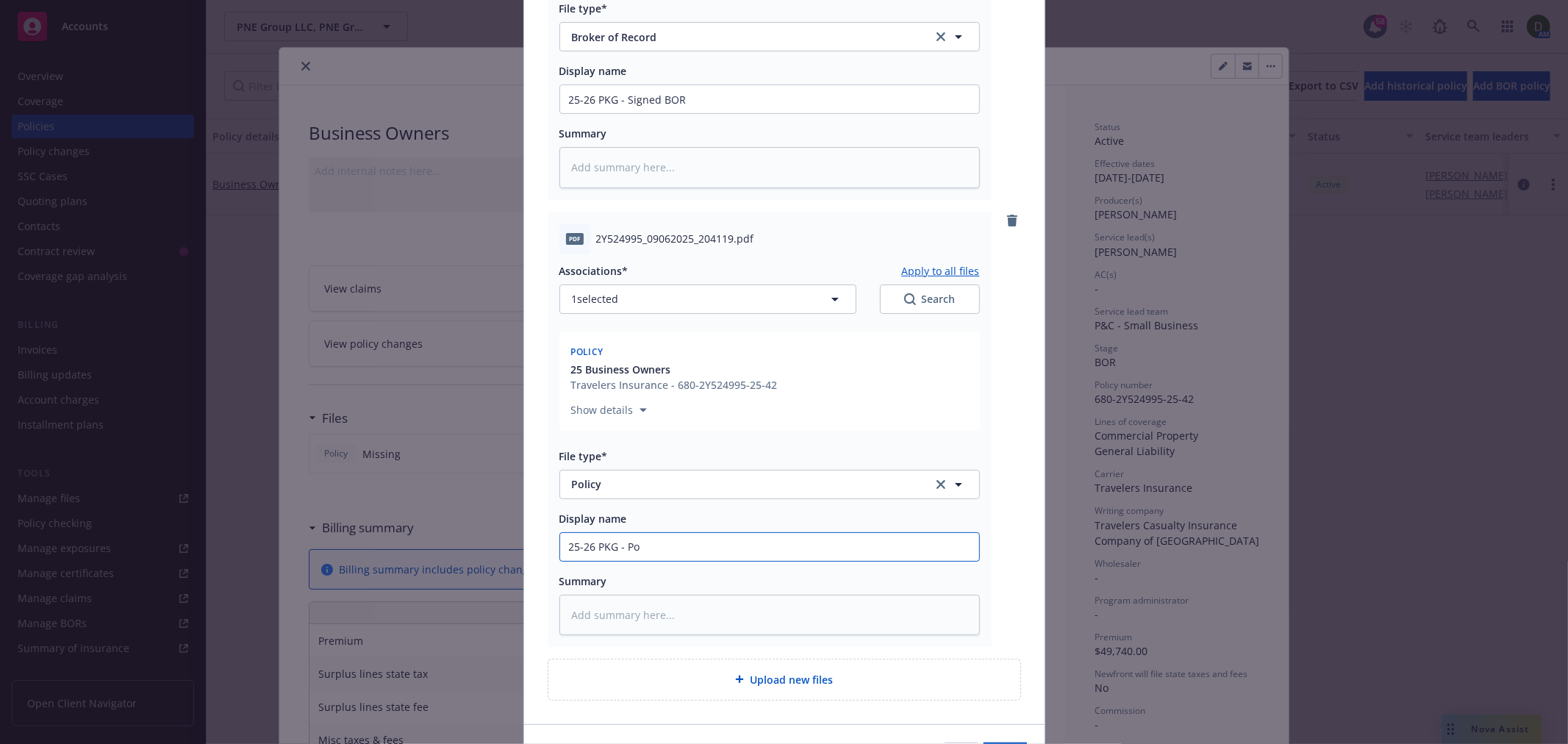
type input "25-26 PKG - Pol"
type textarea "x"
type input "25-26 PKG - Polic"
type textarea "x"
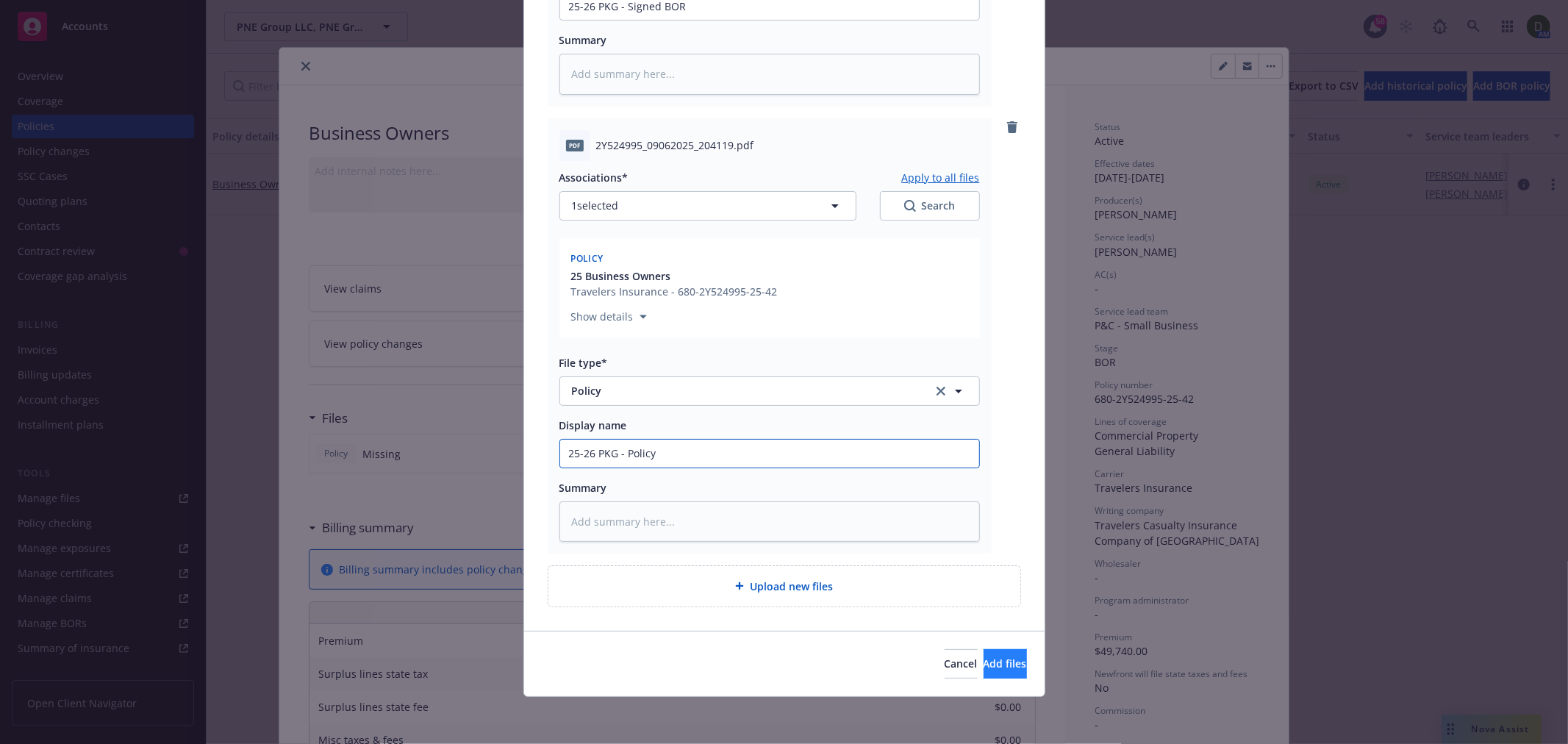
type input "25-26 PKG - Policy"
click at [983, 655] on button "Add files" at bounding box center [1005, 663] width 44 height 29
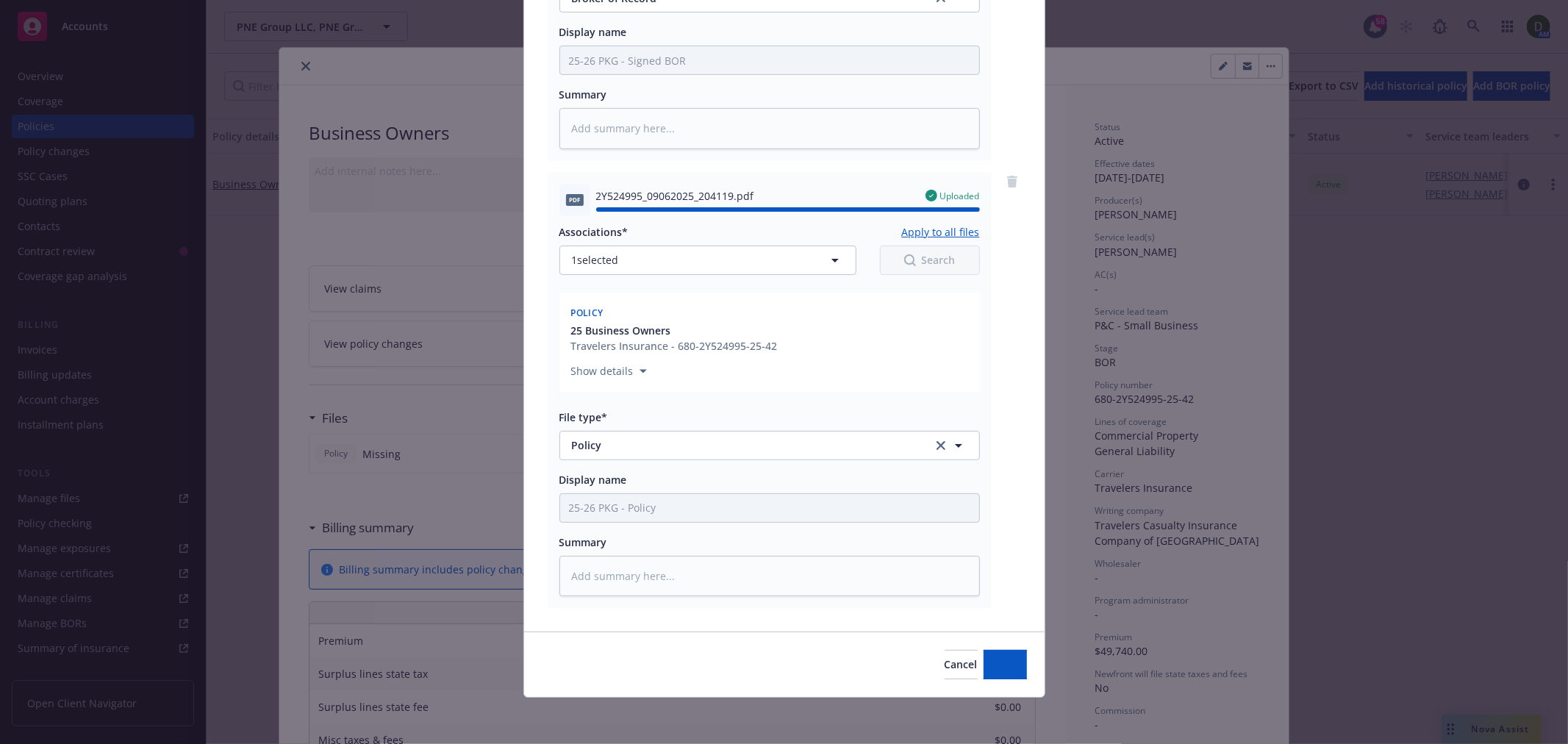
type textarea "x"
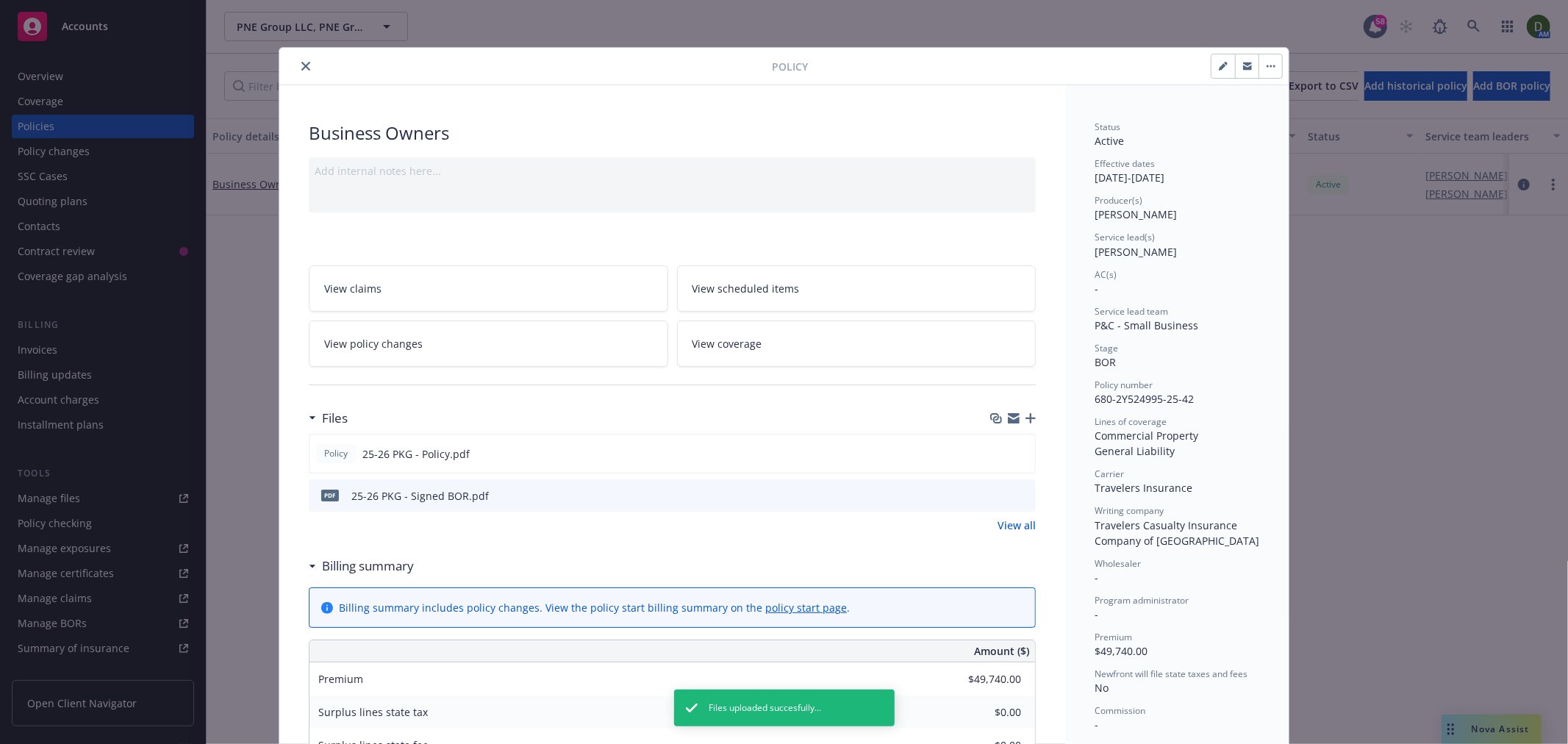
click at [297, 64] on button "close" at bounding box center [306, 66] width 18 height 18
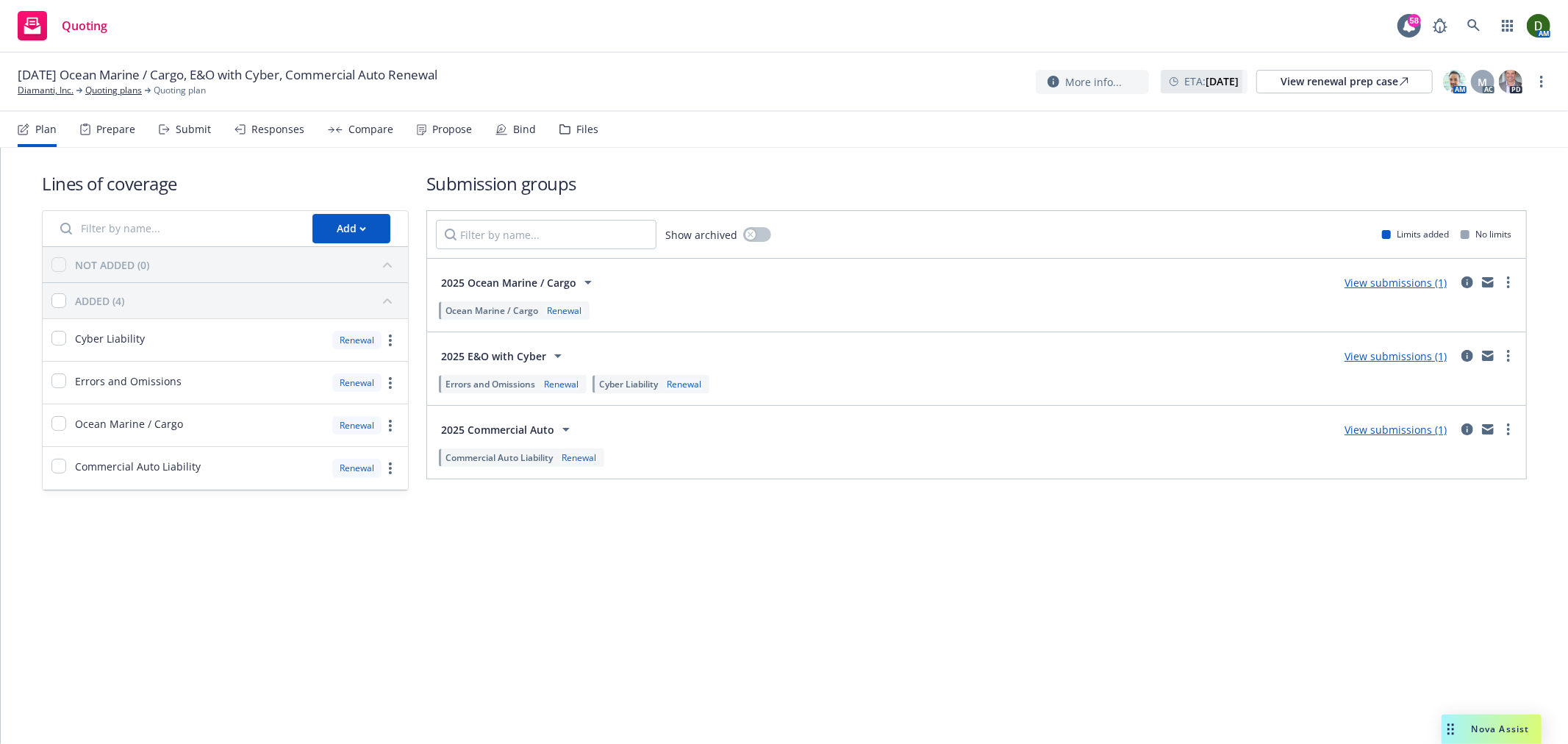
click at [436, 119] on div "Propose" at bounding box center [444, 129] width 55 height 35
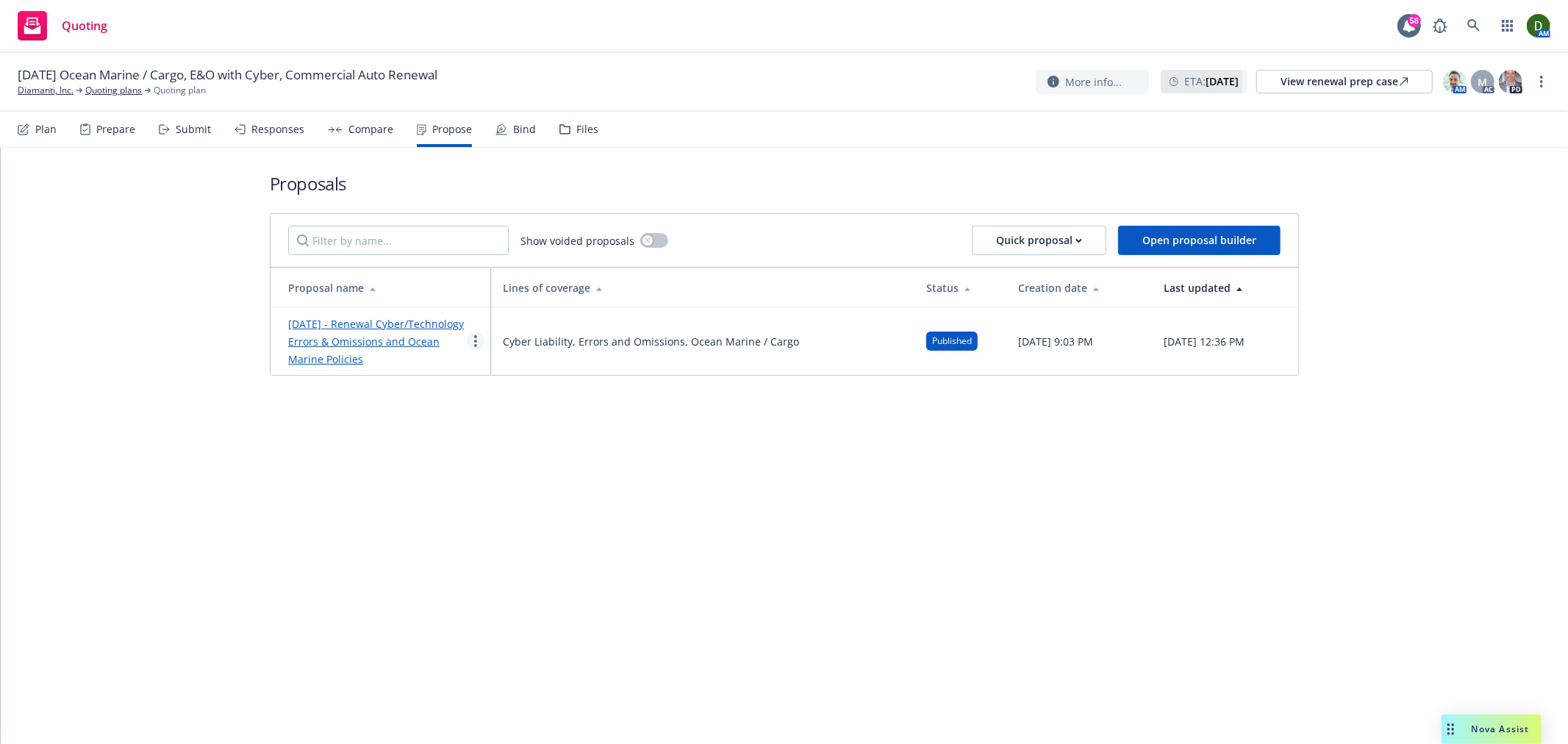
click at [475, 347] on circle "more" at bounding box center [475, 345] width 3 height 3
click at [548, 512] on link "See client view" at bounding box center [534, 504] width 131 height 29
click at [32, 88] on link "Diamanti, Inc." at bounding box center [46, 90] width 56 height 13
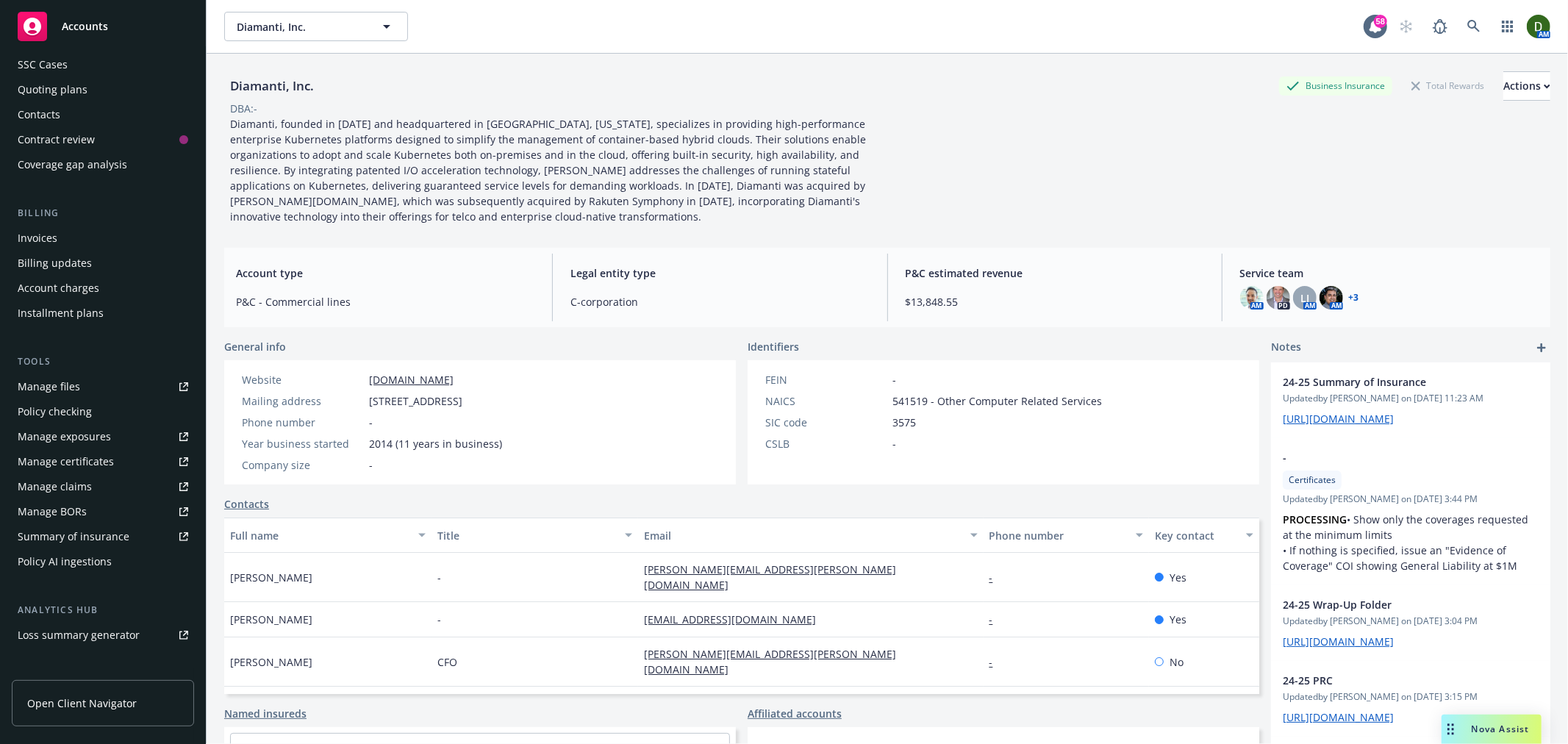
scroll to position [245, 0]
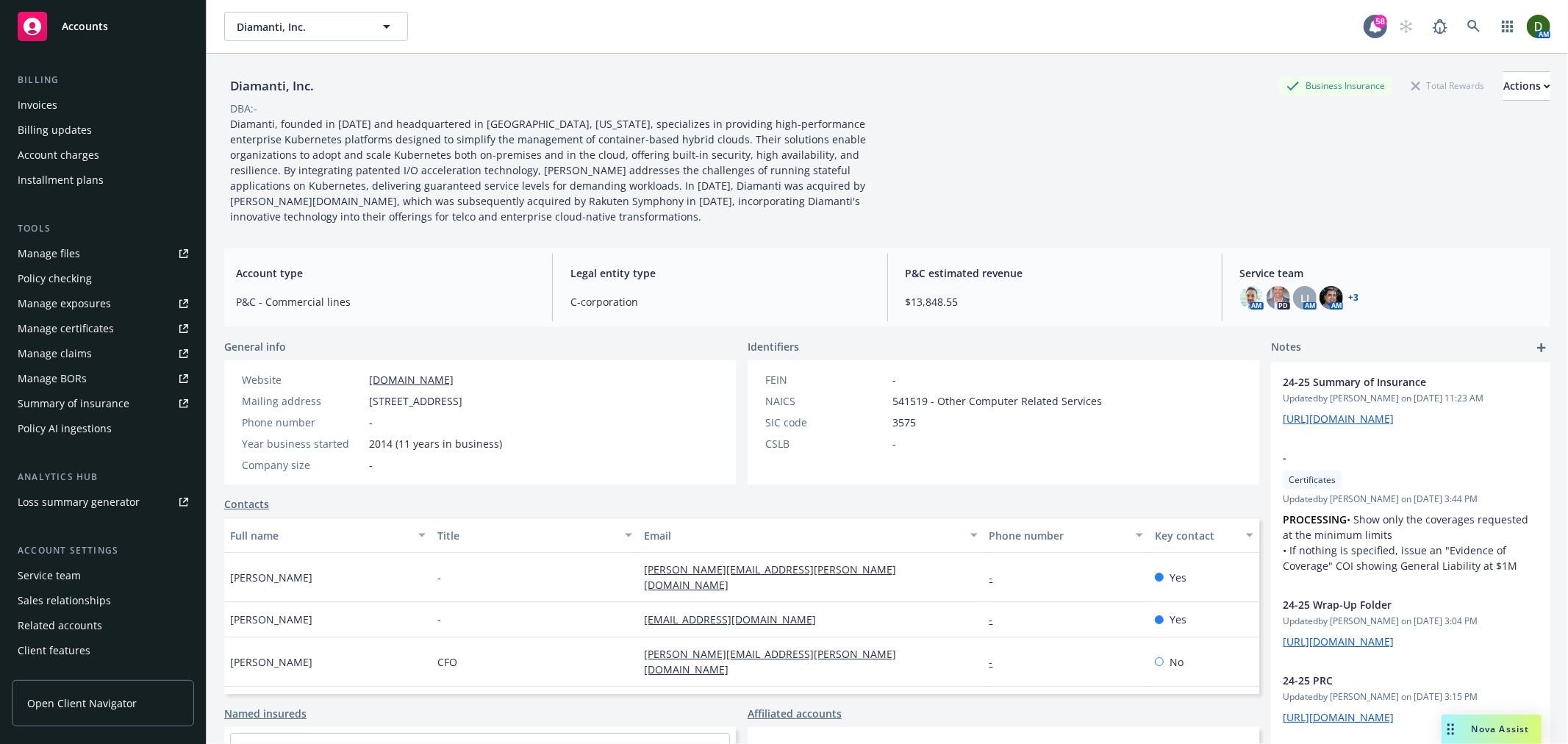
click at [118, 579] on div "Service team" at bounding box center [104, 576] width 171 height 24
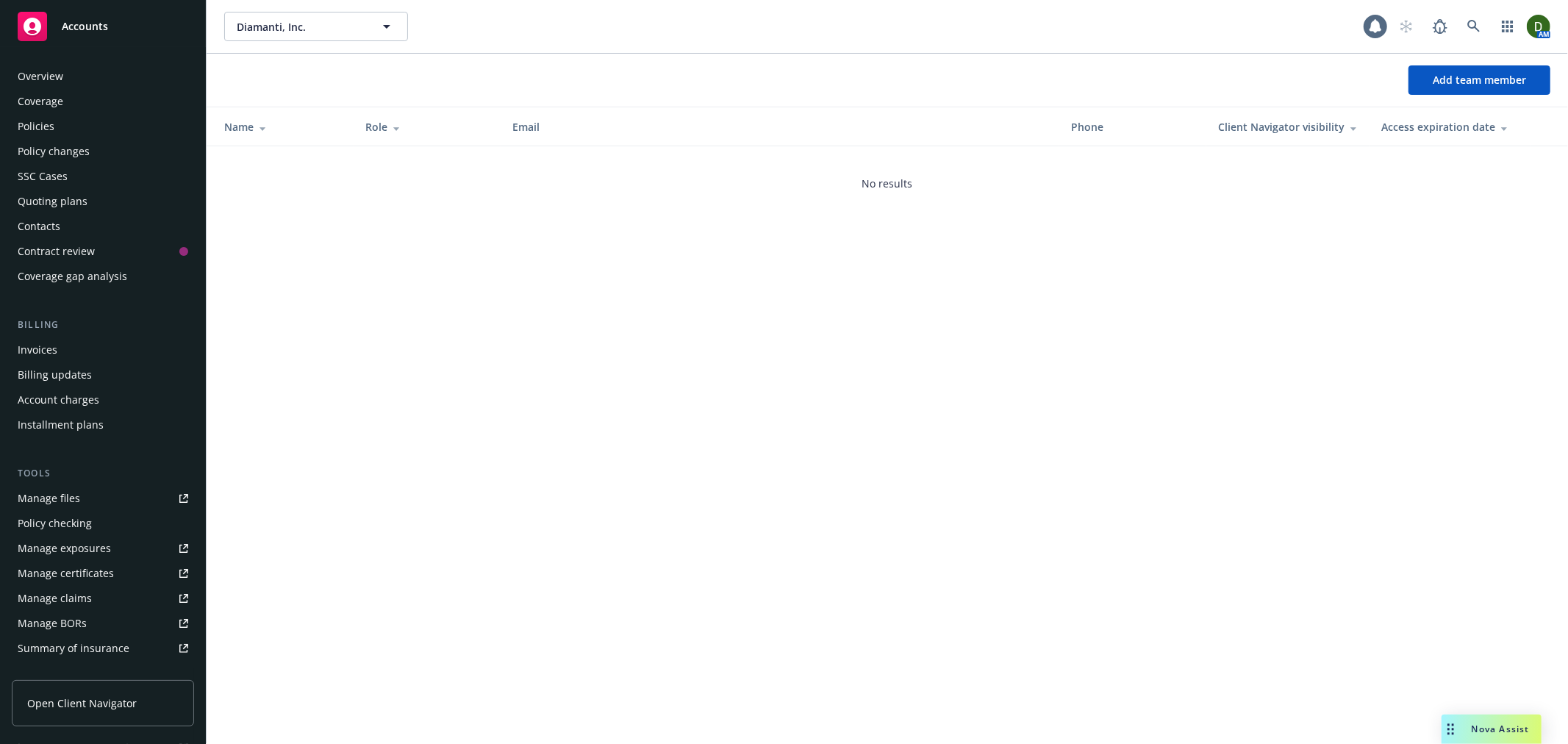
scroll to position [263, 0]
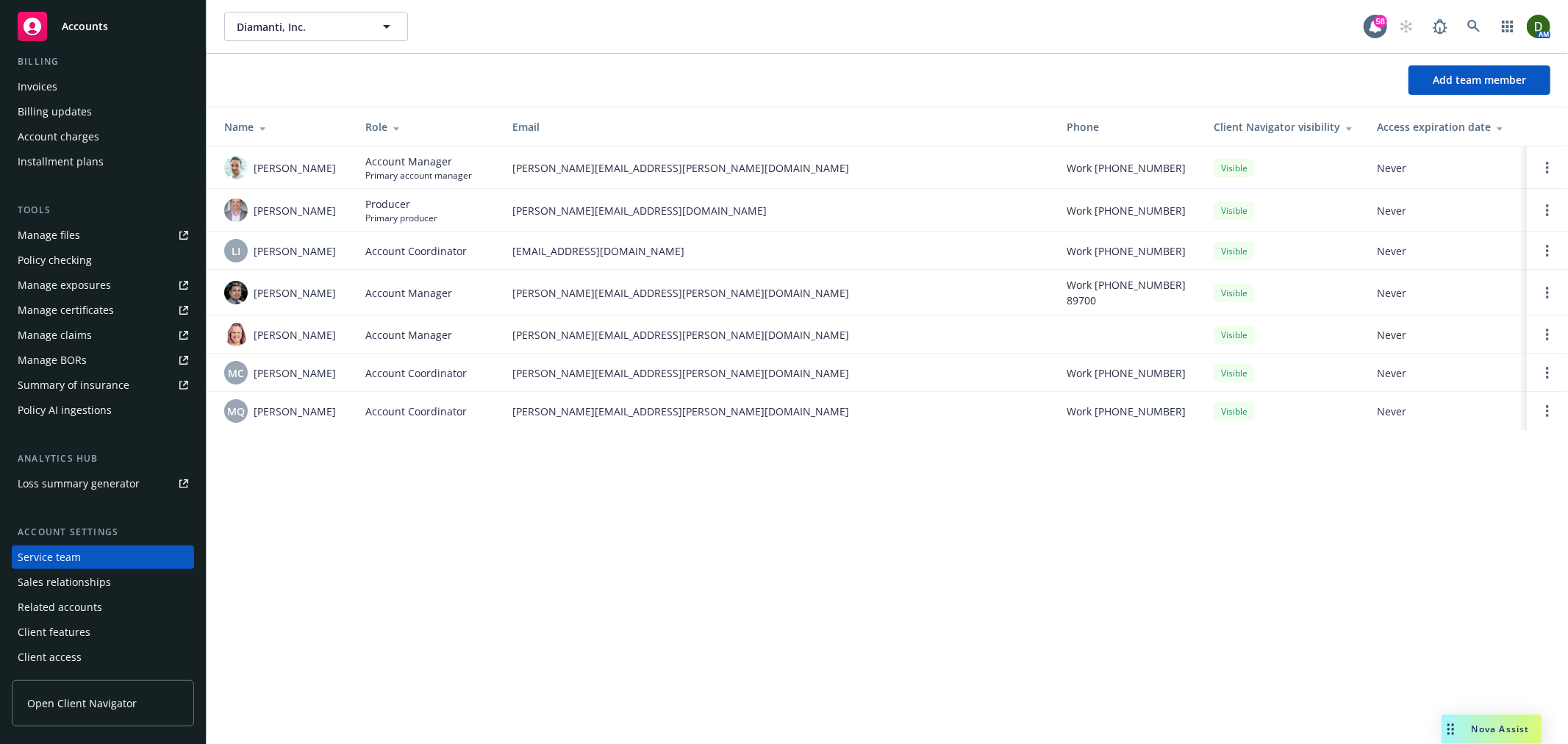
click at [703, 620] on div "Diamanti, Inc. Diamanti, Inc. 58 AM Add team member Name Role Email Phone Clien…" at bounding box center [886, 372] width 1361 height 744
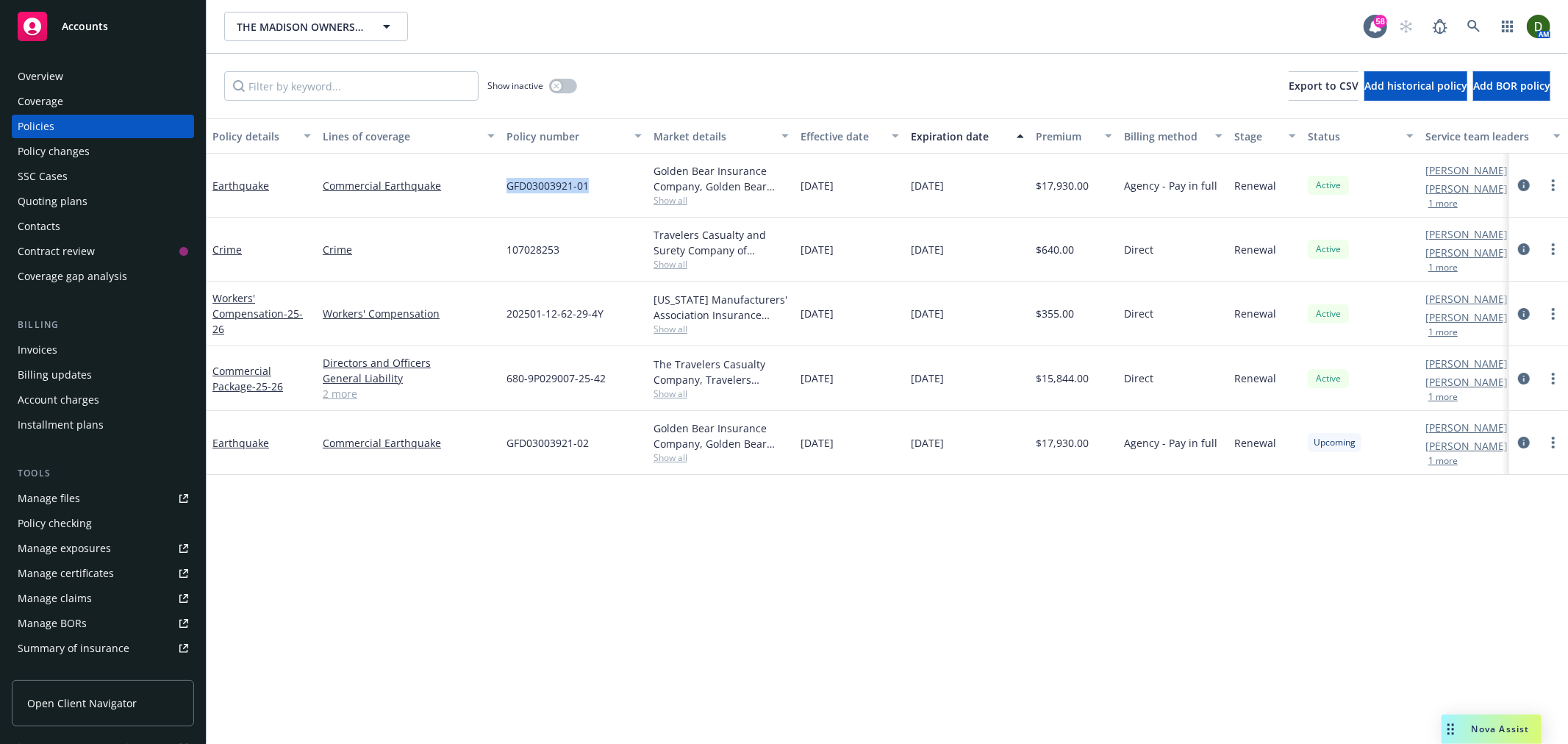
drag, startPoint x: 600, startPoint y: 181, endPoint x: 475, endPoint y: 172, distance: 125.3
click at [473, 171] on div "Earthquake Commercial Earthquake GFD03003921-01 Golden Bear Insurance Company, …" at bounding box center [915, 185] width 1418 height 64
copy div "GFD03003921-01"
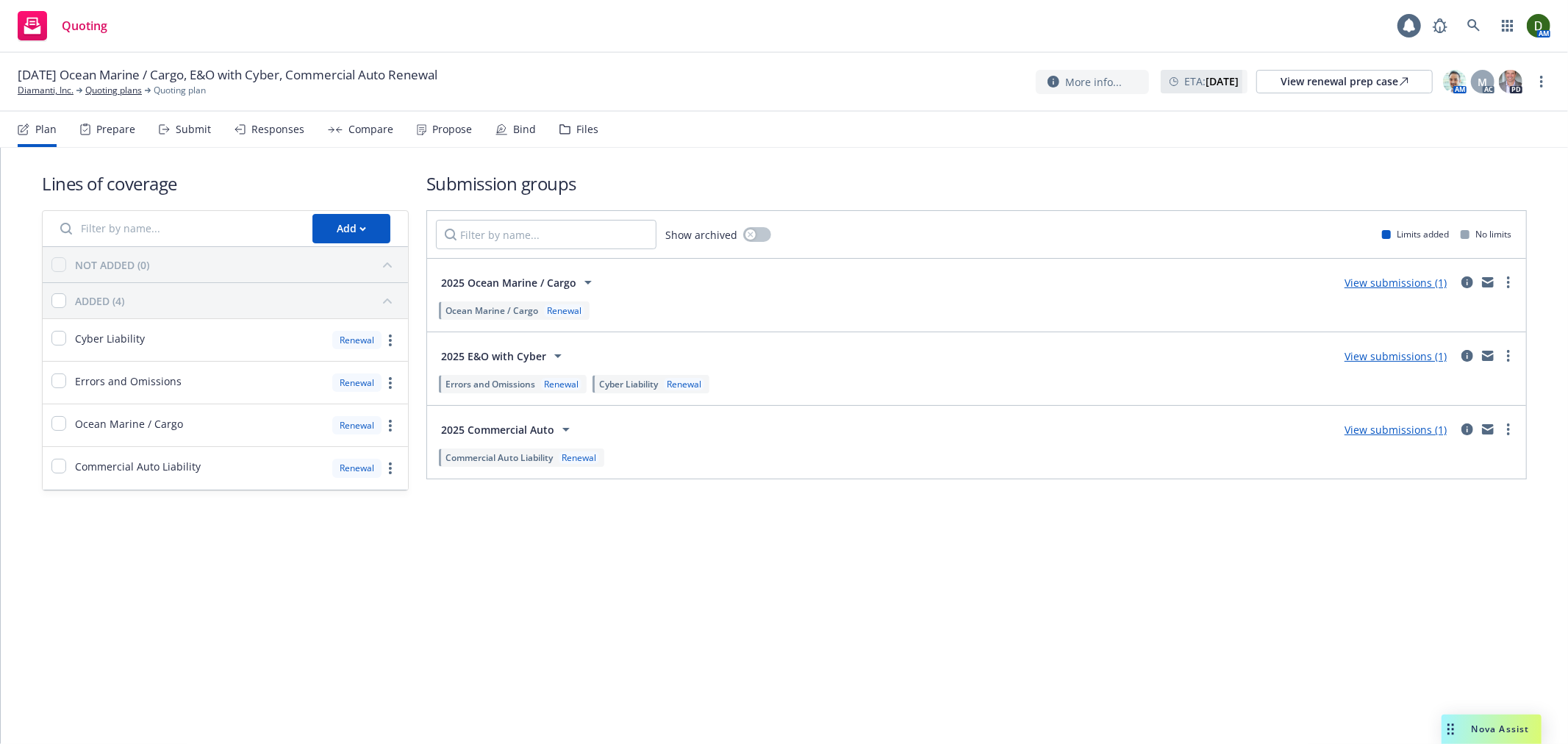
click at [460, 120] on div "Propose" at bounding box center [444, 129] width 55 height 35
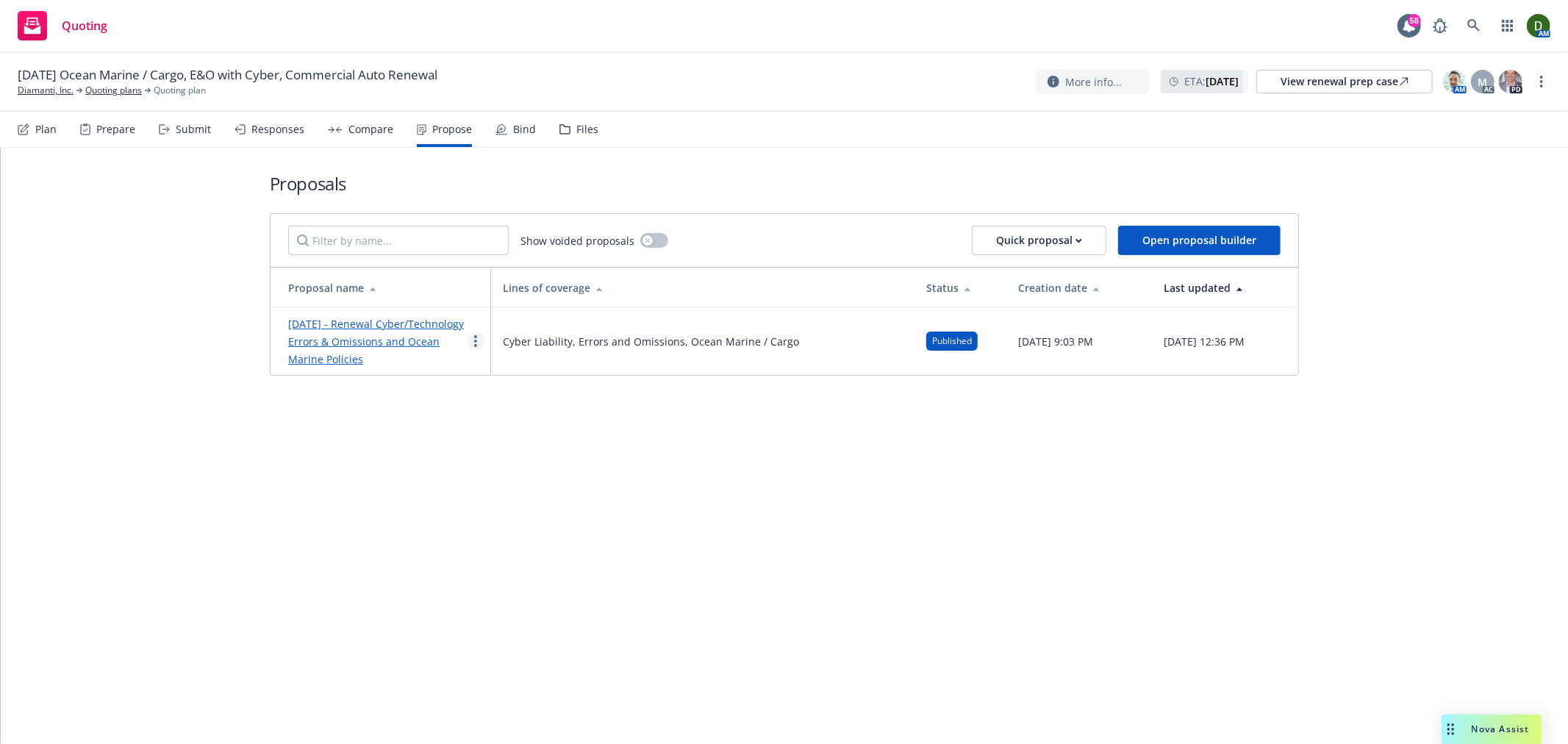
click at [475, 338] on circle "more" at bounding box center [475, 336] width 3 height 3
click at [510, 507] on span "See client view" at bounding box center [522, 504] width 108 height 14
